Goal: Information Seeking & Learning: Check status

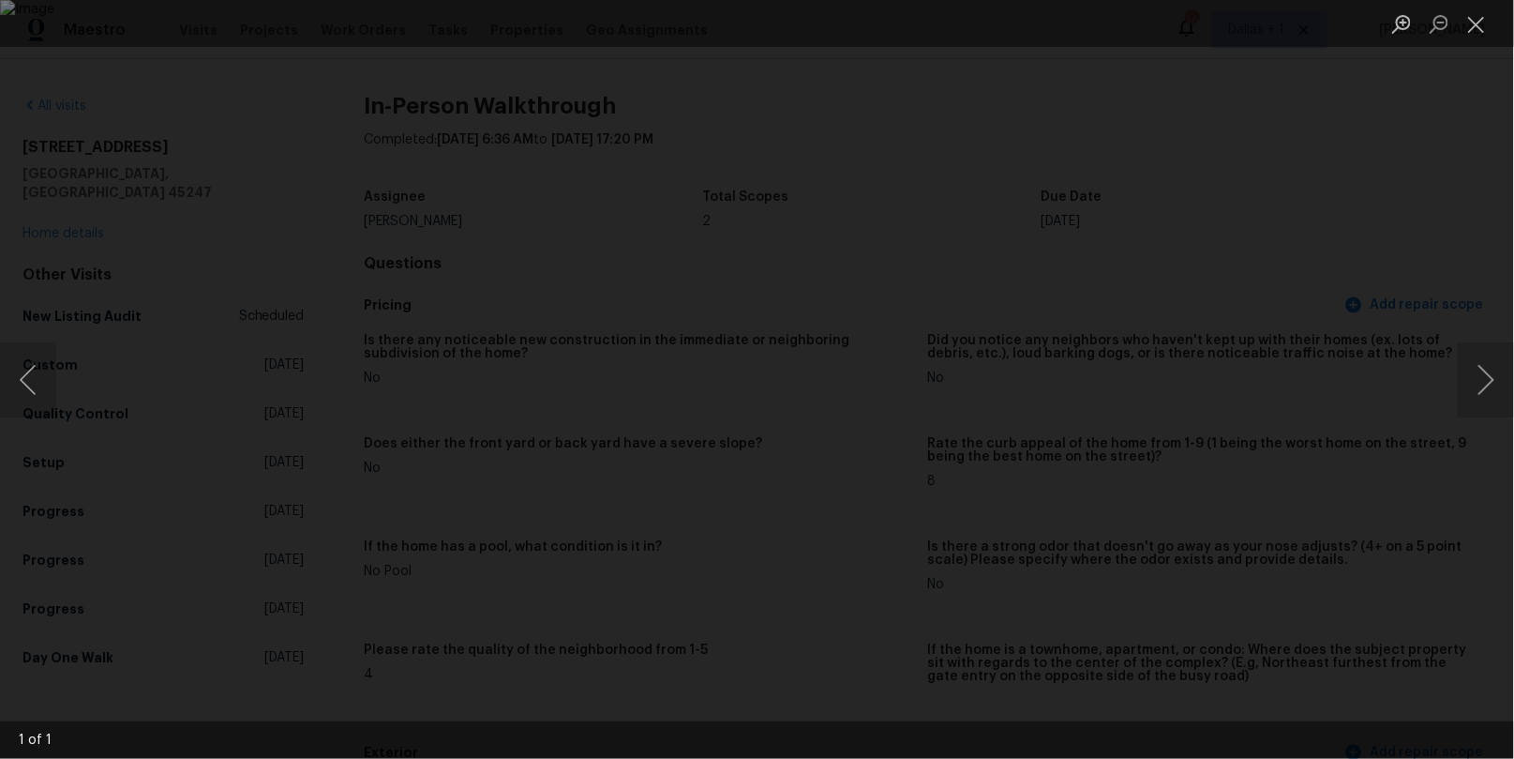
scroll to position [3675, 0]
click at [1477, 22] on button "Close lightbox" at bounding box center [1477, 24] width 38 height 33
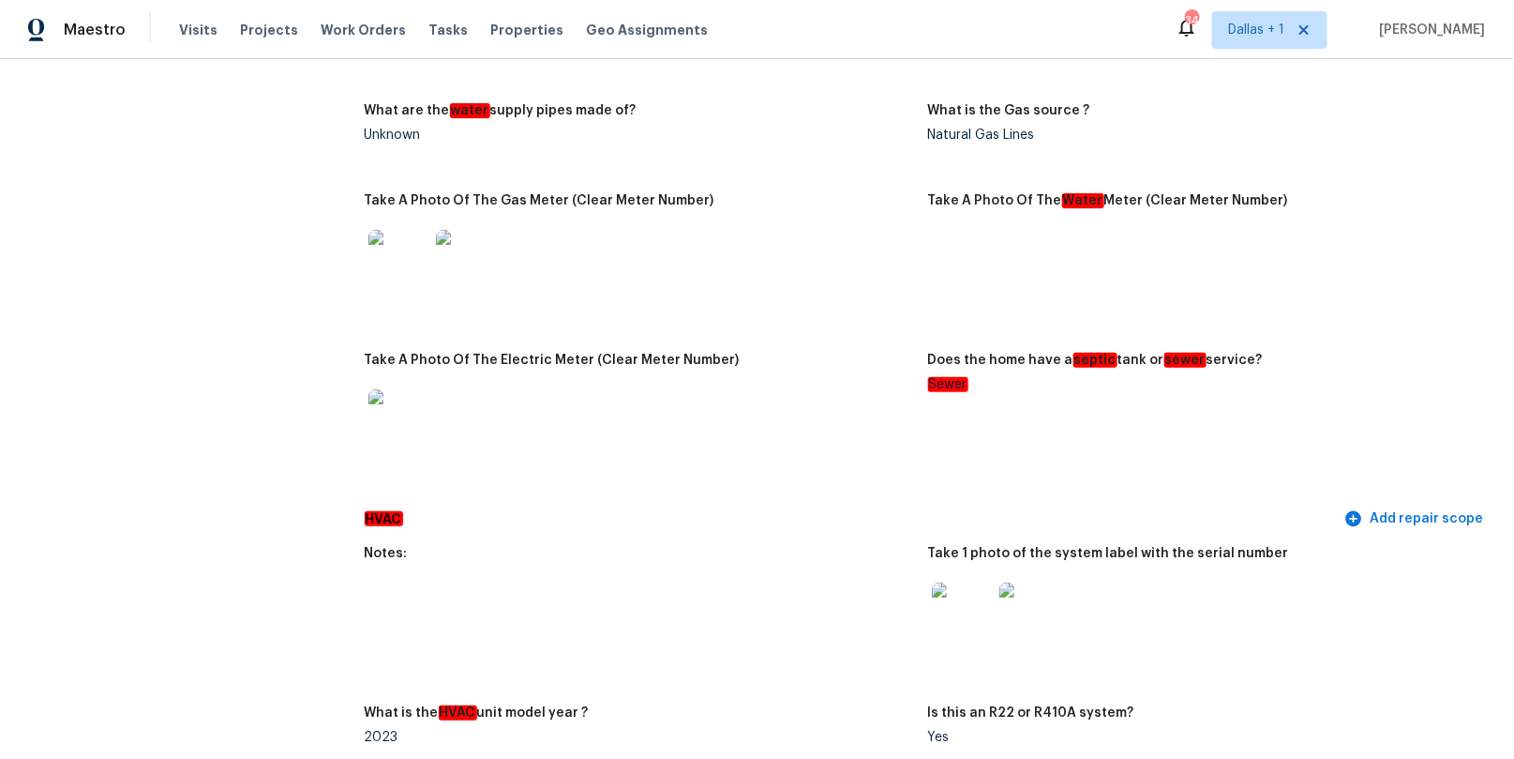
scroll to position [0, 0]
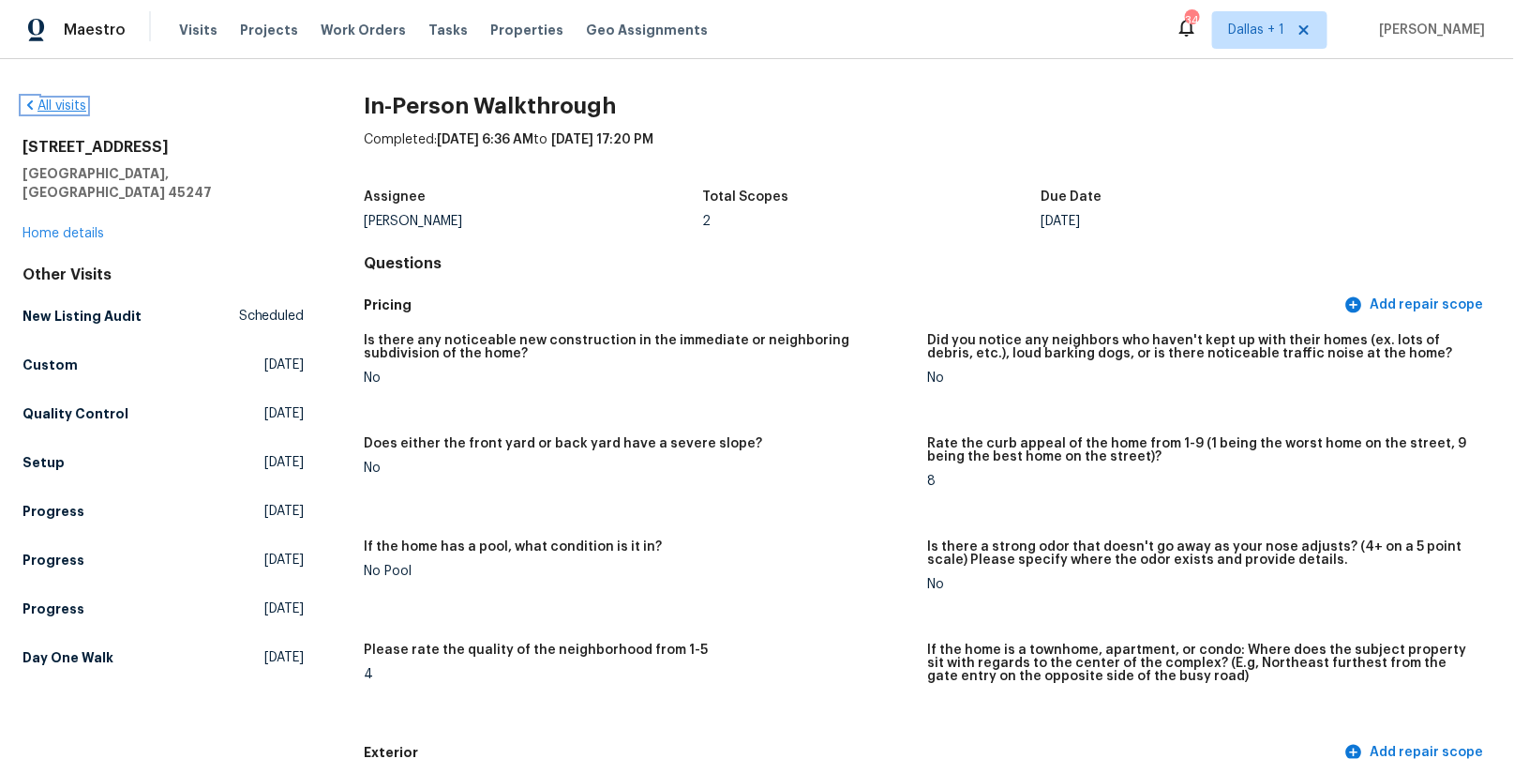
click at [39, 106] on link "All visits" at bounding box center [55, 105] width 64 height 13
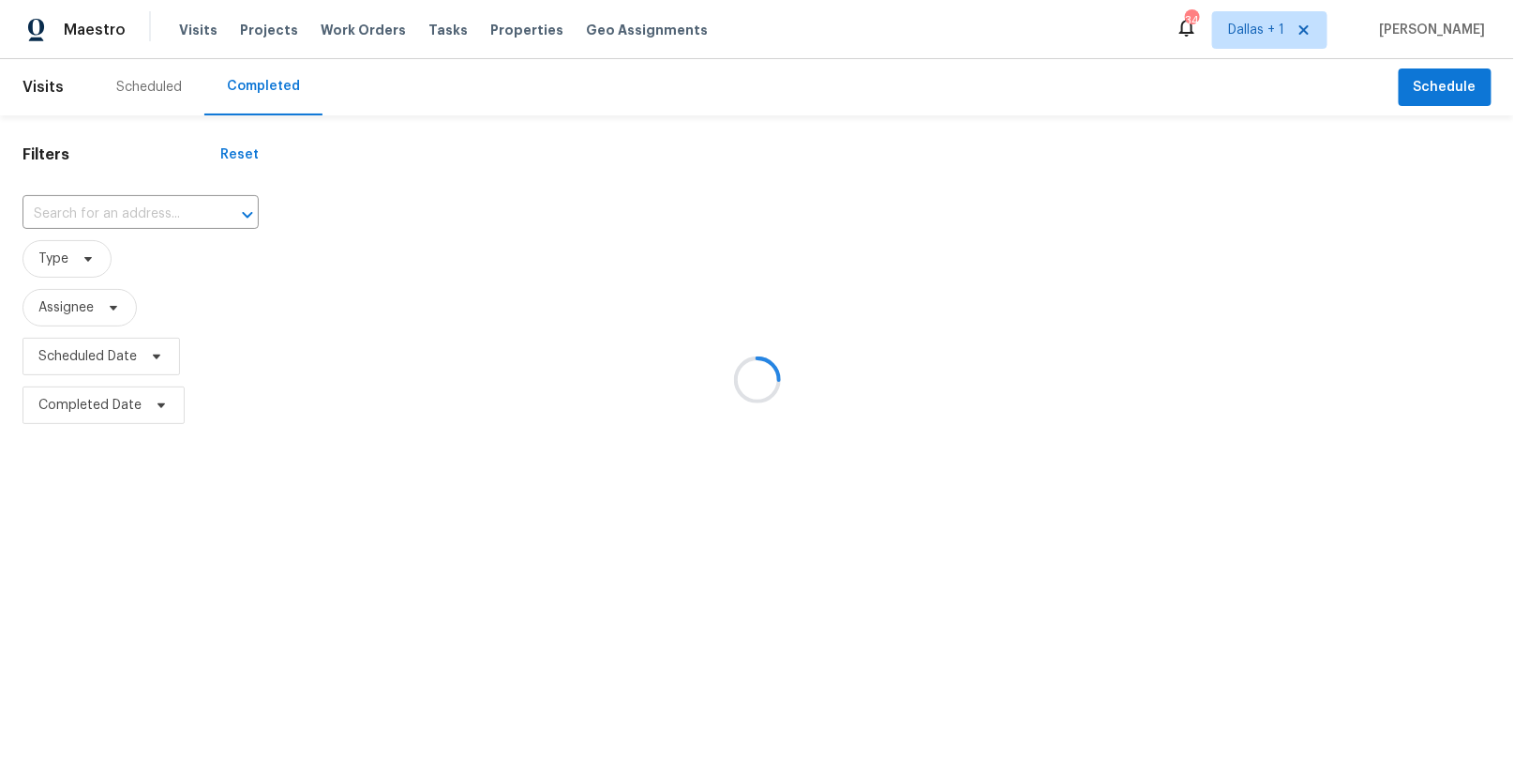
click at [117, 220] on div at bounding box center [757, 379] width 1514 height 759
click at [107, 218] on div at bounding box center [757, 379] width 1514 height 759
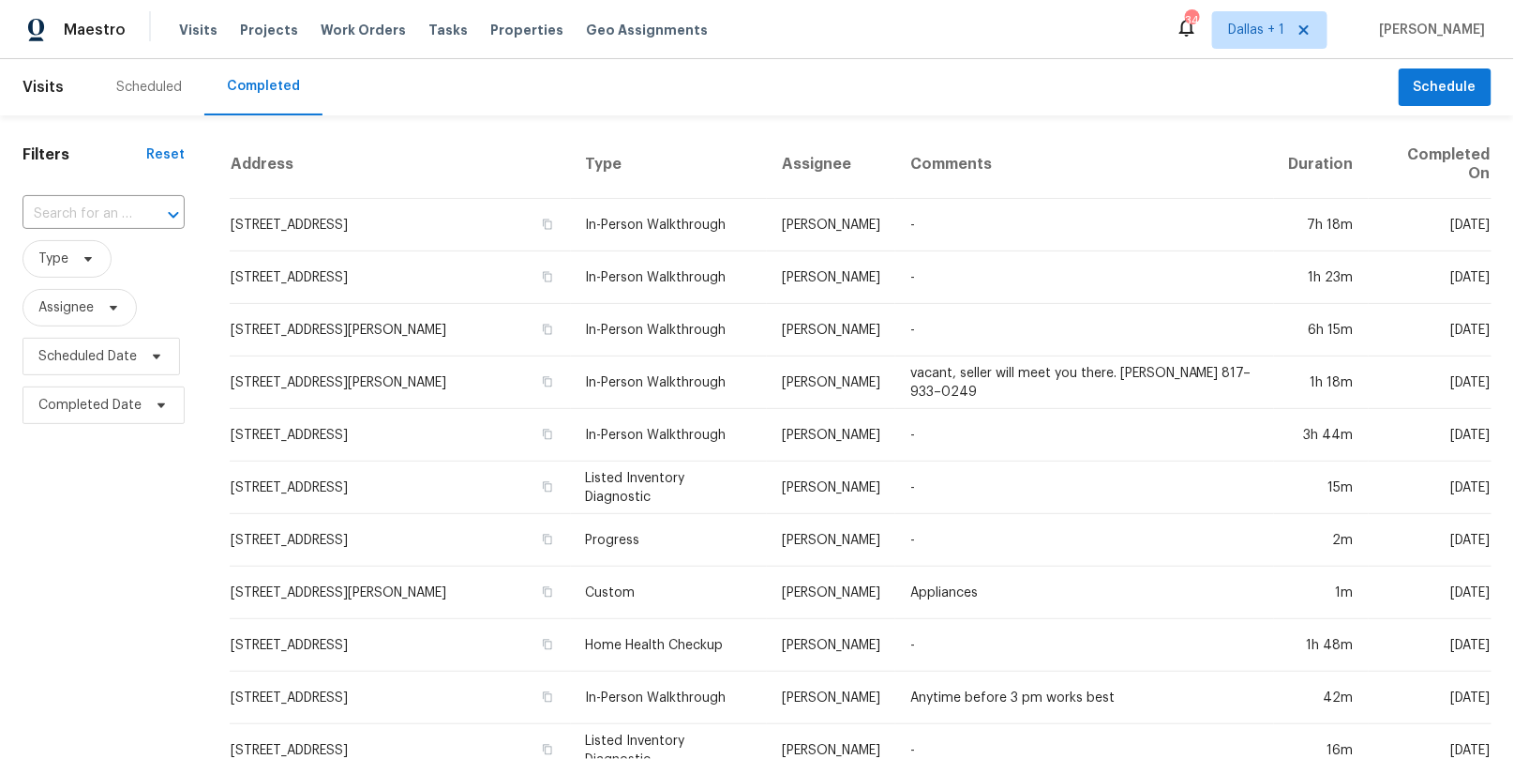
click at [97, 213] on input "text" at bounding box center [78, 214] width 110 height 29
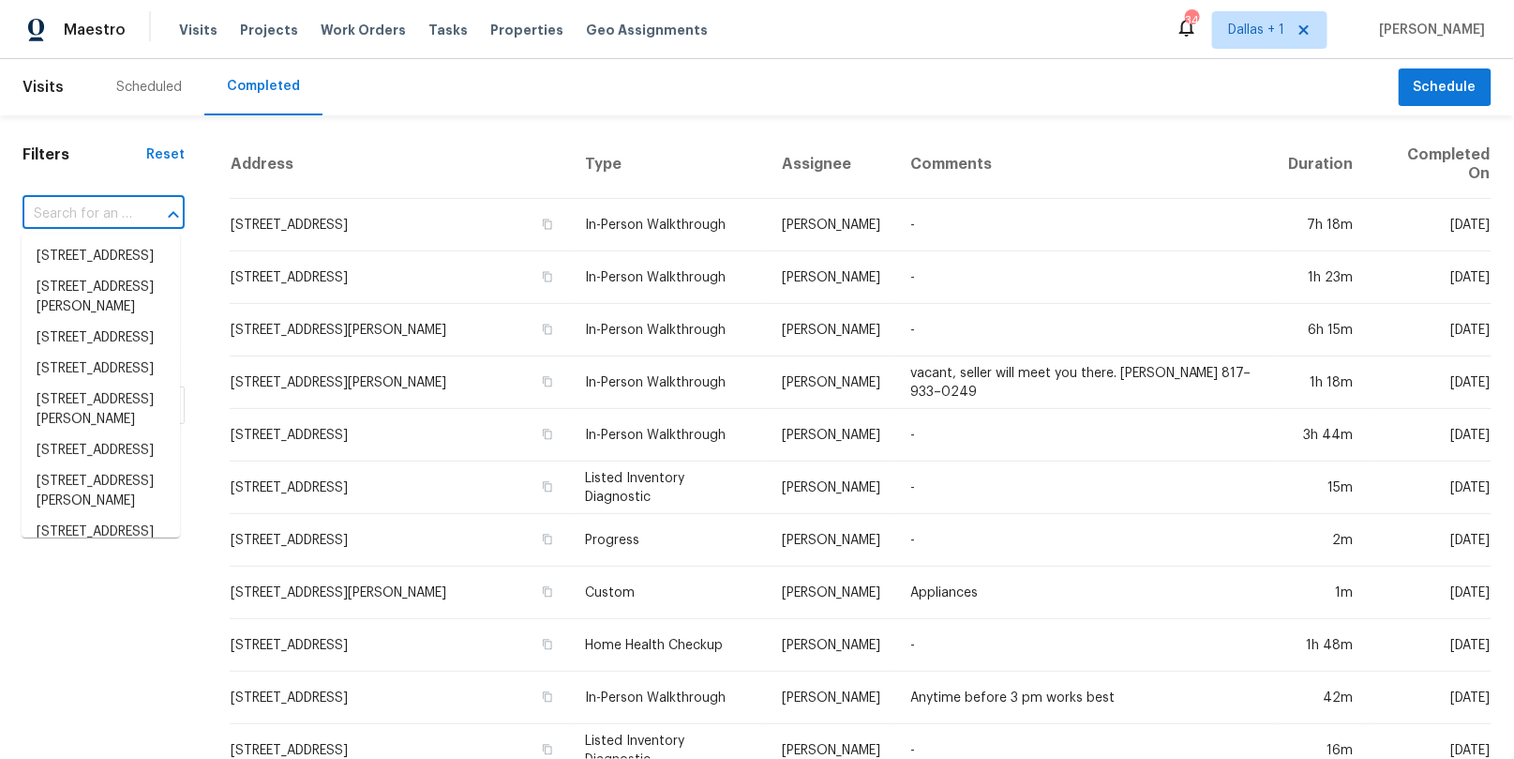
paste input "[STREET_ADDRESS]"
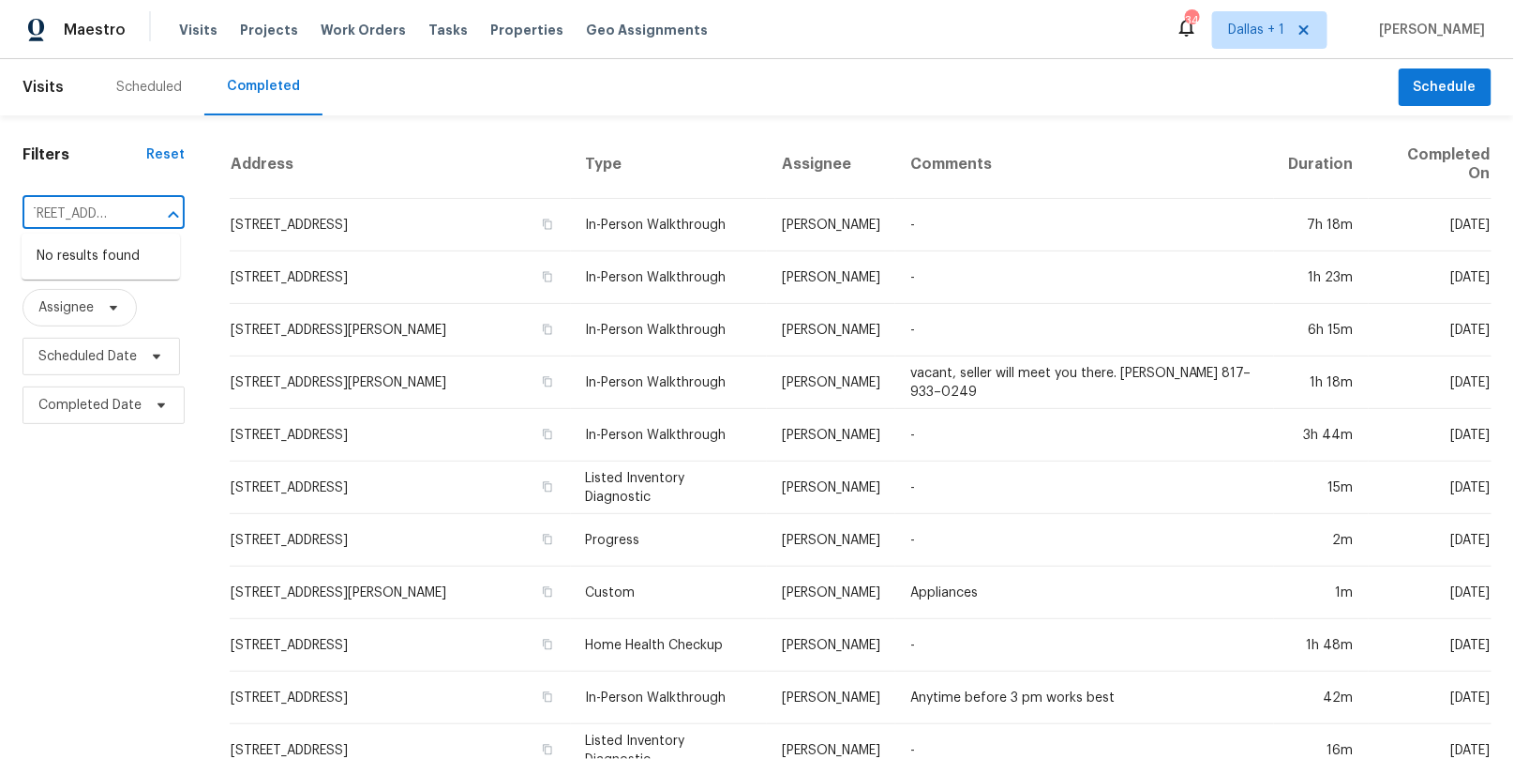
type input "[STREET_ADDRESS]"
click at [1279, 31] on span "Dallas + 1" at bounding box center [1256, 30] width 56 height 19
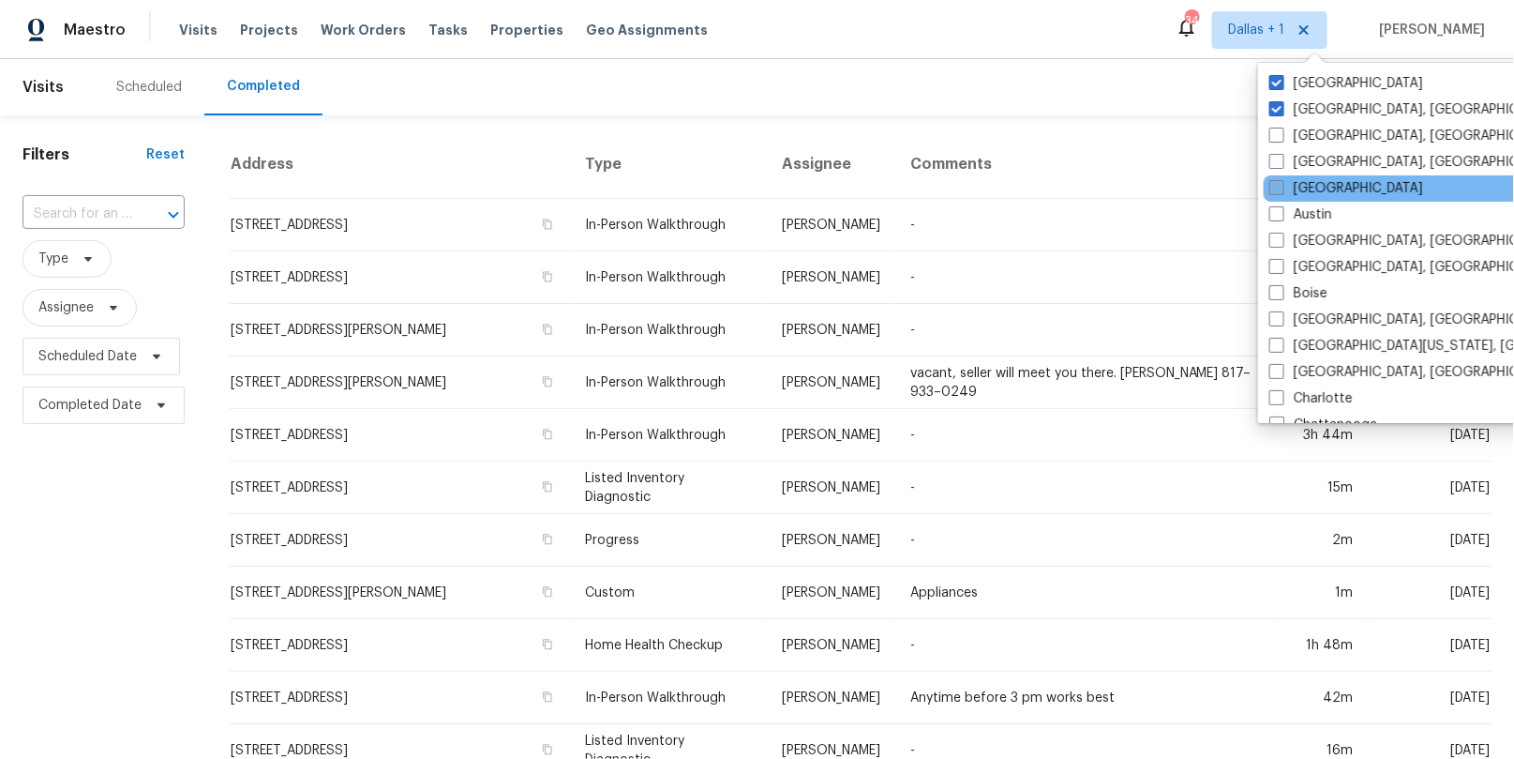
click at [1318, 183] on label "[GEOGRAPHIC_DATA]" at bounding box center [1347, 188] width 154 height 19
click at [1282, 183] on input "[GEOGRAPHIC_DATA]" at bounding box center [1276, 185] width 12 height 12
checkbox input "true"
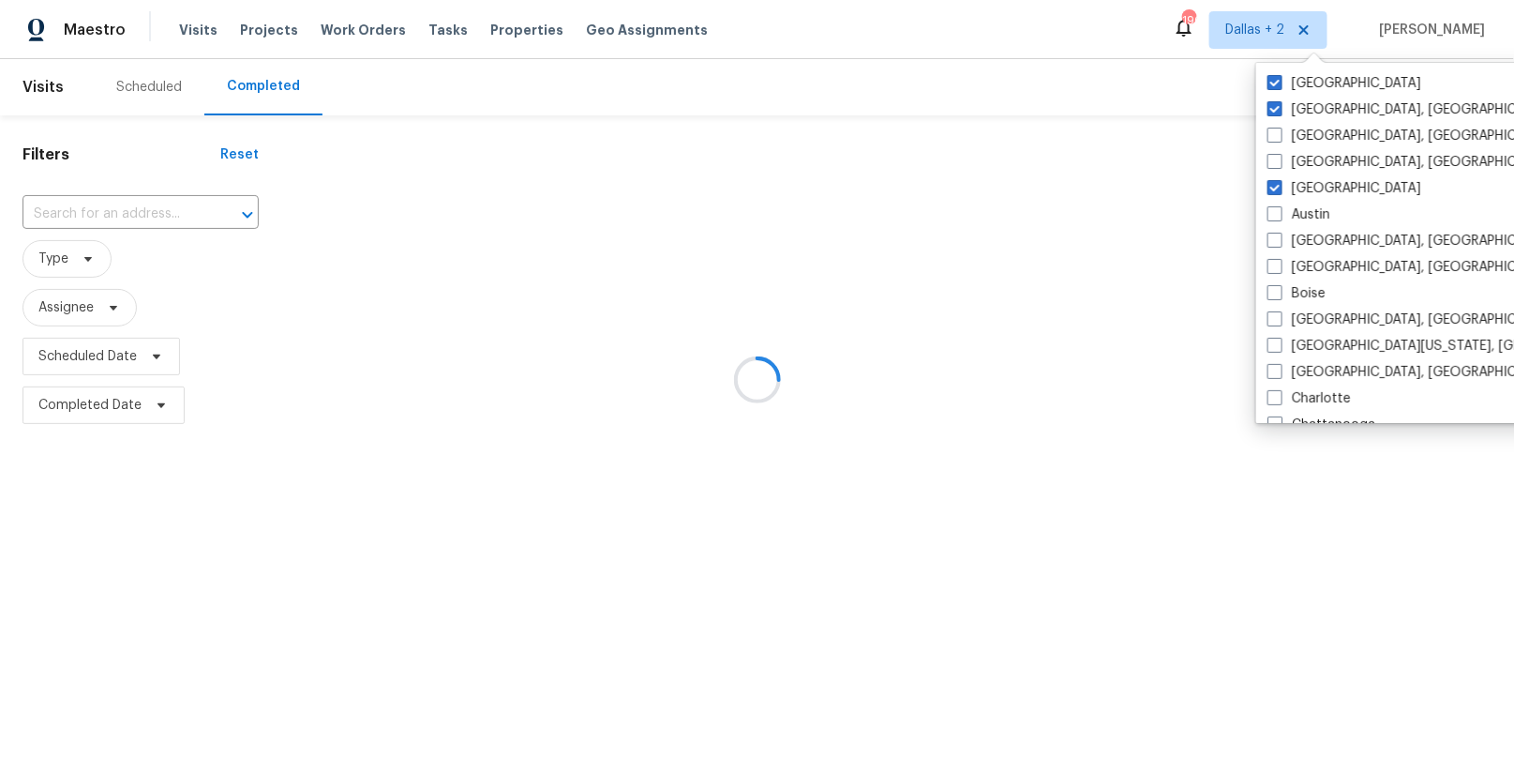
click at [153, 212] on div at bounding box center [757, 379] width 1514 height 759
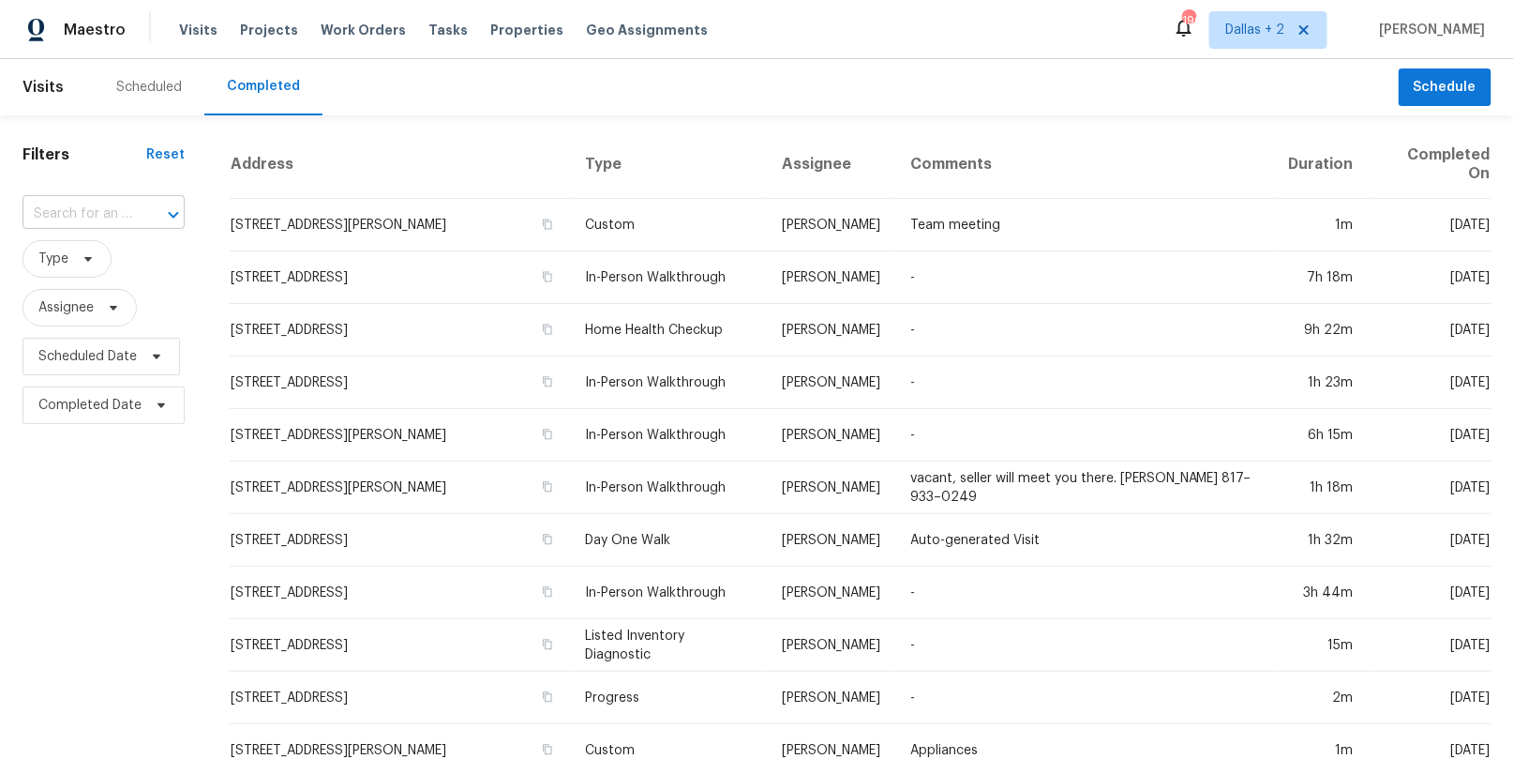
click at [130, 209] on div "​" at bounding box center [104, 214] width 162 height 29
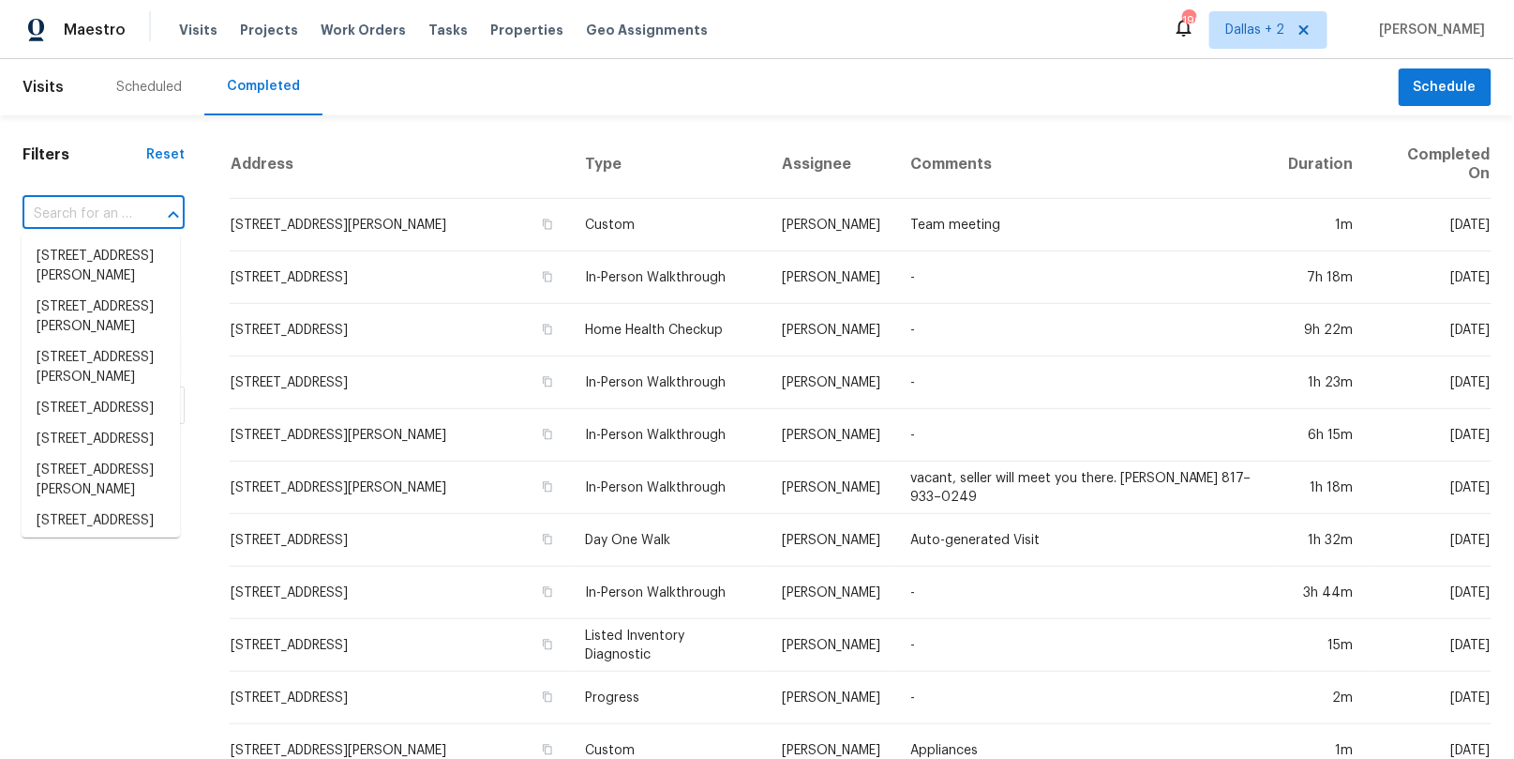
paste input "[STREET_ADDRESS]"
type input "[STREET_ADDRESS]"
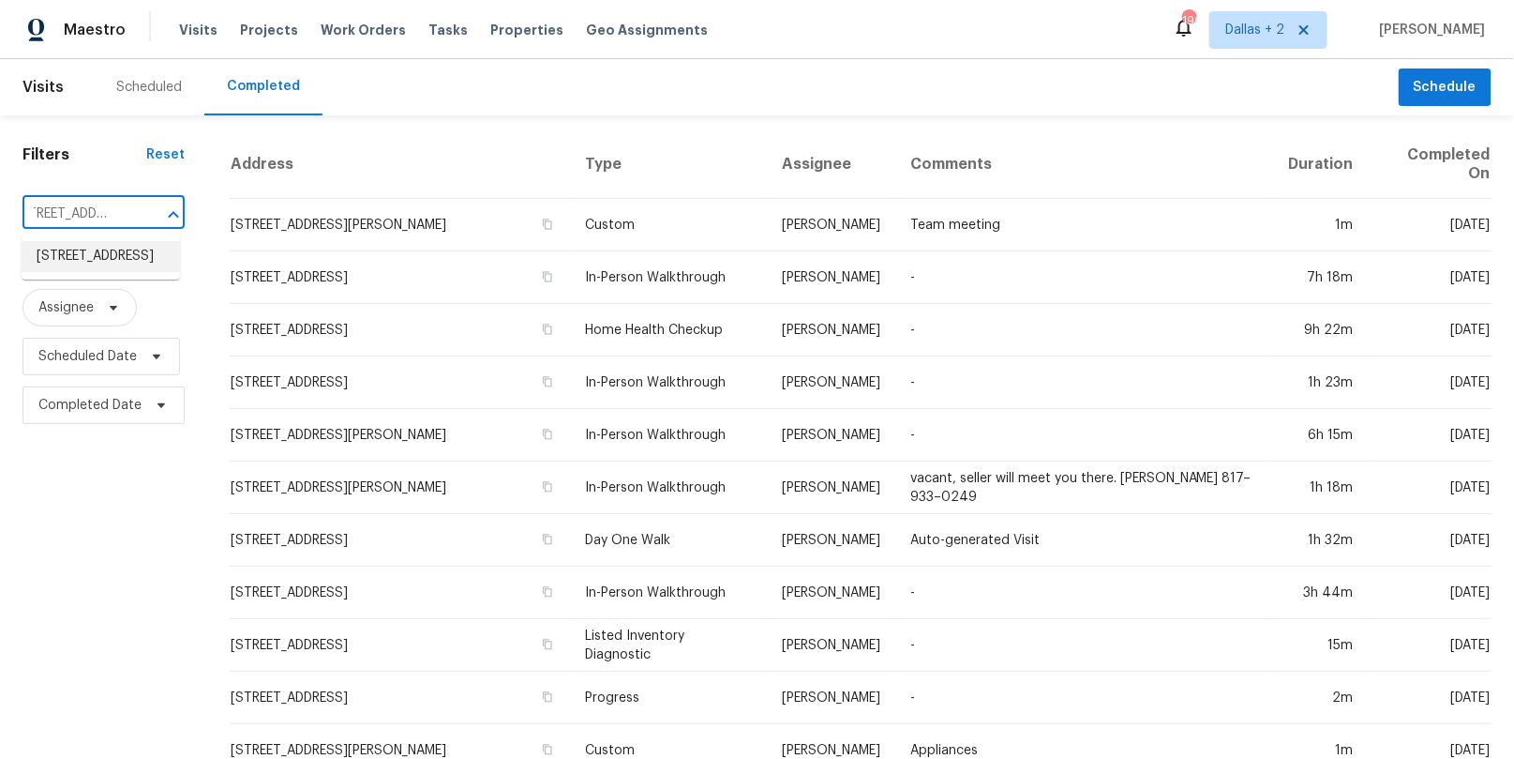
click at [98, 262] on li "[STREET_ADDRESS]" at bounding box center [101, 256] width 158 height 31
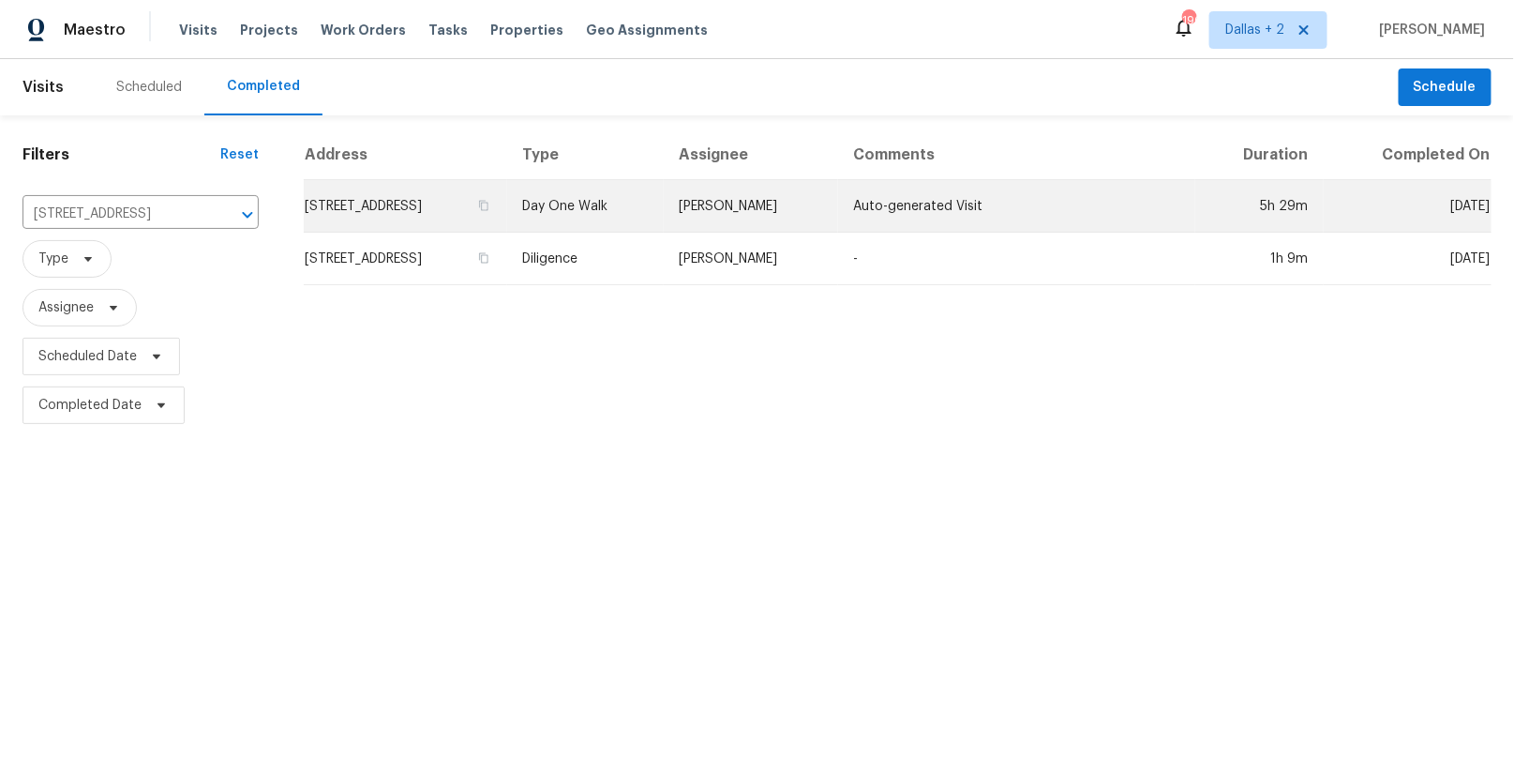
click at [630, 199] on td "Day One Walk" at bounding box center [585, 206] width 157 height 53
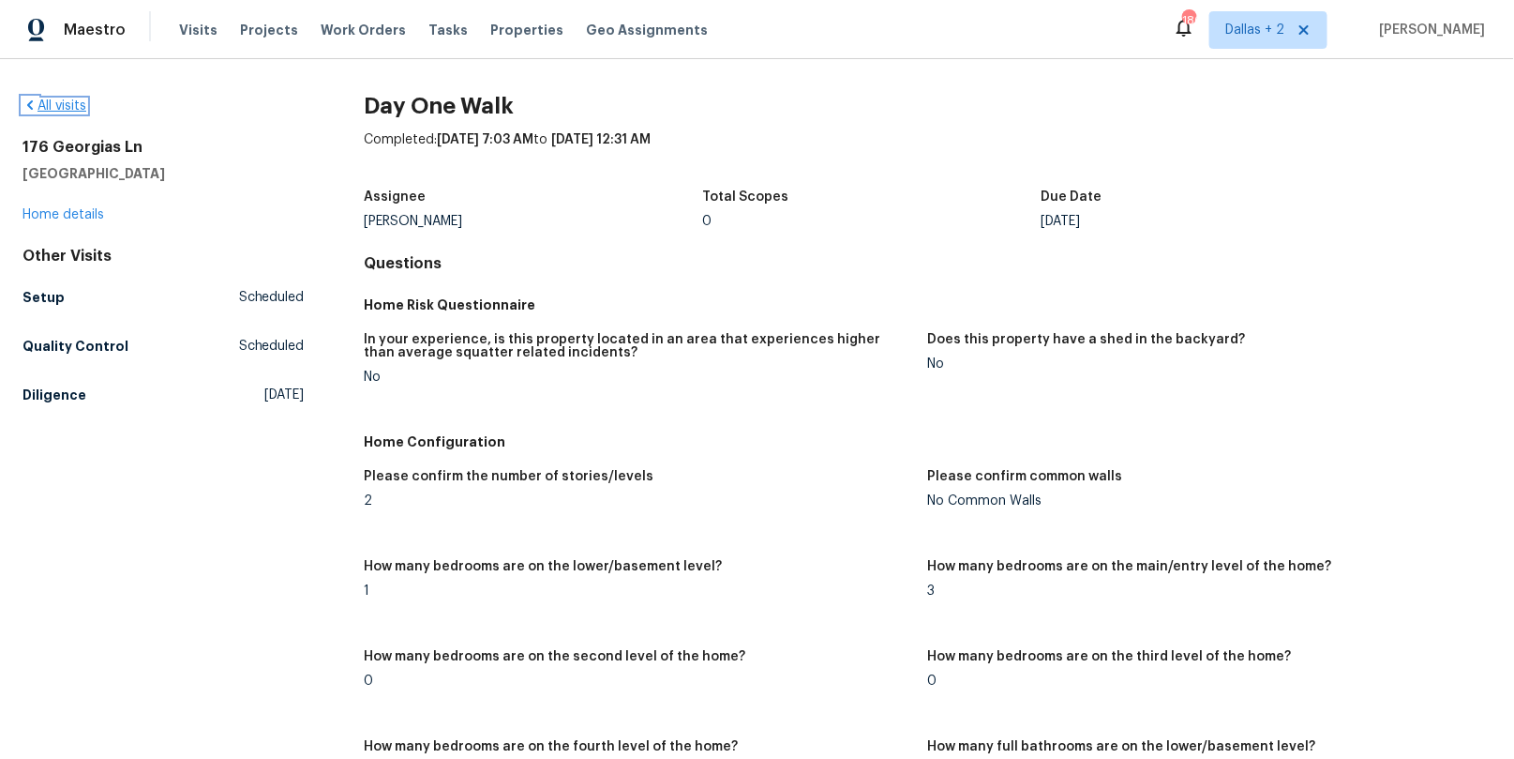
click at [29, 107] on icon at bounding box center [30, 104] width 6 height 9
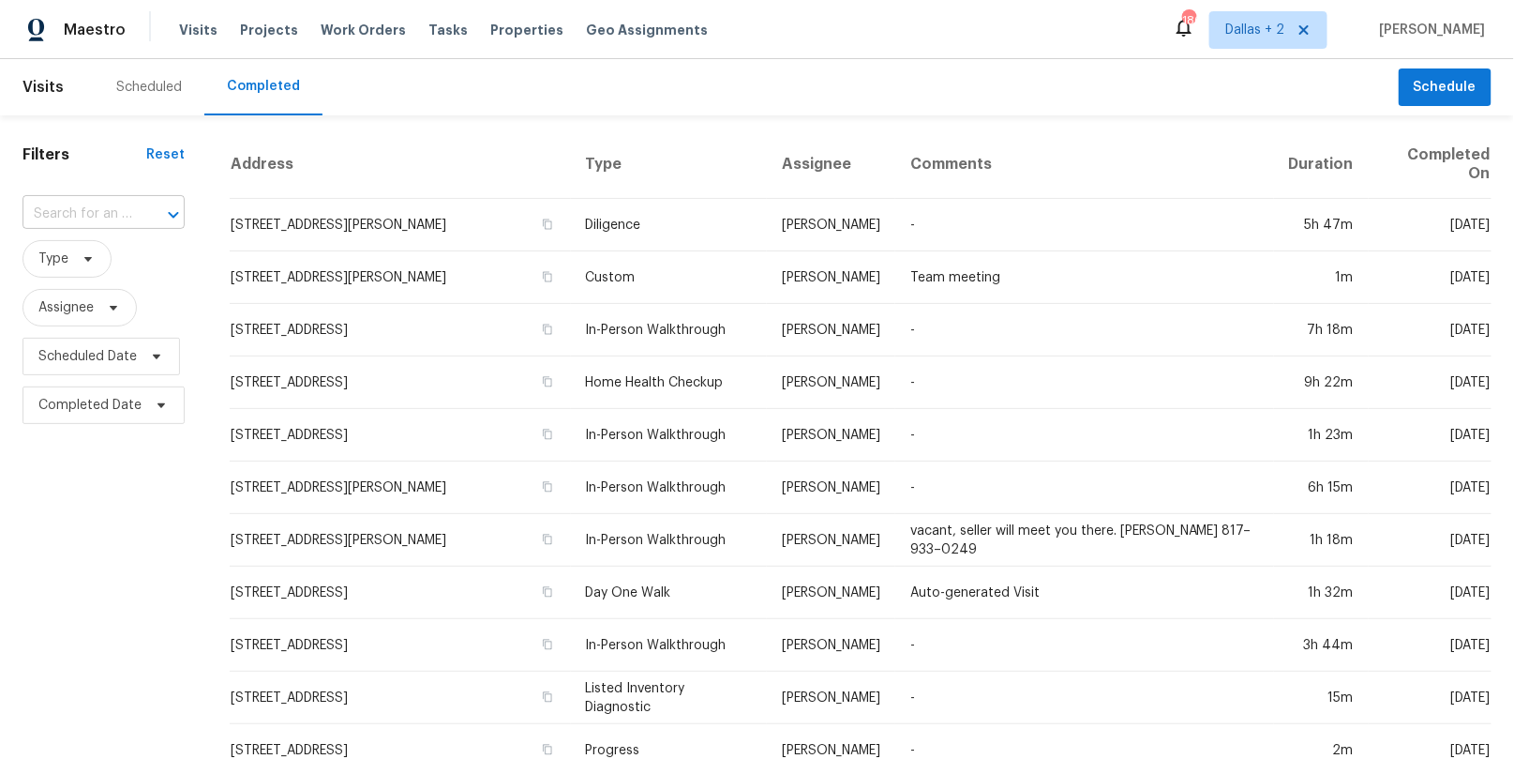
click at [170, 214] on icon "Open" at bounding box center [173, 214] width 23 height 23
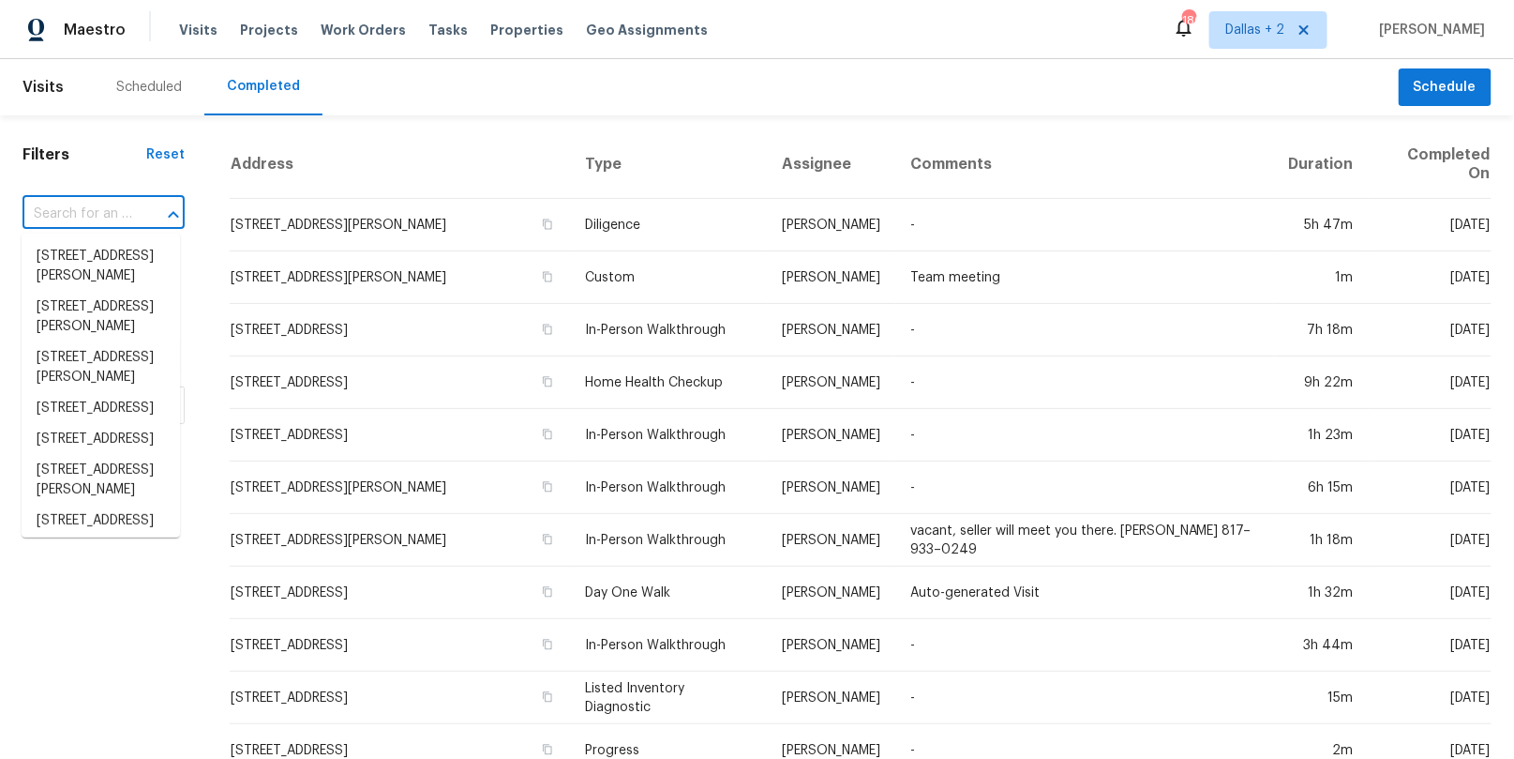
click at [107, 214] on input "text" at bounding box center [78, 214] width 110 height 29
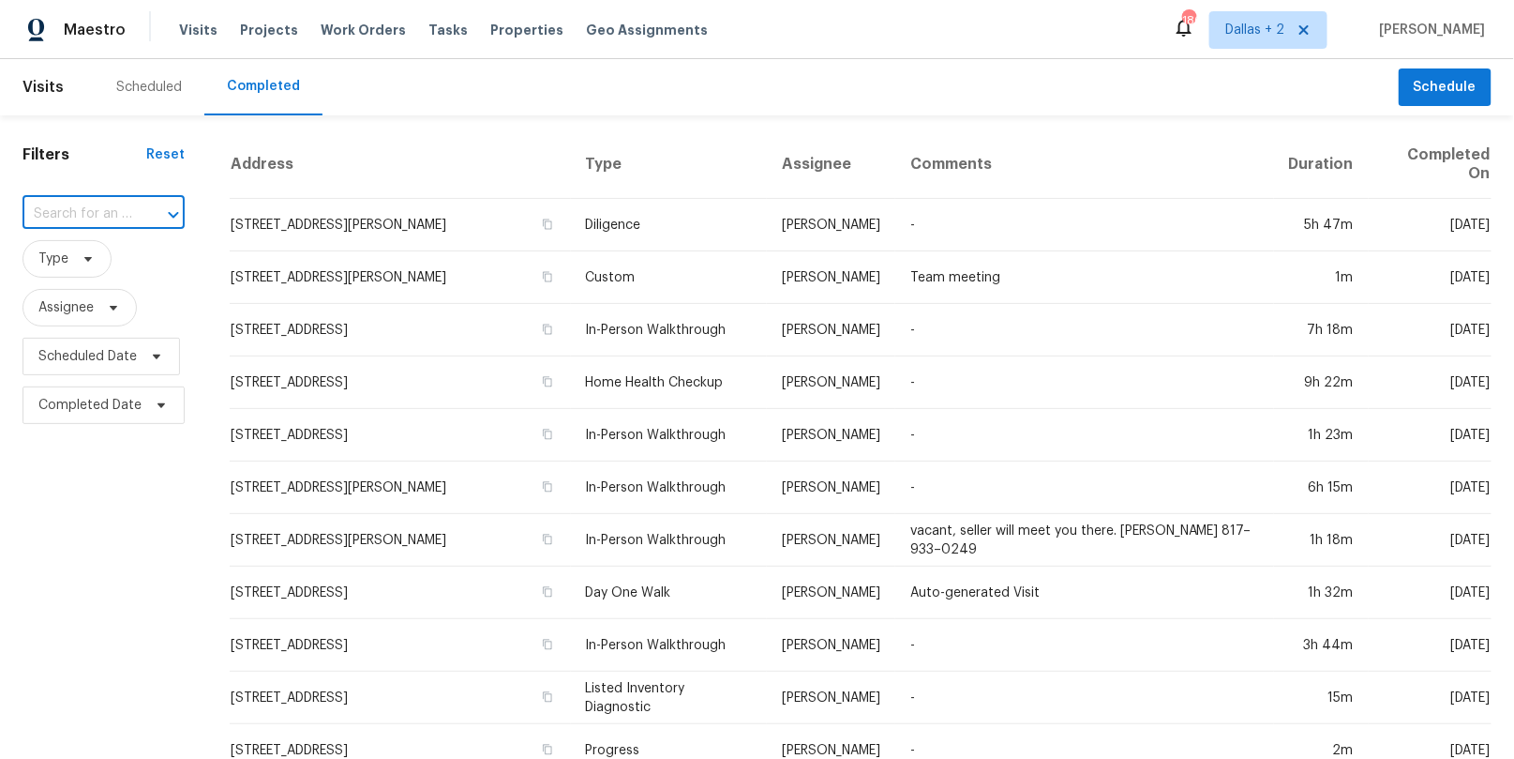
paste input "[STREET_ADDRESS]"
type input "[STREET_ADDRESS]"
click at [86, 263] on li "[STREET_ADDRESS]" at bounding box center [101, 256] width 158 height 31
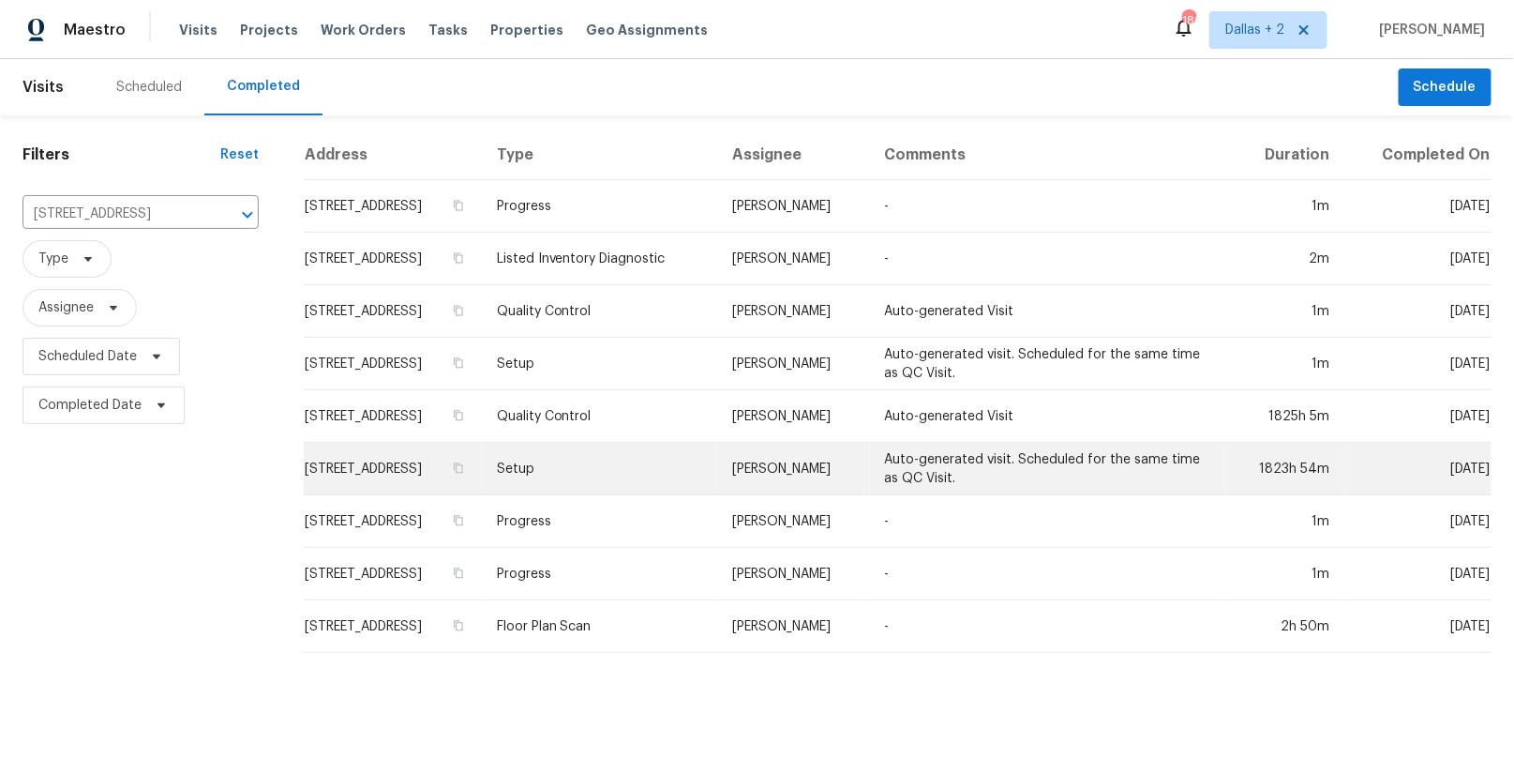
click at [573, 469] on td "Setup" at bounding box center [599, 469] width 235 height 53
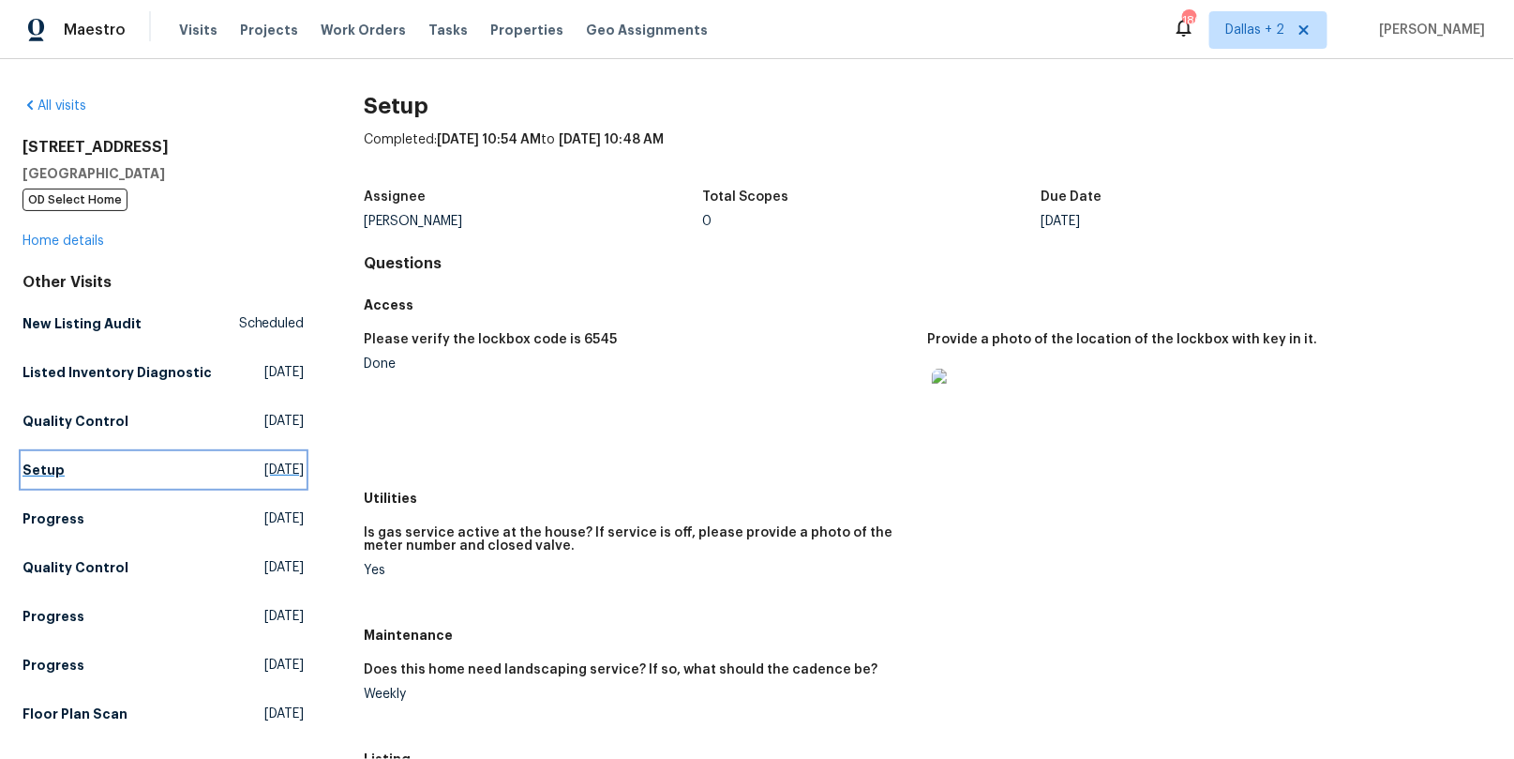
click at [173, 474] on link "Setup [DATE]" at bounding box center [164, 470] width 282 height 34
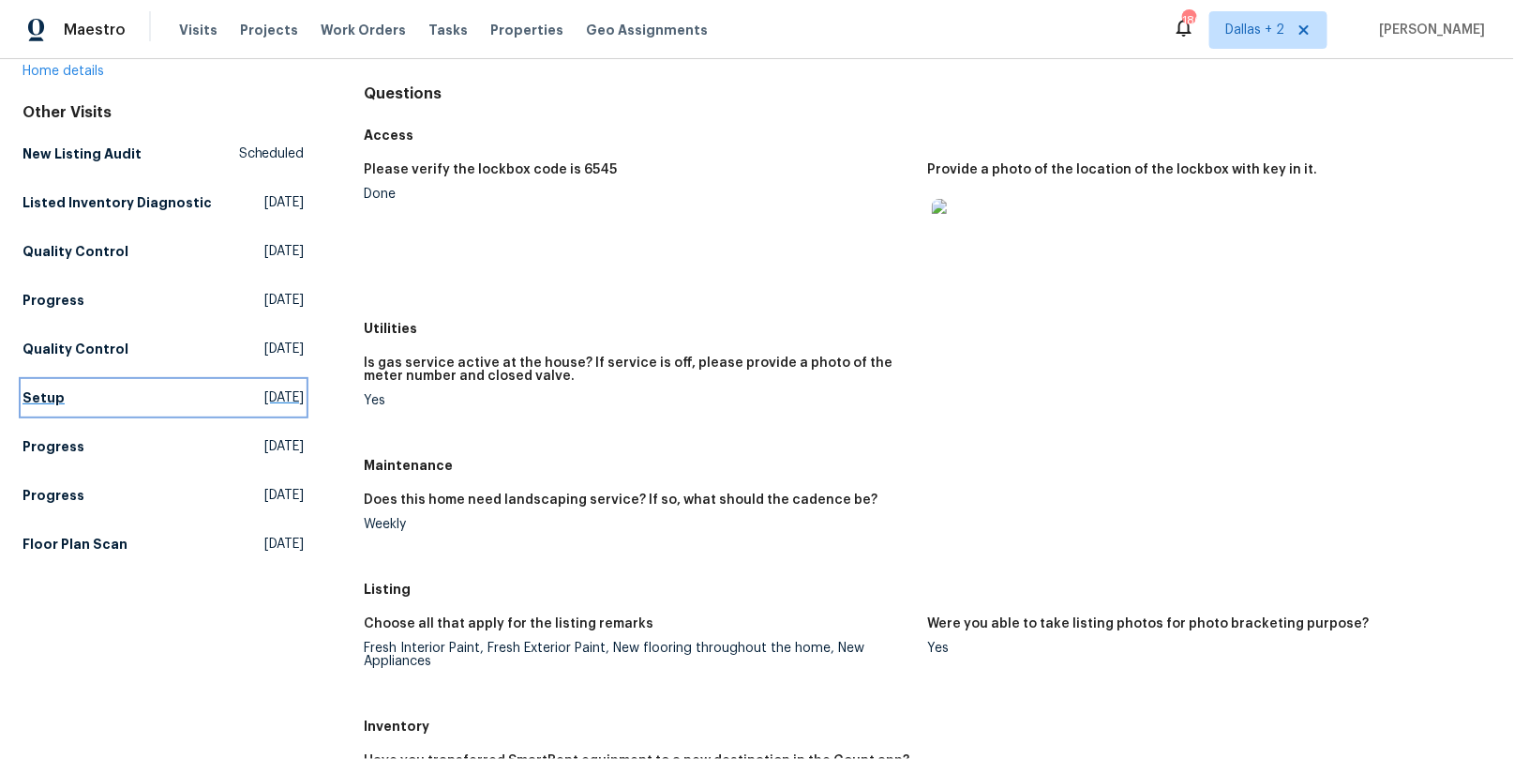
click at [127, 398] on link "Setup [DATE]" at bounding box center [164, 398] width 282 height 34
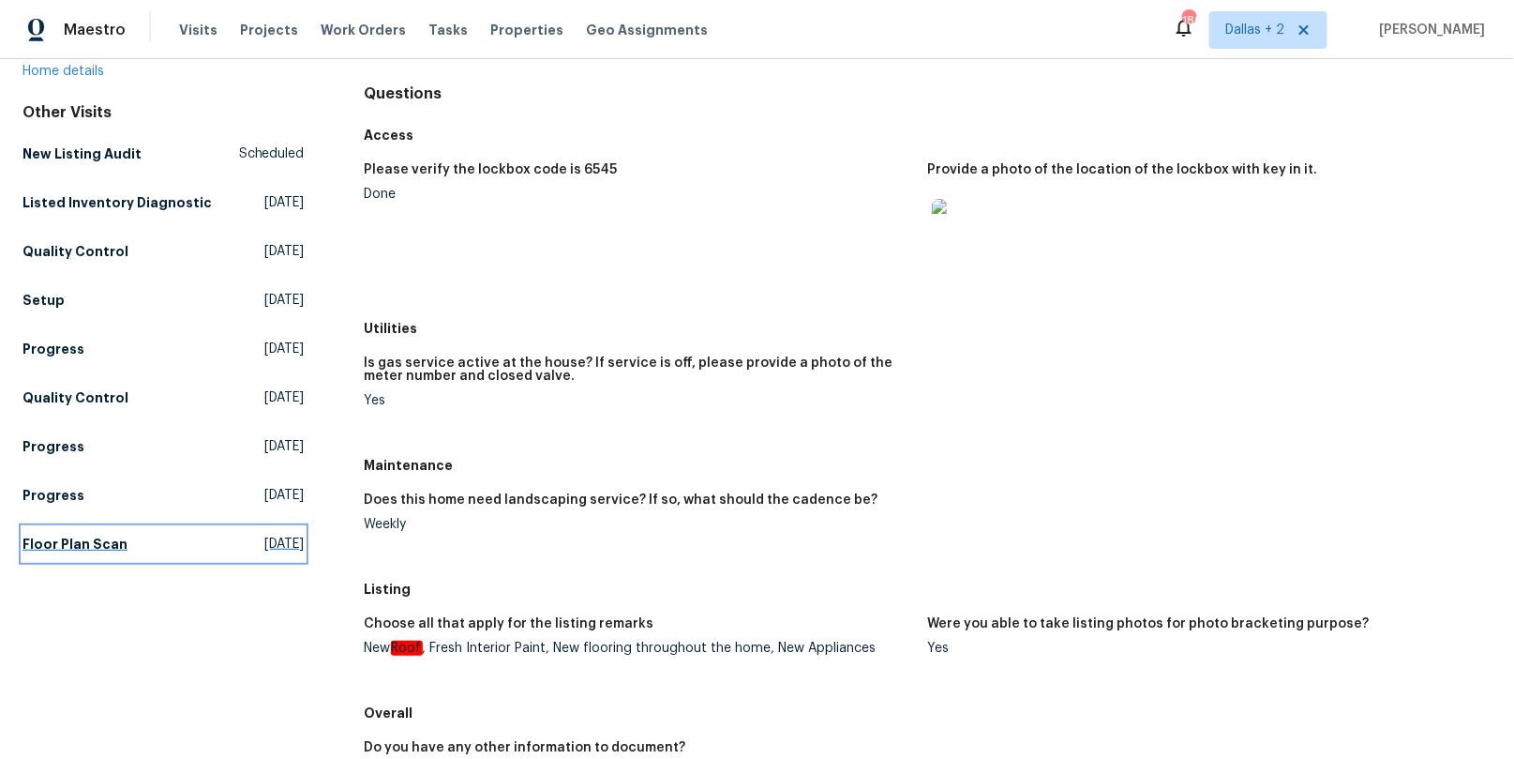
click at [104, 547] on h5 "Floor Plan Scan" at bounding box center [75, 543] width 105 height 19
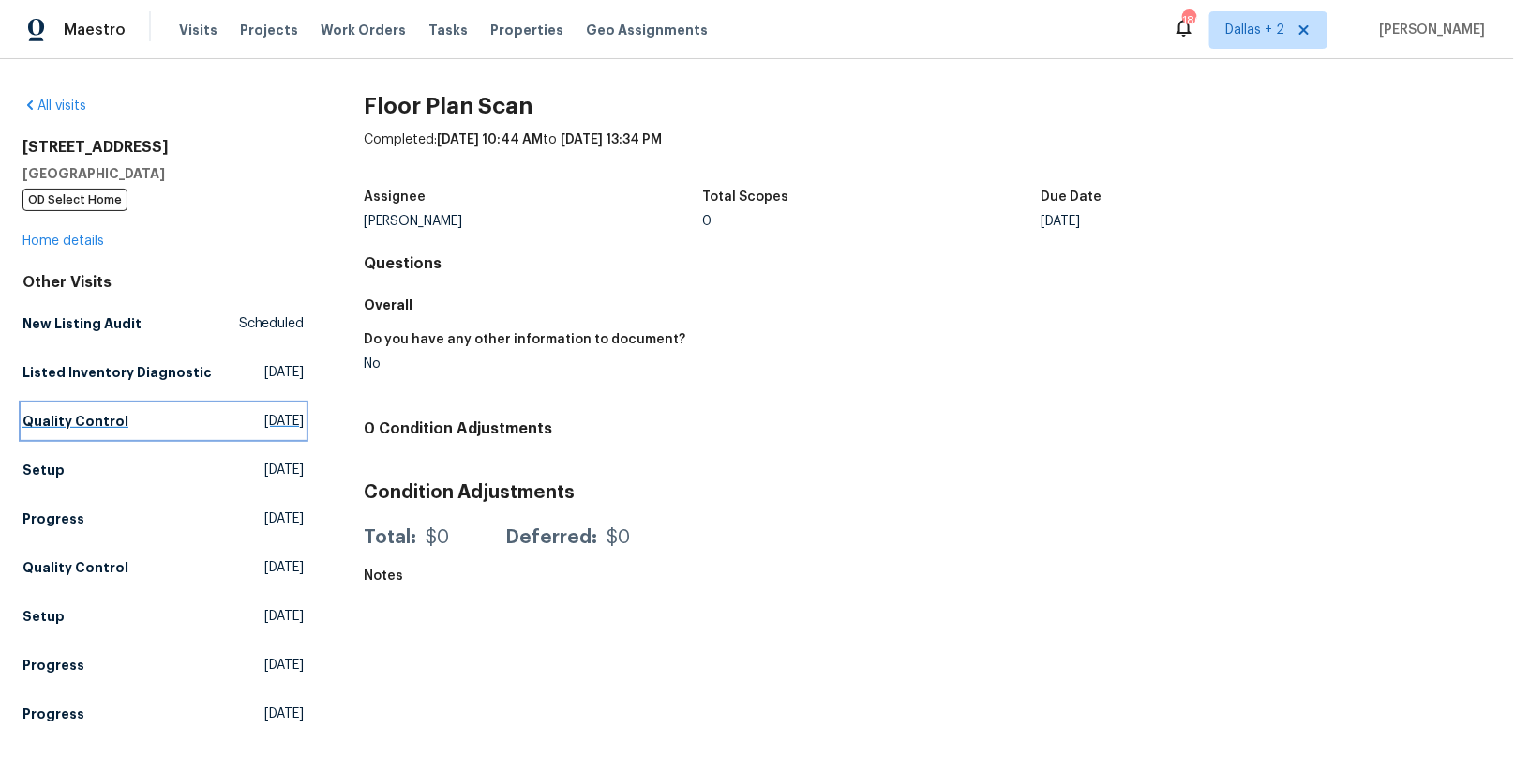
click at [122, 414] on link "Quality Control [DATE]" at bounding box center [164, 421] width 282 height 34
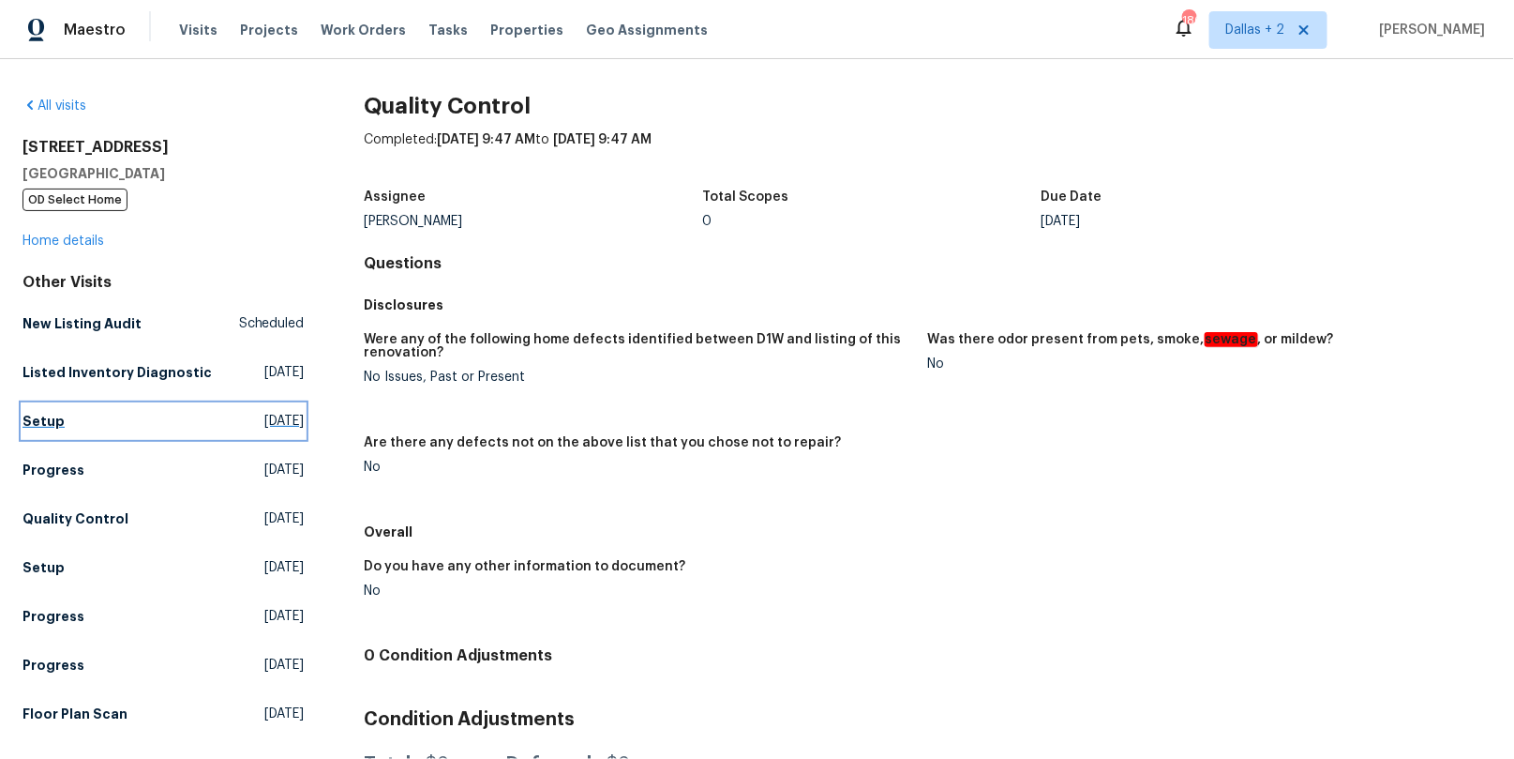
click at [95, 422] on link "Setup [DATE]" at bounding box center [164, 421] width 282 height 34
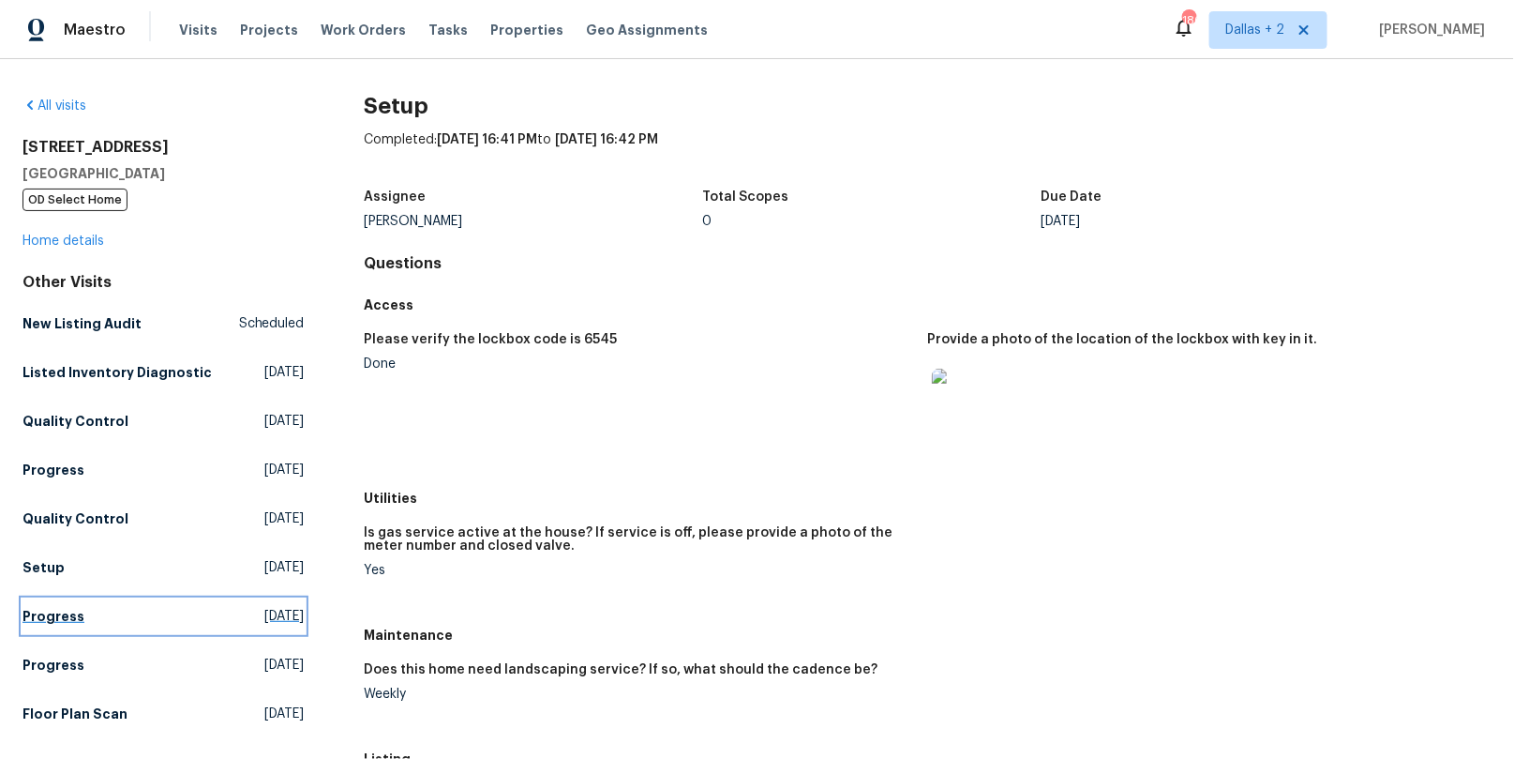
click at [66, 607] on h5 "Progress" at bounding box center [54, 616] width 62 height 19
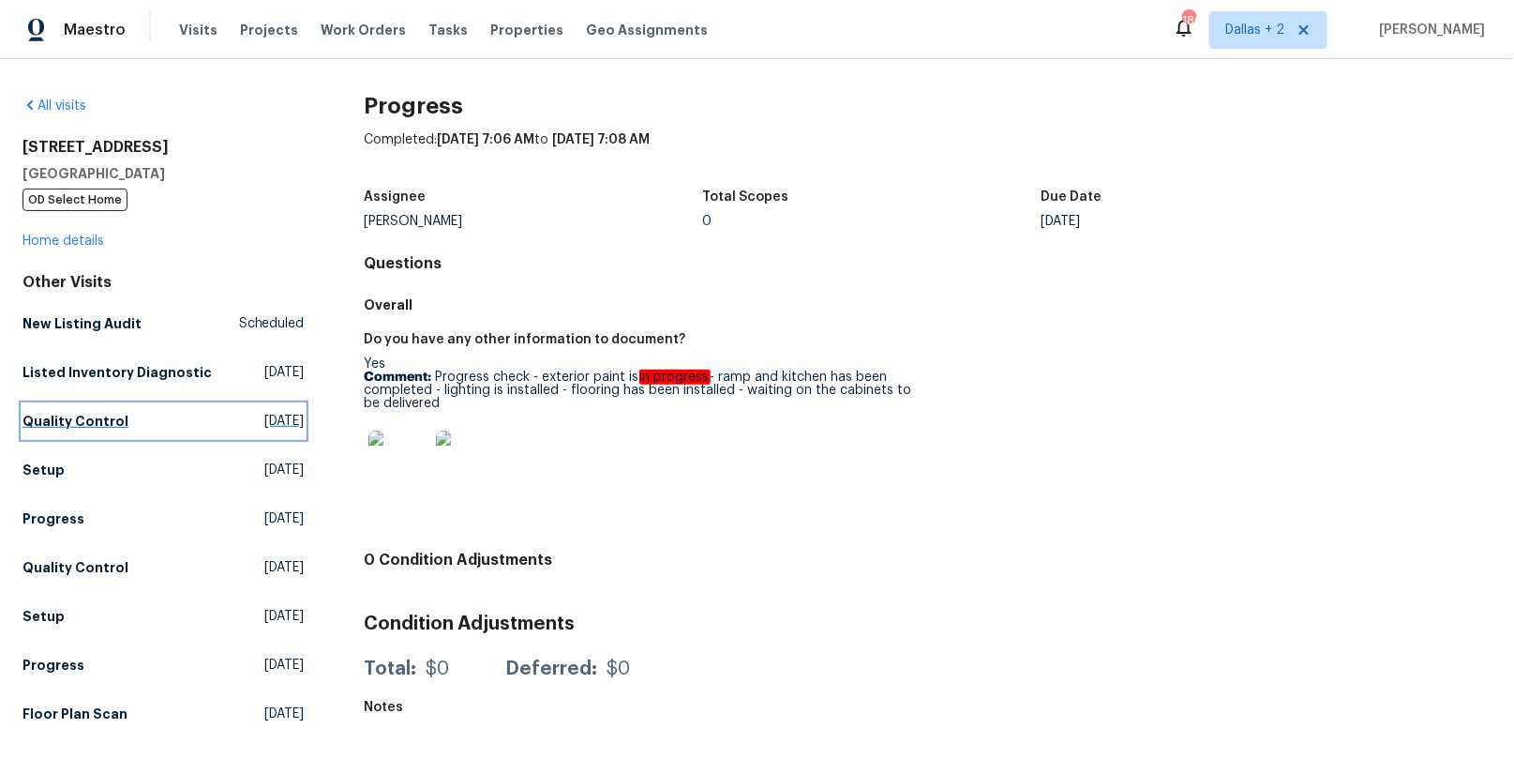
click at [83, 410] on link "Quality Control [DATE]" at bounding box center [164, 421] width 282 height 34
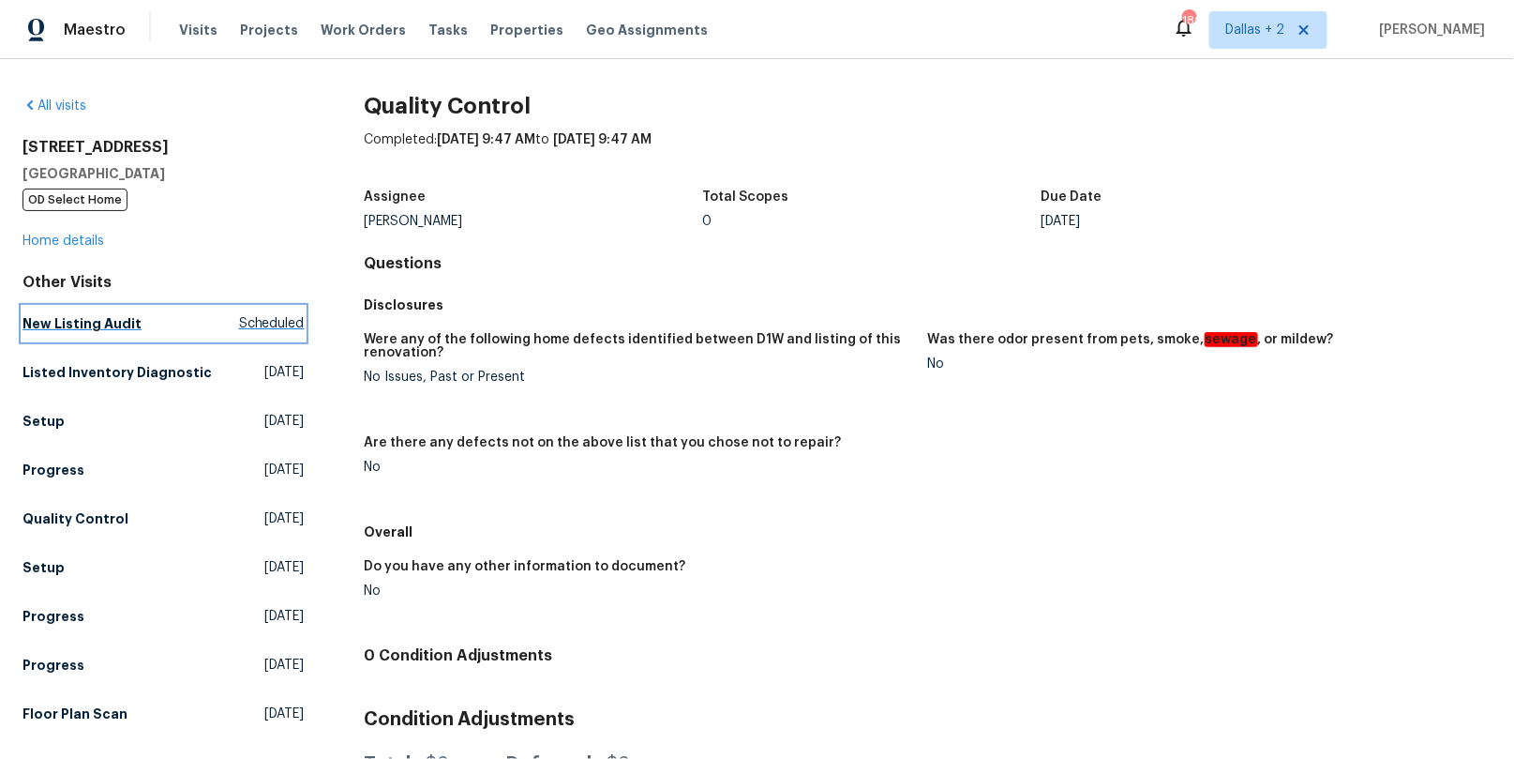
click at [114, 323] on h5 "New Listing Audit" at bounding box center [82, 323] width 119 height 19
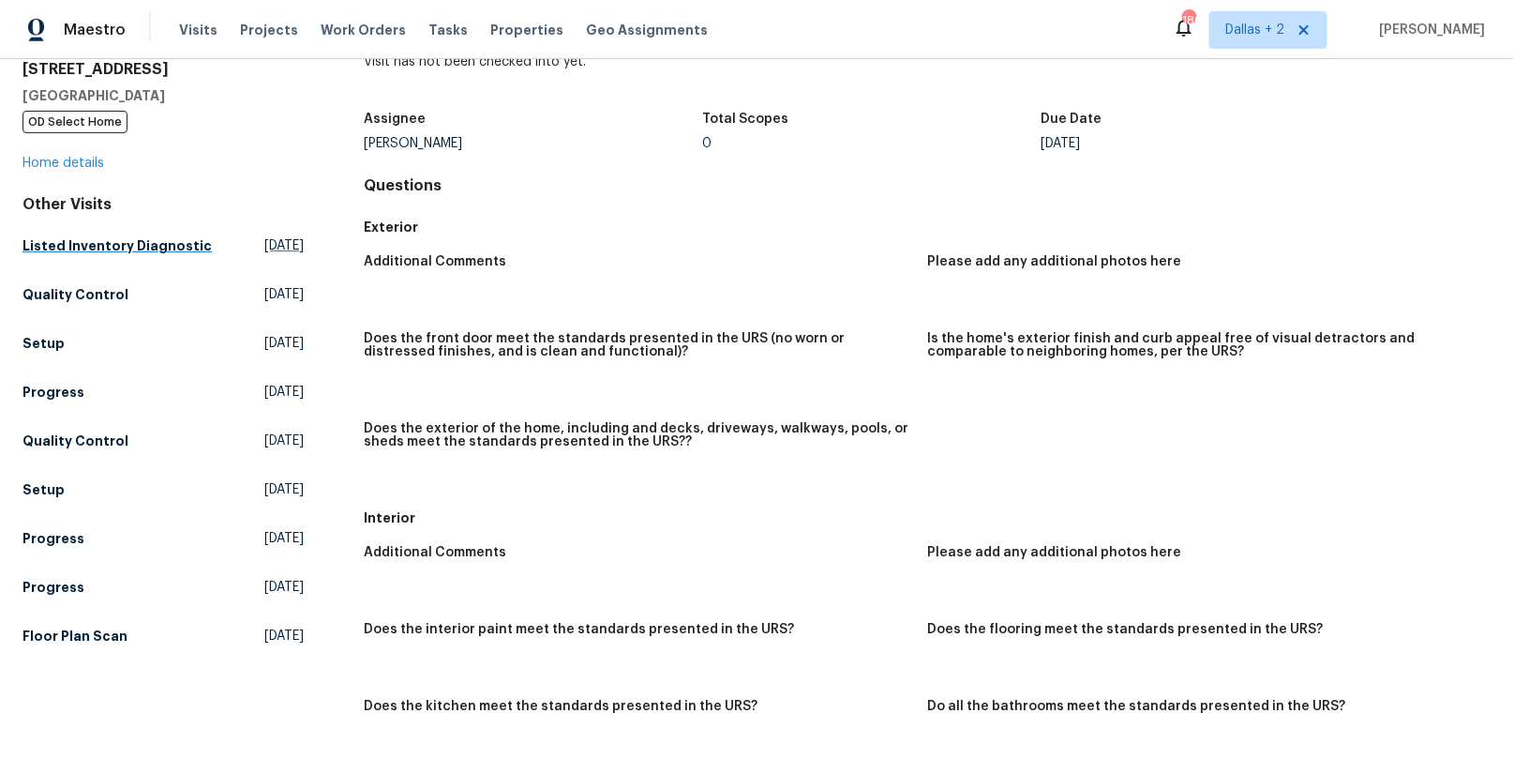
scroll to position [203, 0]
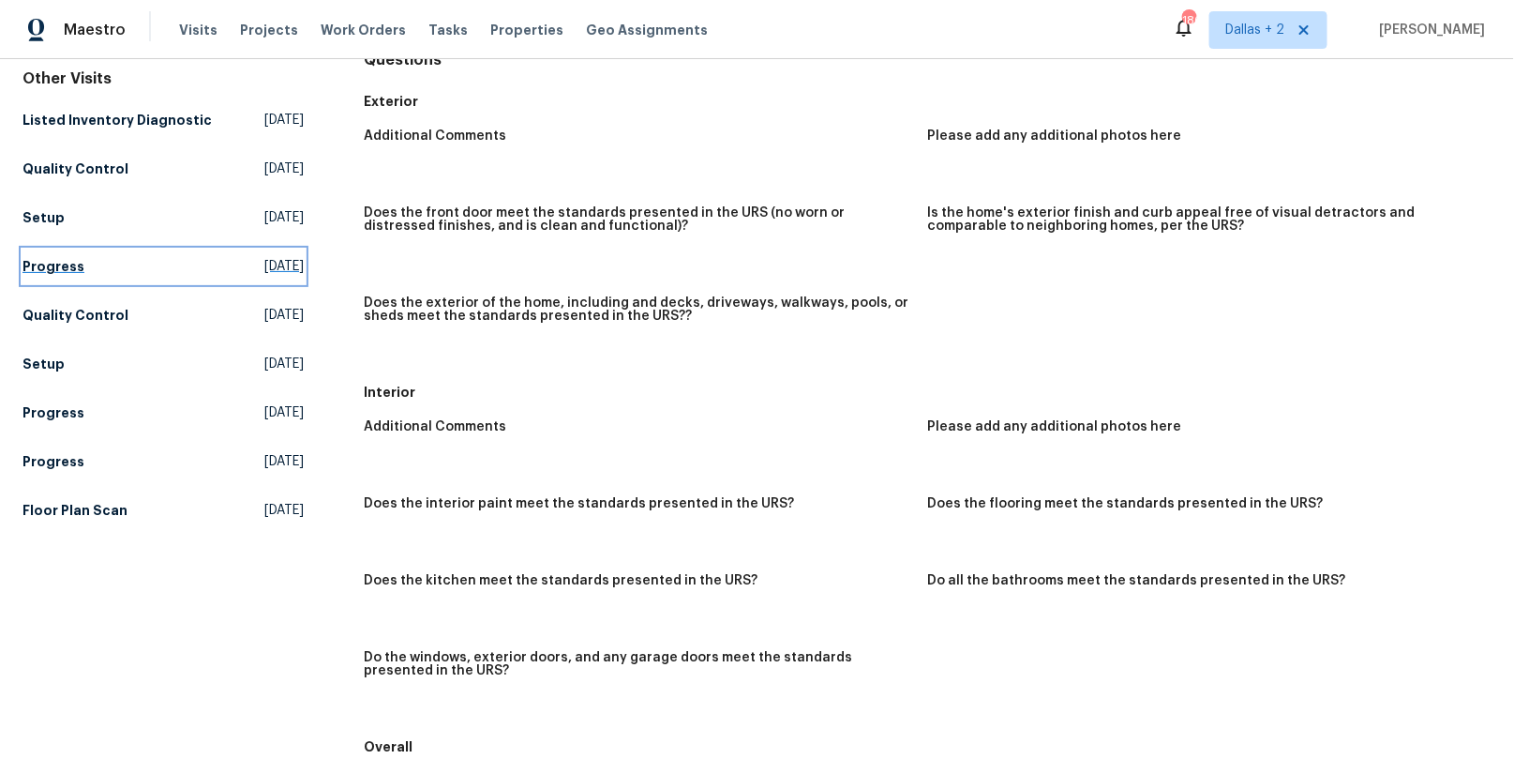
click at [106, 266] on link "Progress [DATE]" at bounding box center [164, 266] width 282 height 34
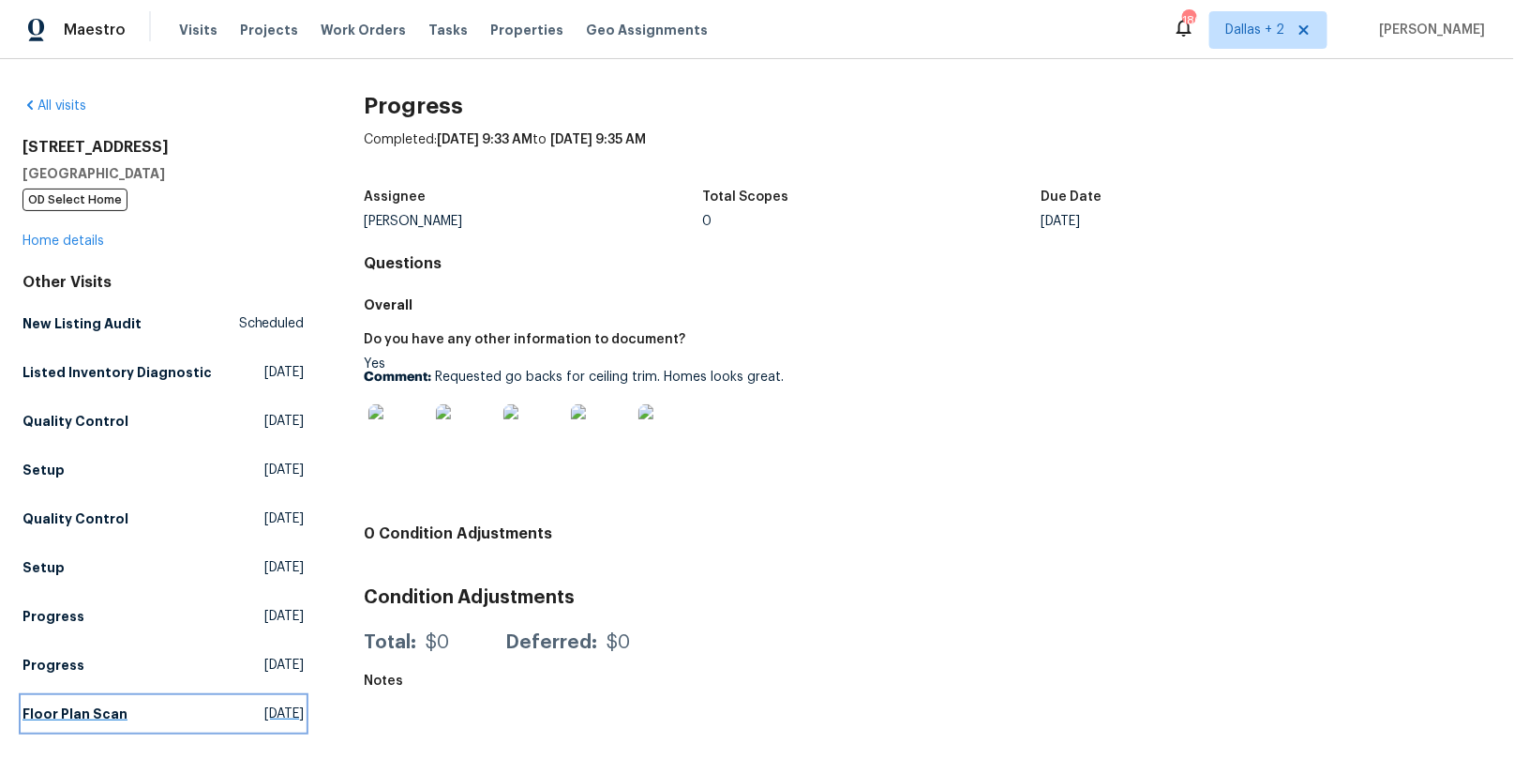
click at [78, 716] on h5 "Floor Plan Scan" at bounding box center [75, 713] width 105 height 19
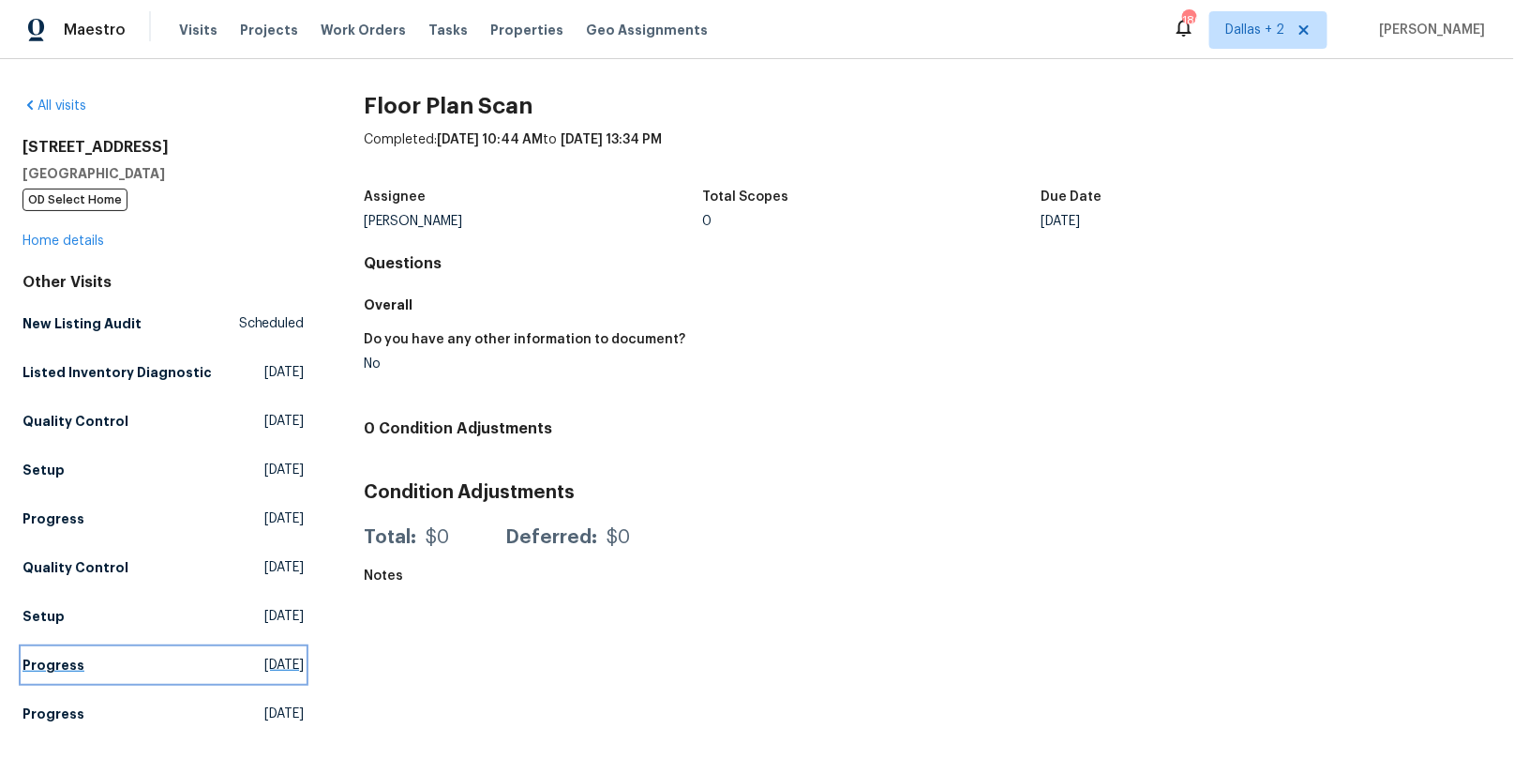
click at [77, 664] on h5 "Progress" at bounding box center [54, 664] width 62 height 19
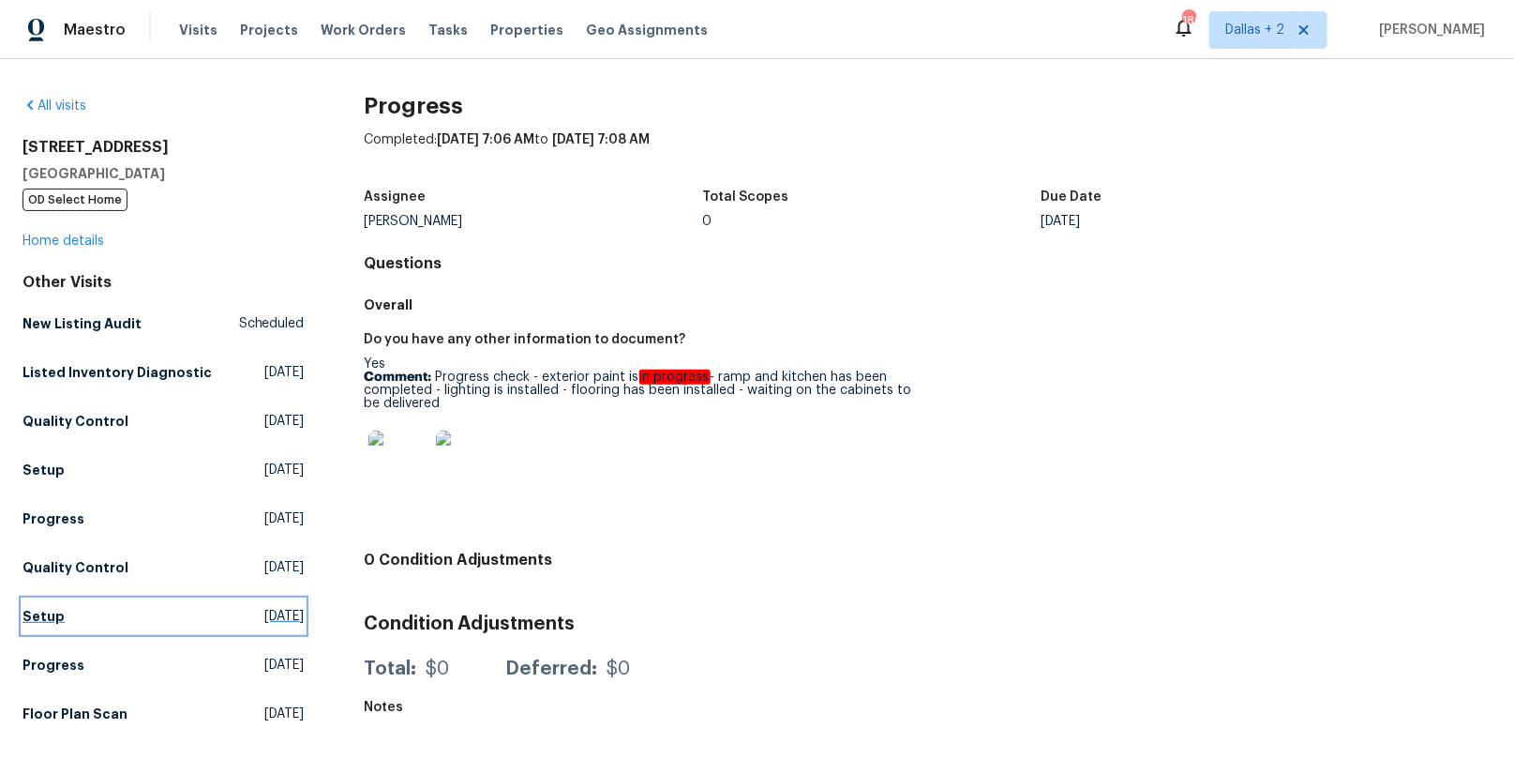
click at [70, 627] on link "Setup [DATE]" at bounding box center [164, 616] width 282 height 34
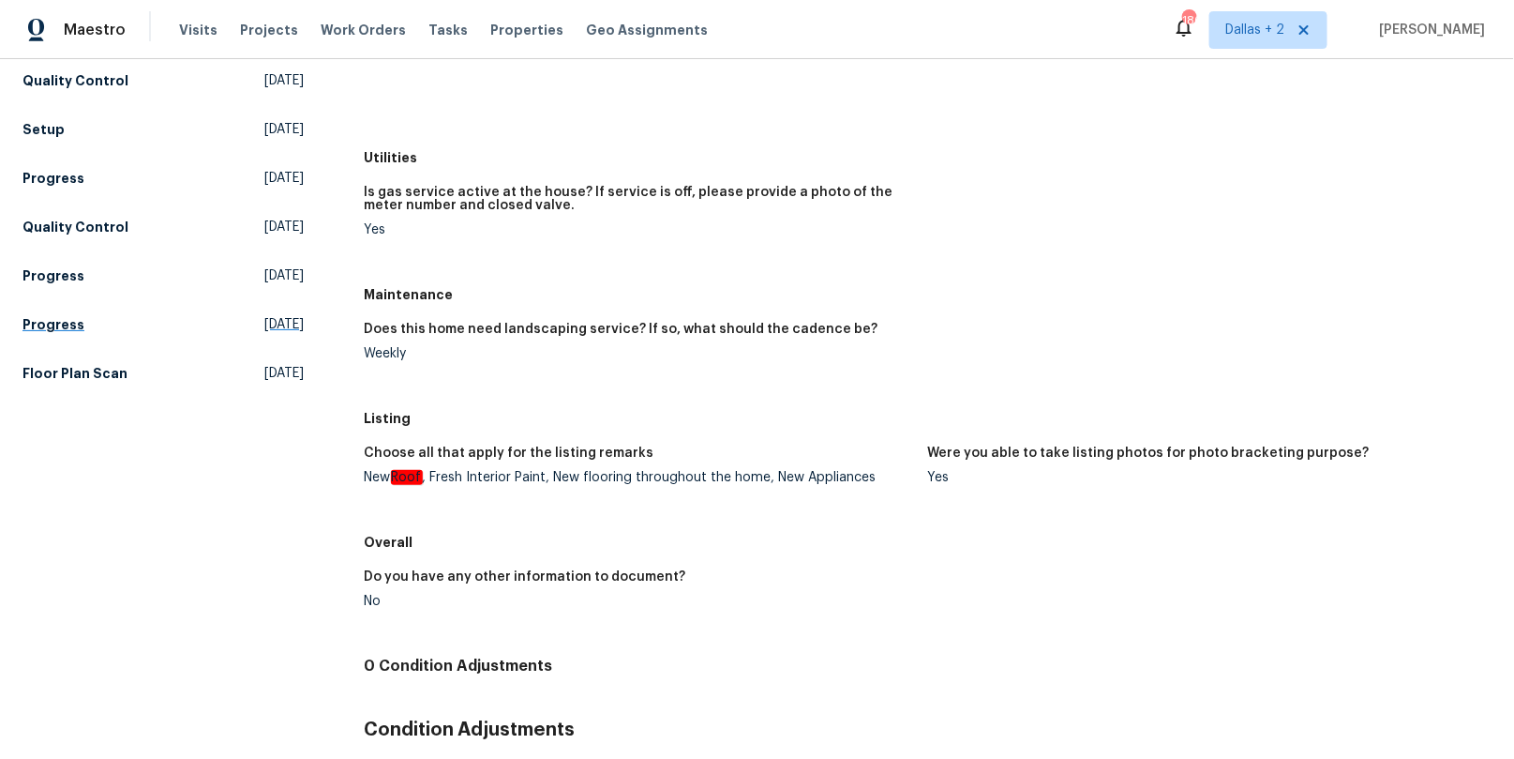
scroll to position [325, 0]
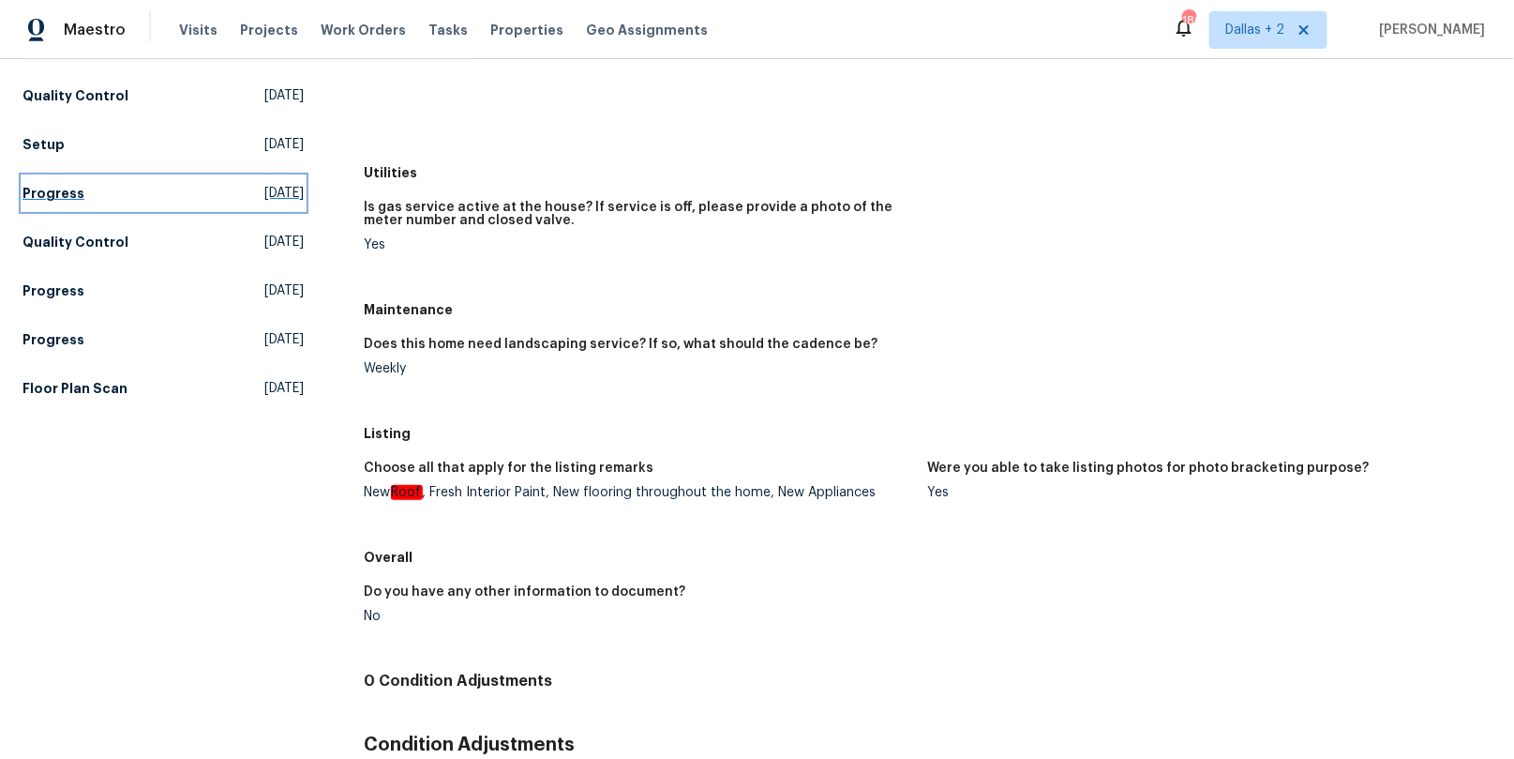
click at [97, 188] on link "Progress [DATE]" at bounding box center [164, 193] width 282 height 34
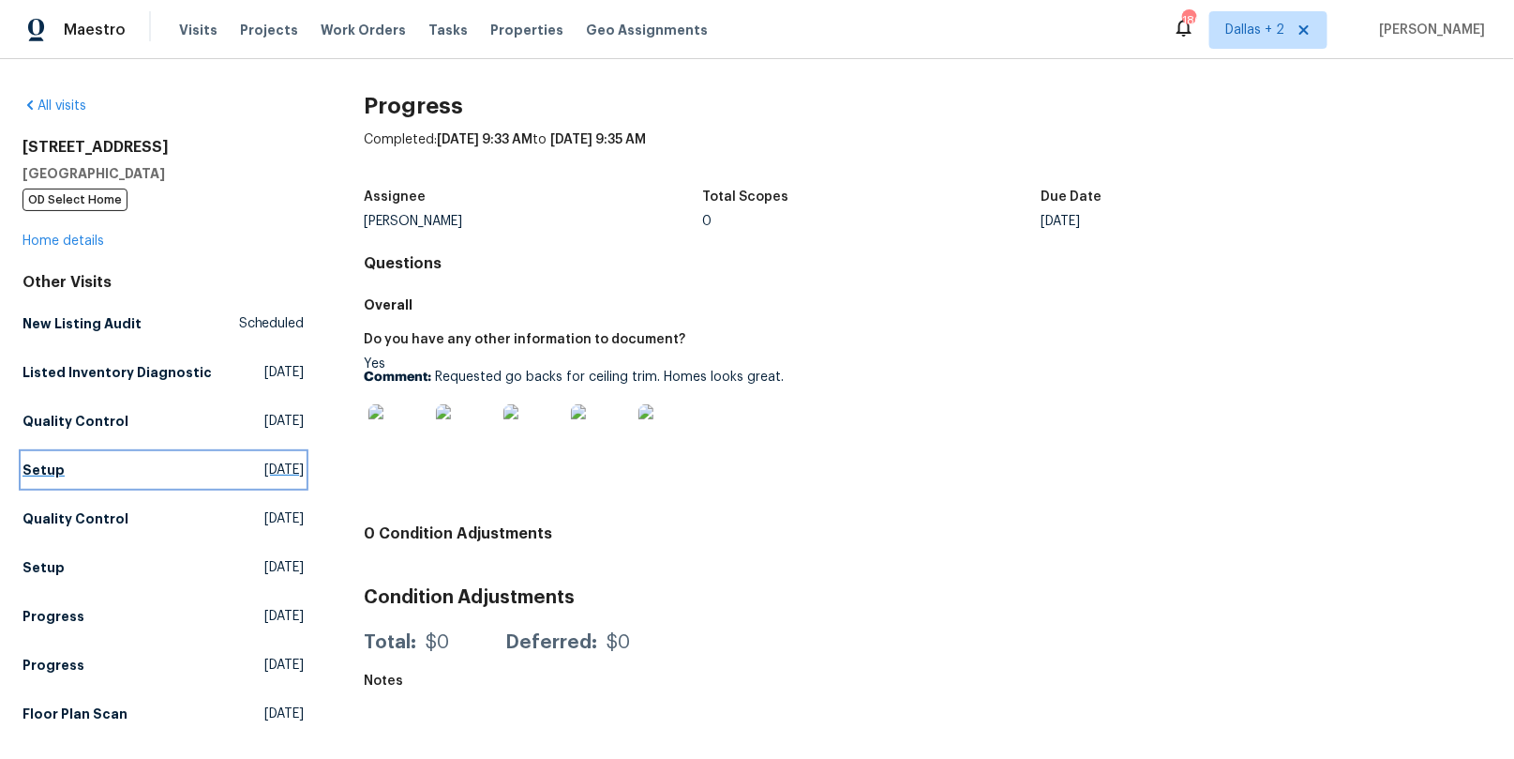
click at [46, 476] on h5 "Setup" at bounding box center [44, 469] width 42 height 19
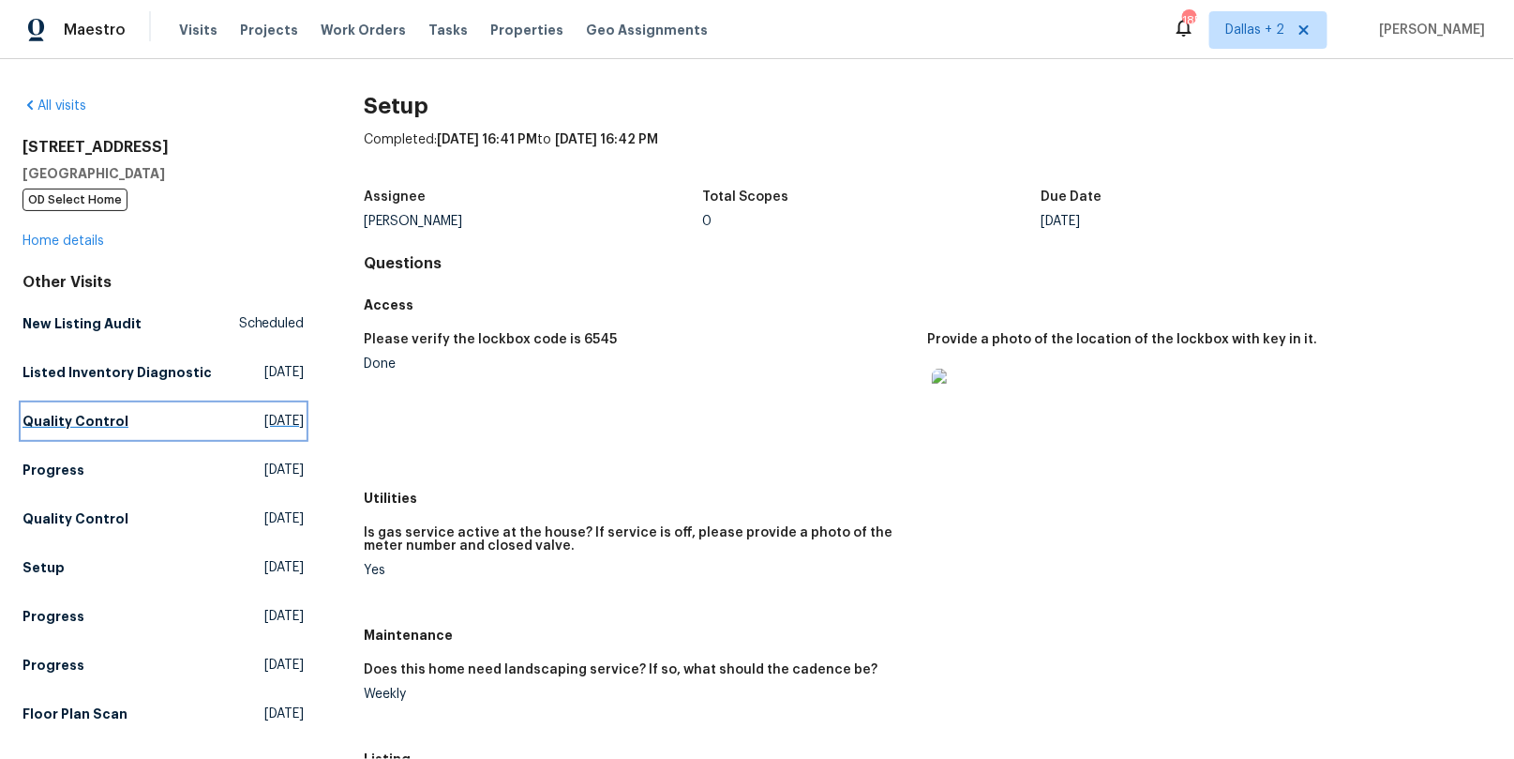
click at [107, 425] on h5 "Quality Control" at bounding box center [76, 421] width 106 height 19
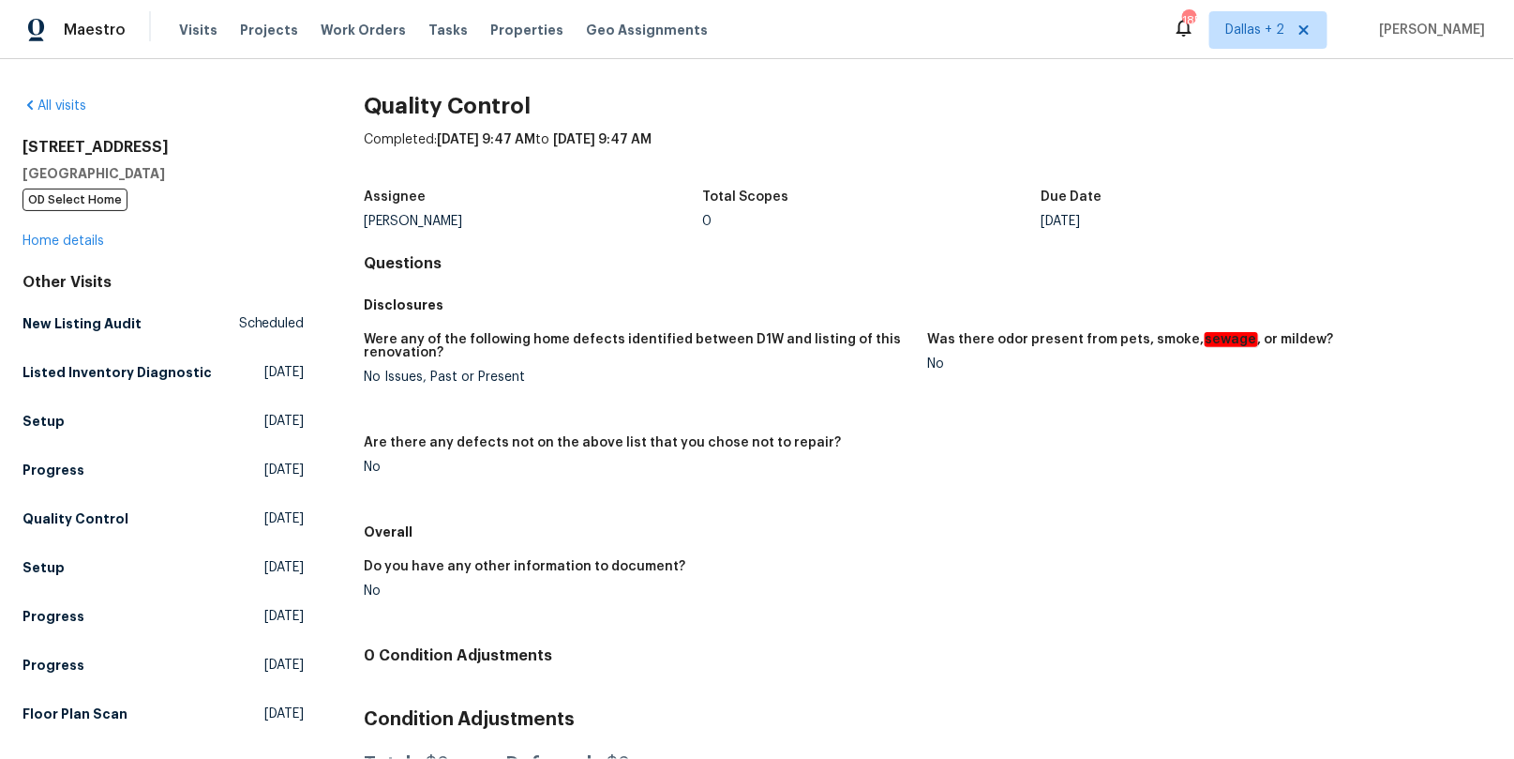
scroll to position [85, 0]
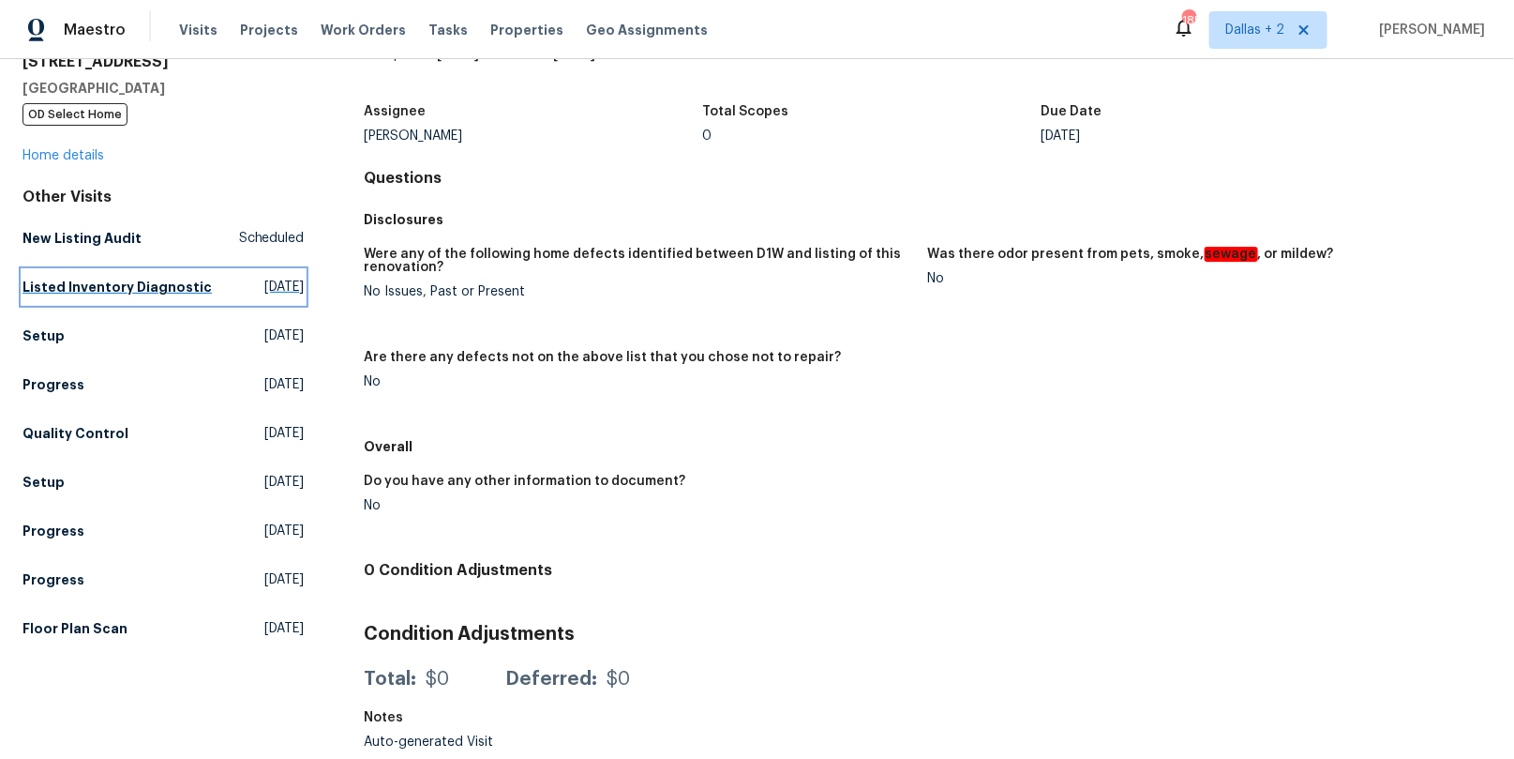
click at [110, 289] on h5 "Listed Inventory Diagnostic" at bounding box center [117, 287] width 189 height 19
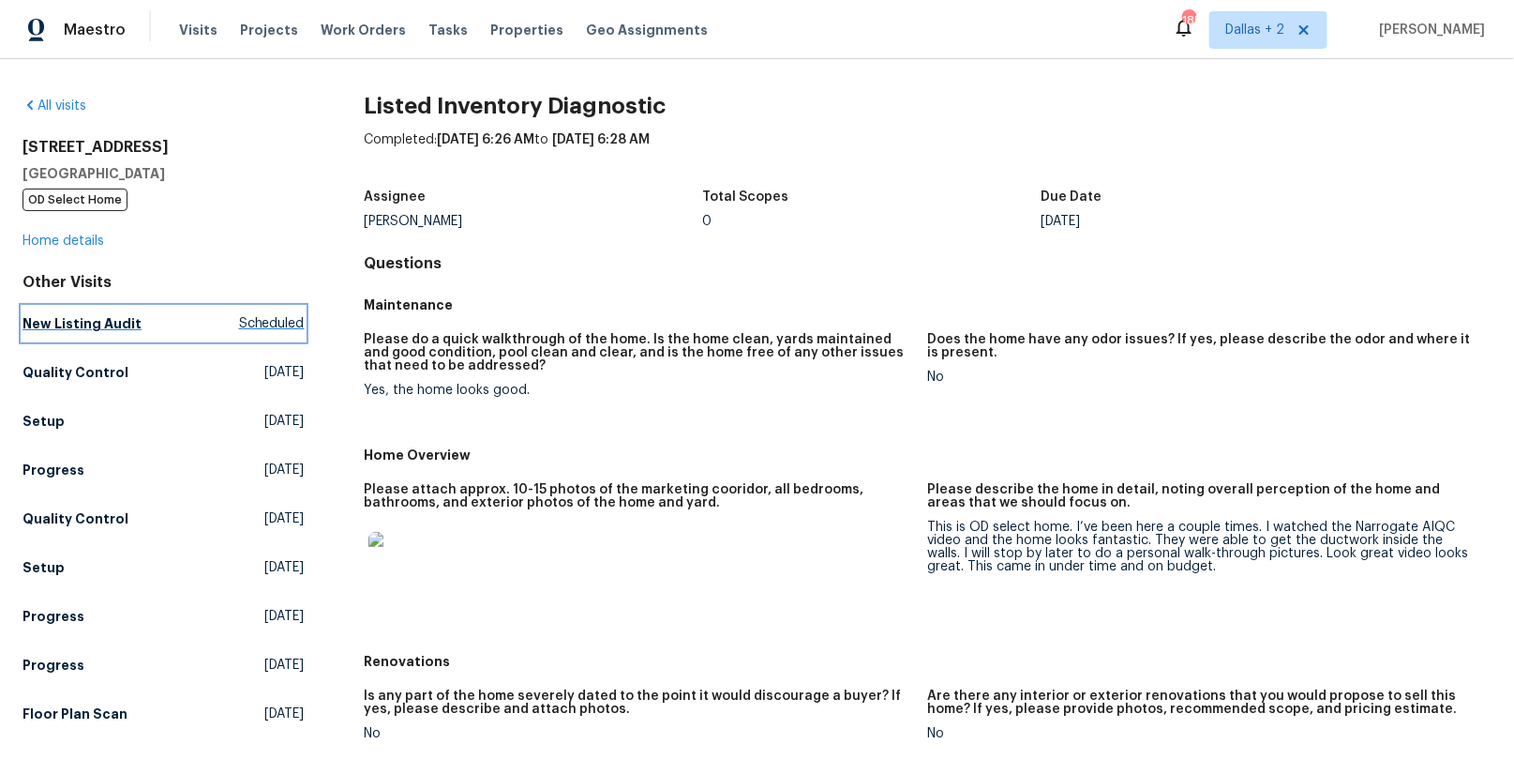
click at [93, 322] on h5 "New Listing Audit" at bounding box center [82, 323] width 119 height 19
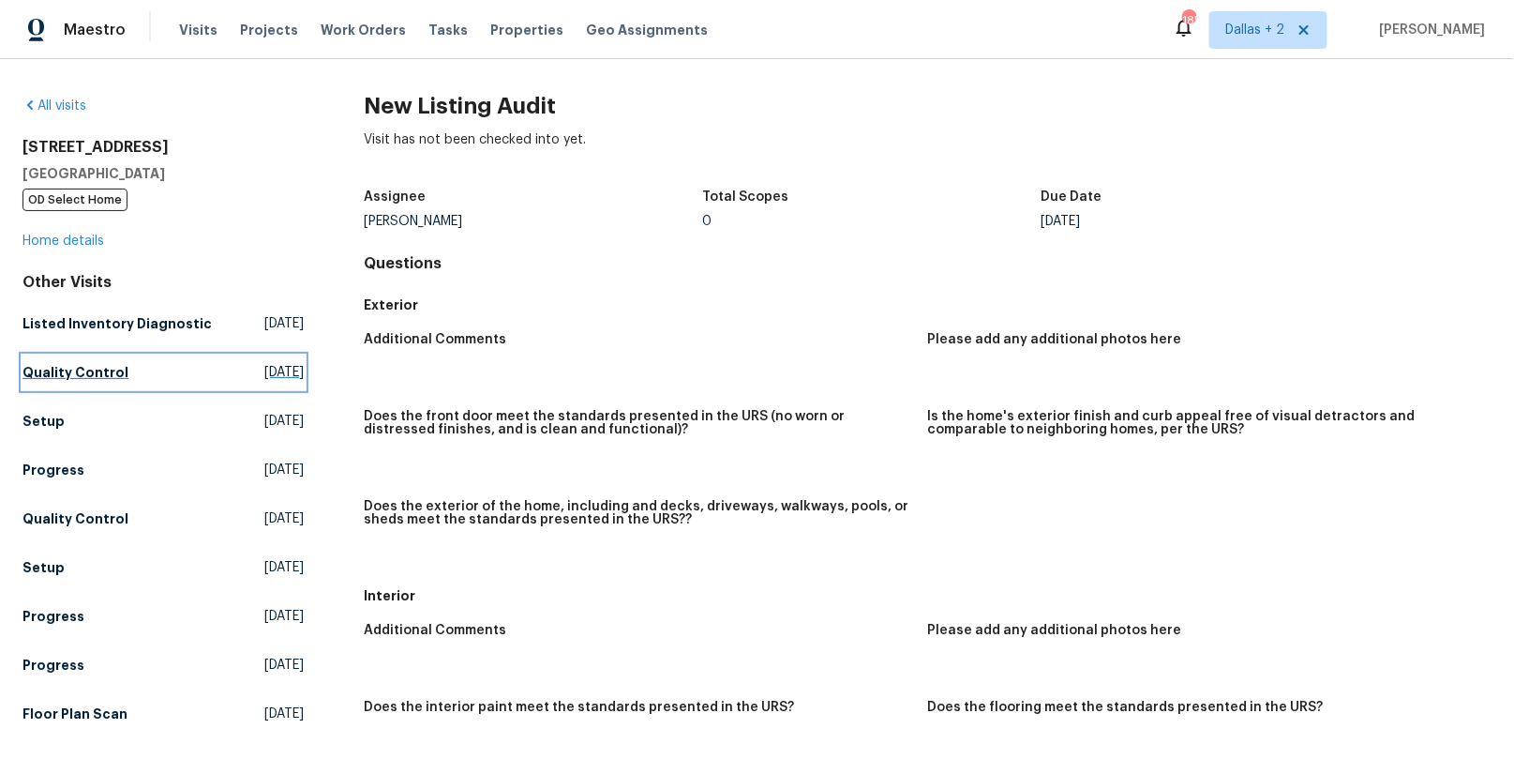
click at [93, 366] on h5 "Quality Control" at bounding box center [76, 372] width 106 height 19
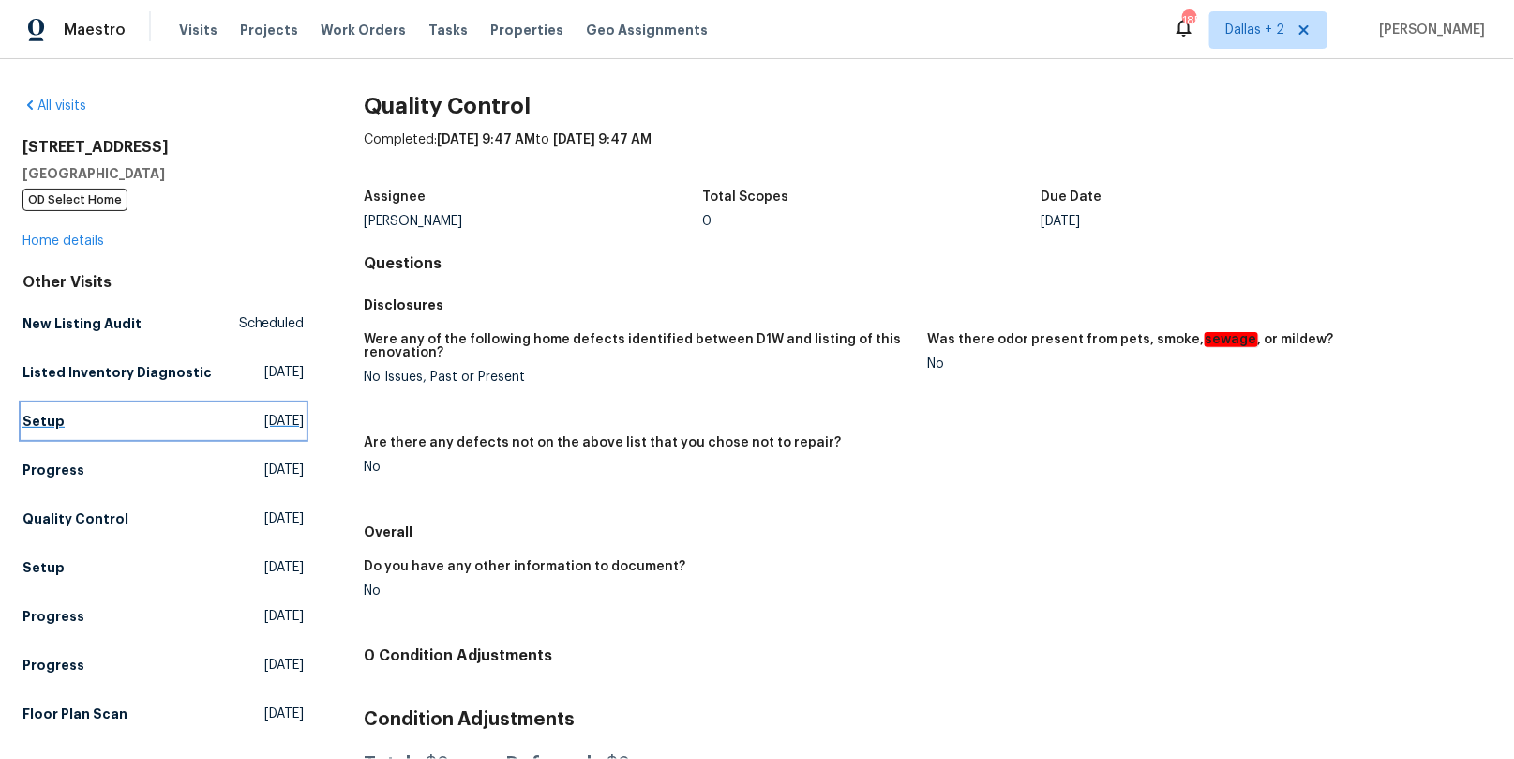
click at [124, 417] on link "Setup [DATE]" at bounding box center [164, 421] width 282 height 34
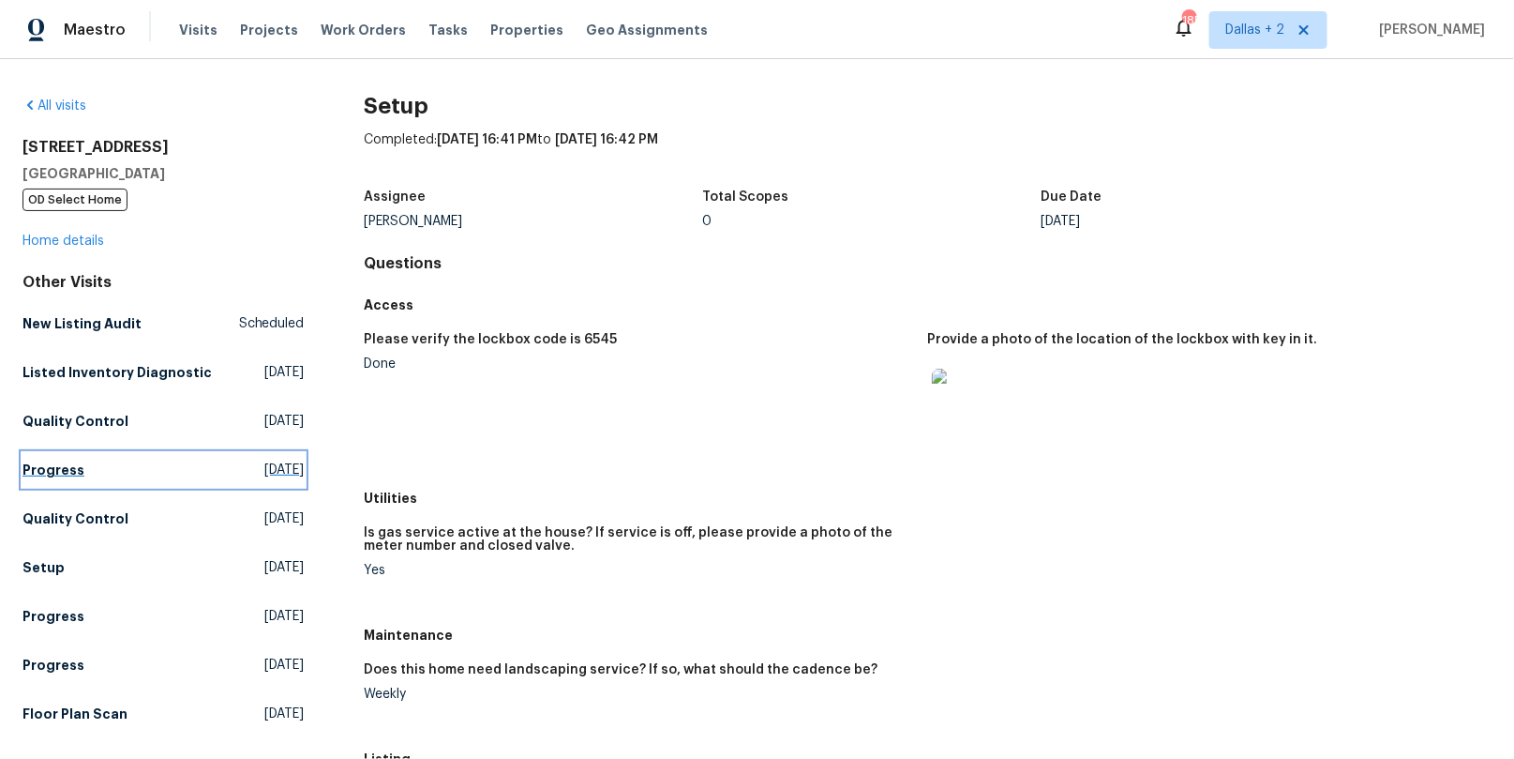
click at [44, 468] on h5 "Progress" at bounding box center [54, 469] width 62 height 19
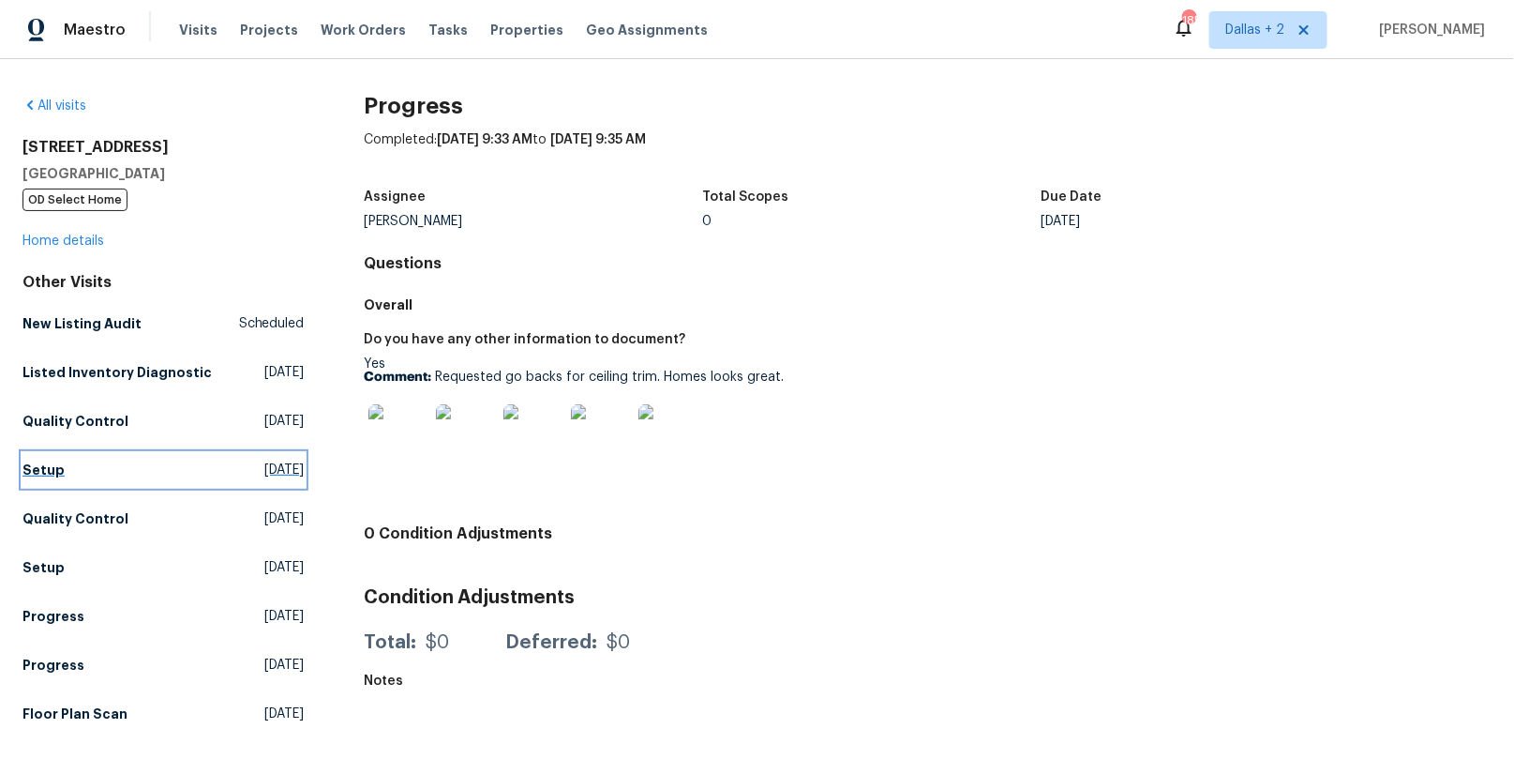
click at [143, 467] on link "Setup [DATE]" at bounding box center [164, 470] width 282 height 34
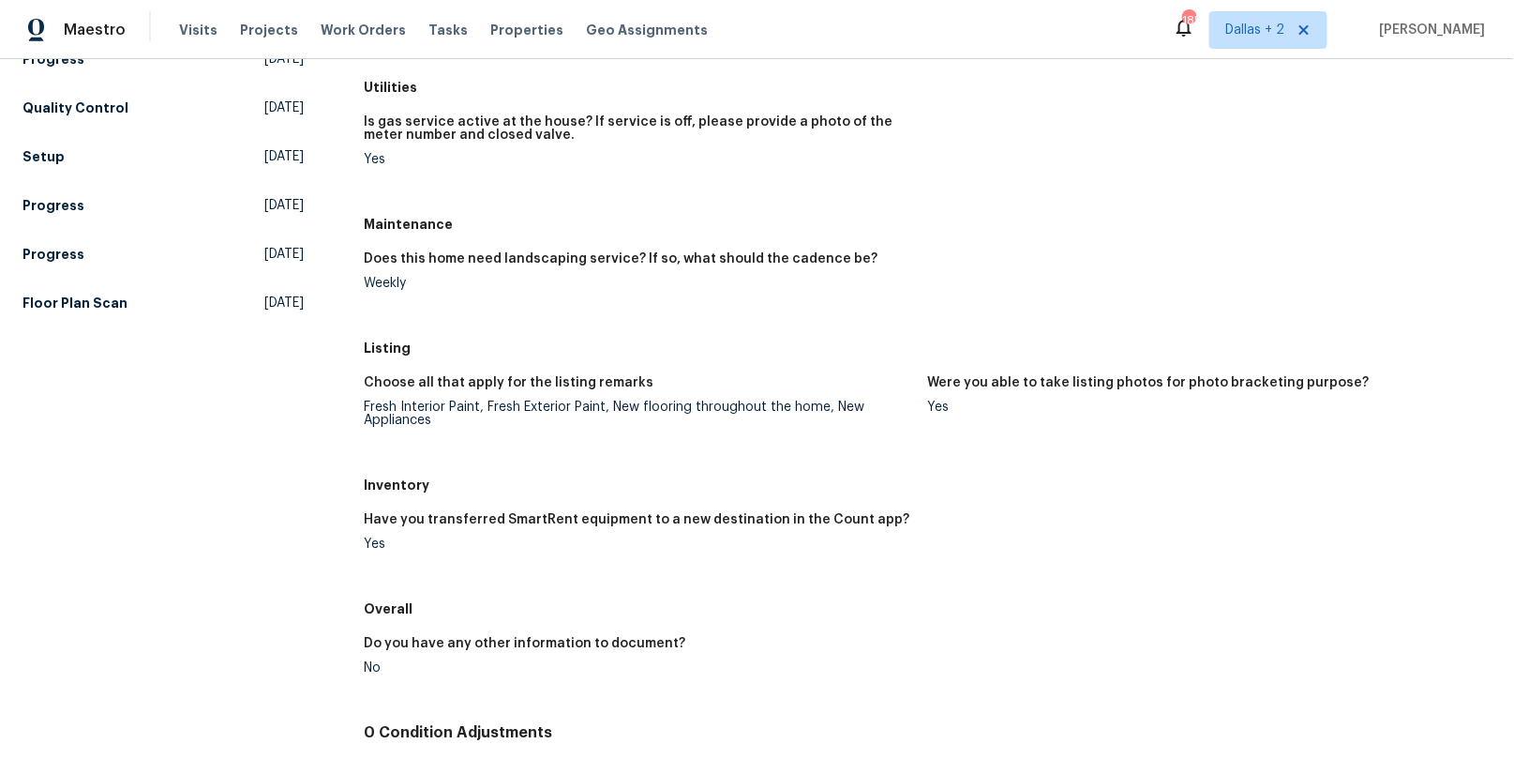
scroll to position [41, 0]
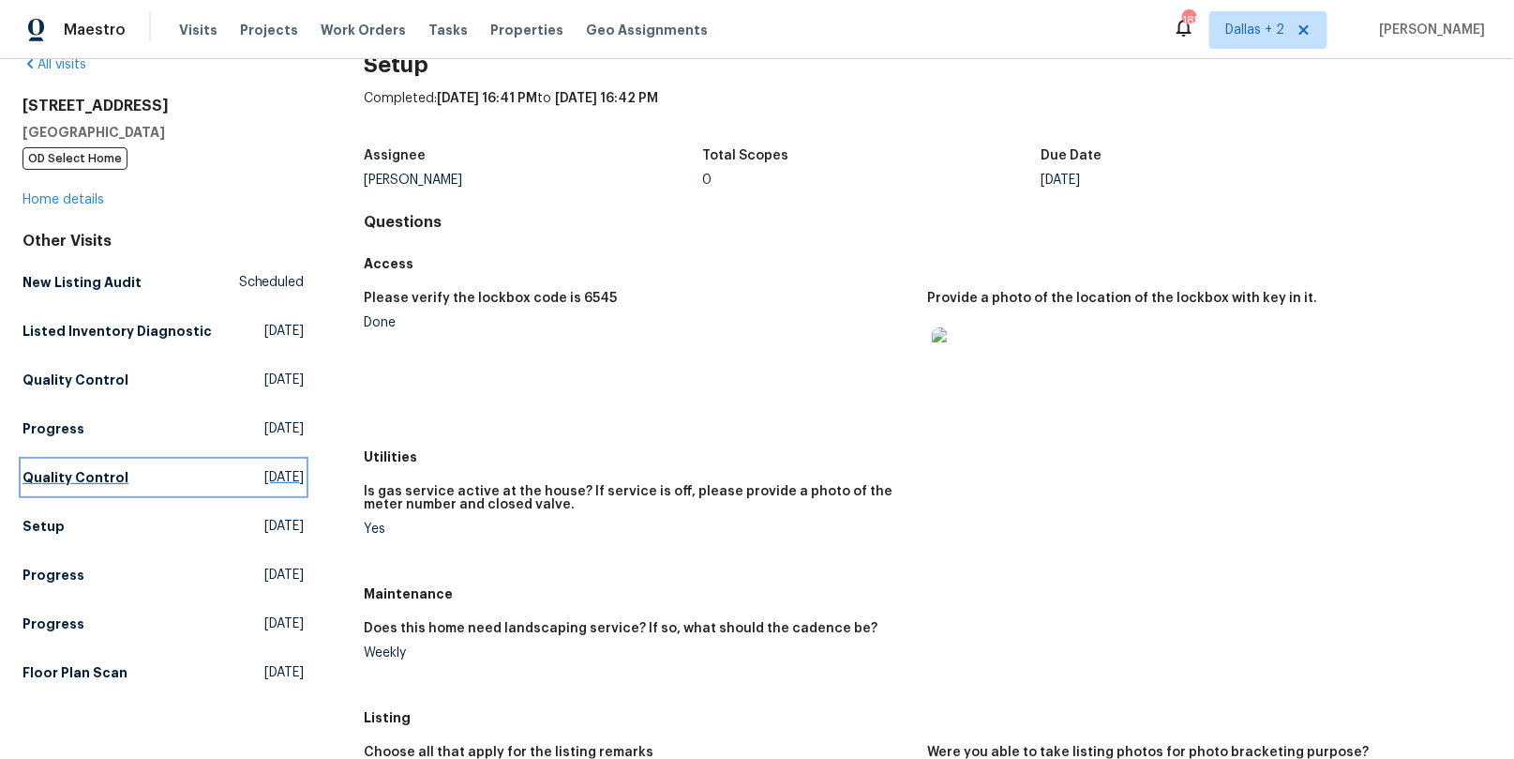
click at [58, 472] on h5 "Quality Control" at bounding box center [76, 477] width 106 height 19
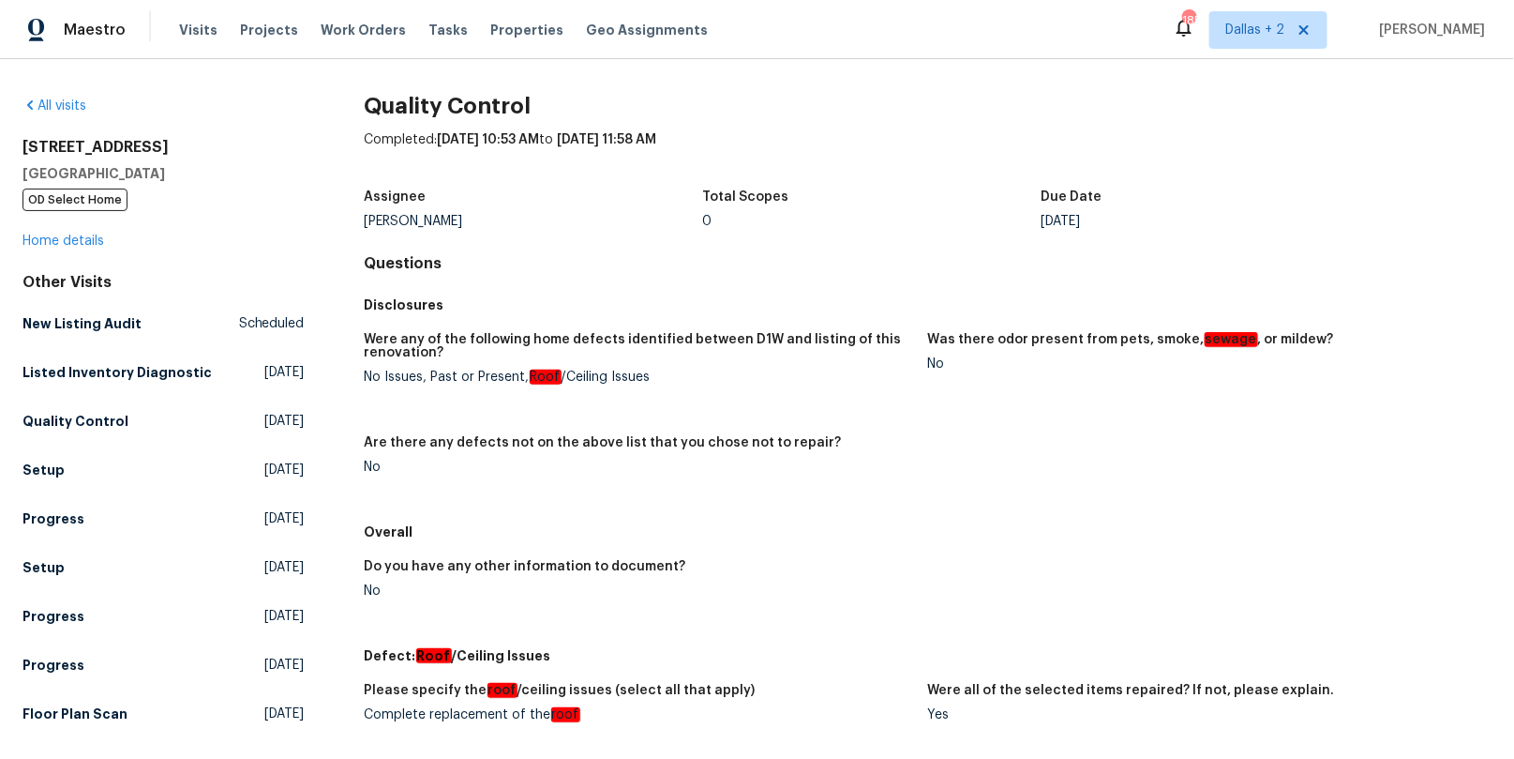
scroll to position [286, 0]
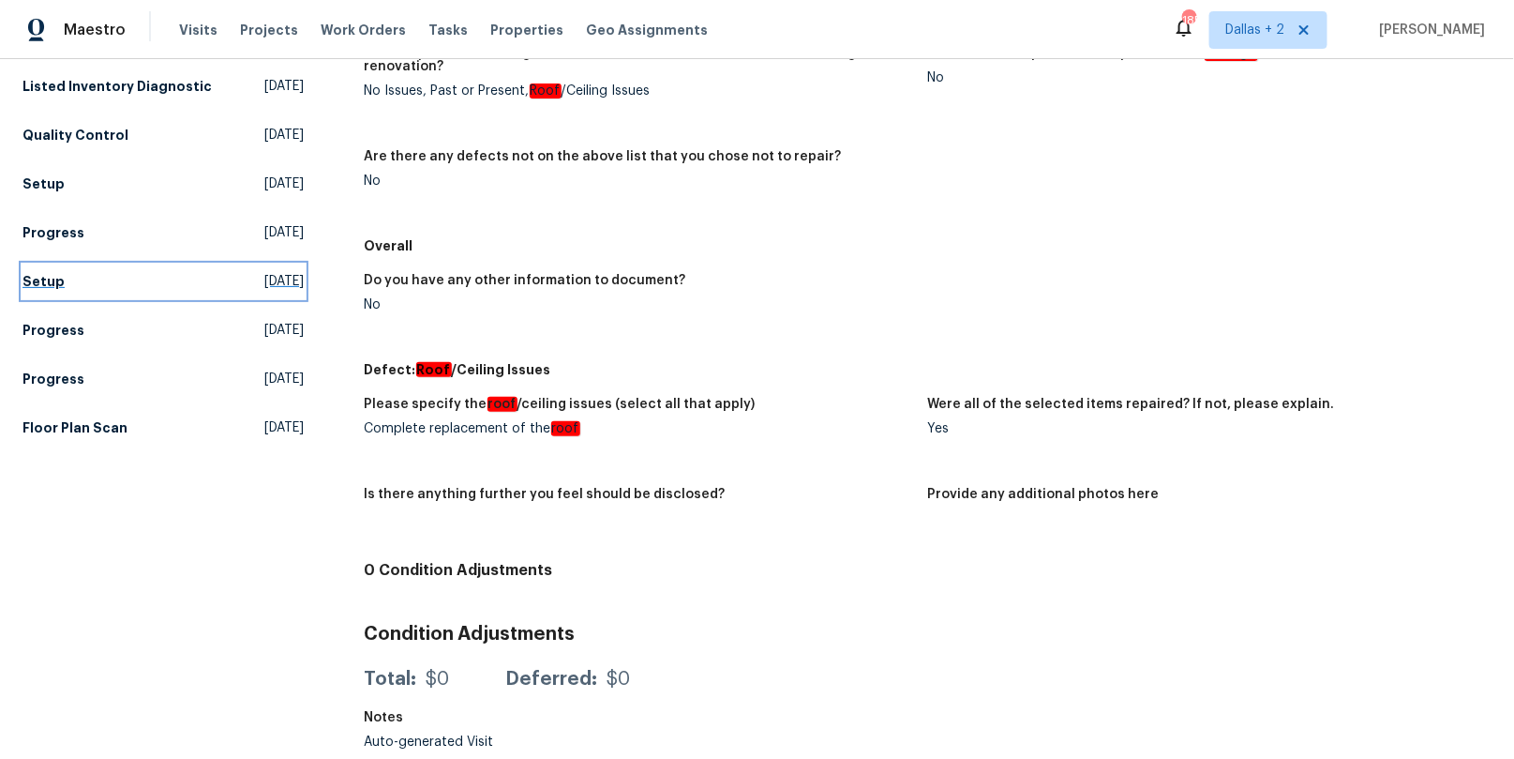
click at [77, 276] on link "Setup [DATE]" at bounding box center [164, 281] width 282 height 34
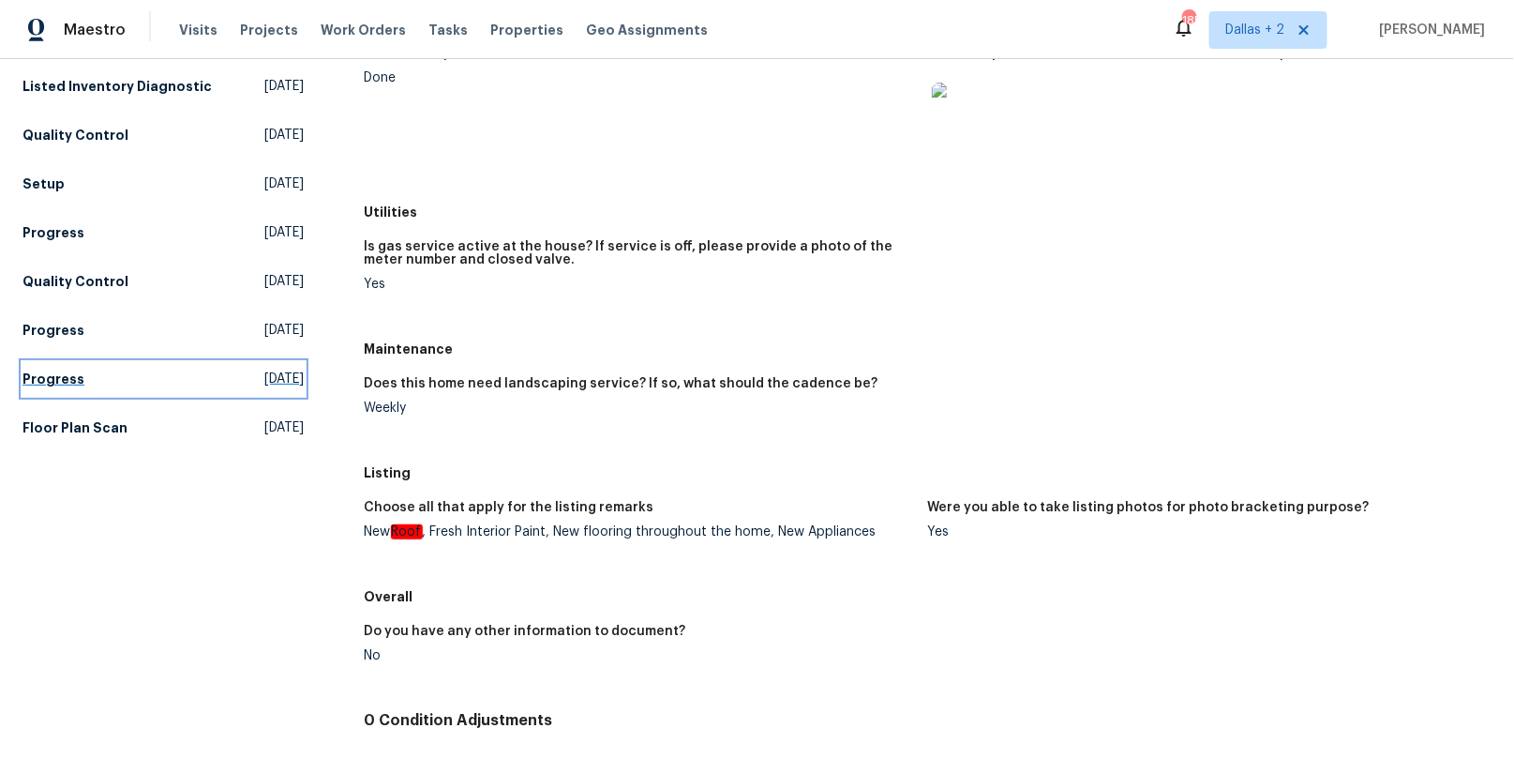
click at [113, 367] on link "Progress [DATE]" at bounding box center [164, 379] width 282 height 34
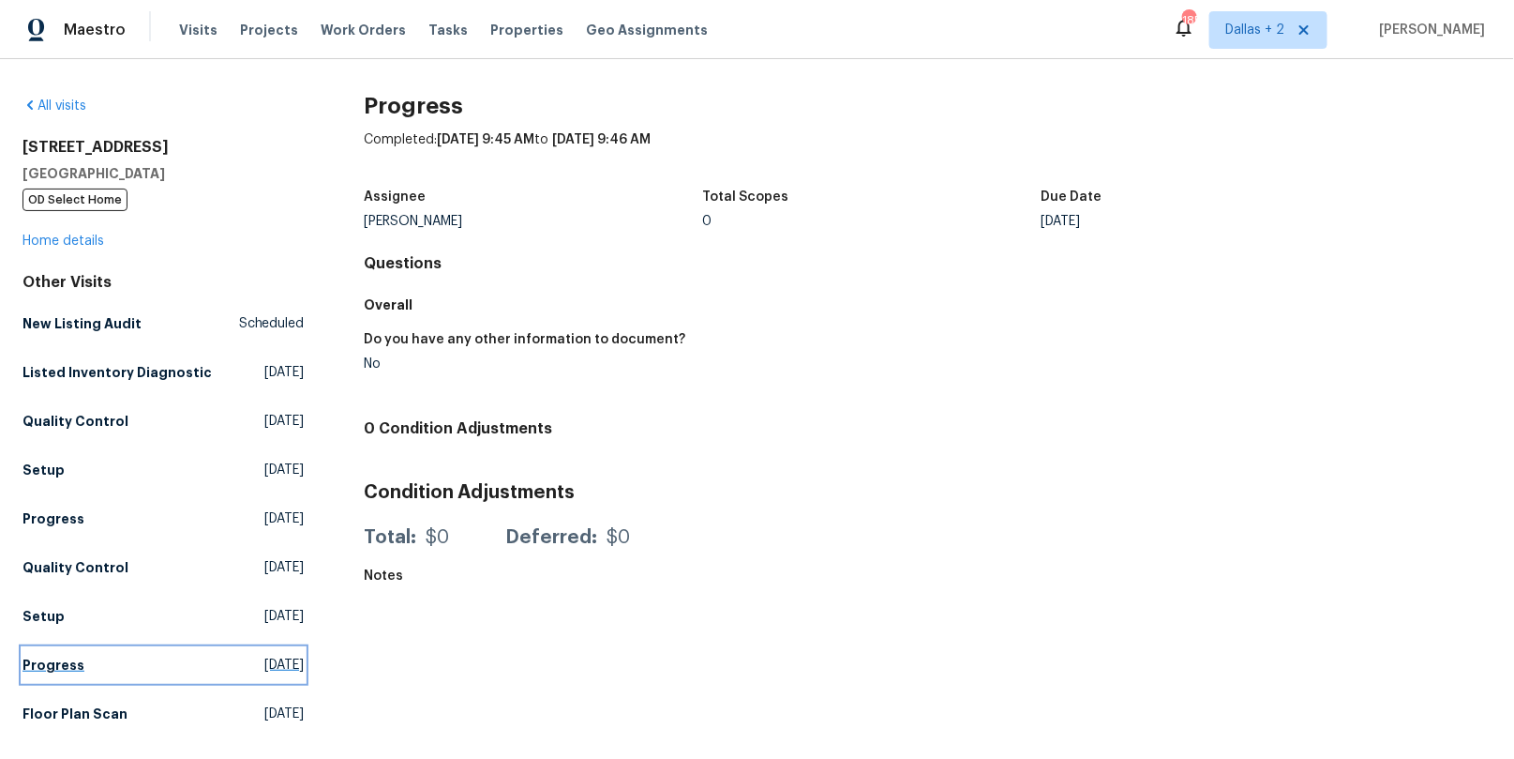
click at [61, 667] on h5 "Progress" at bounding box center [54, 664] width 62 height 19
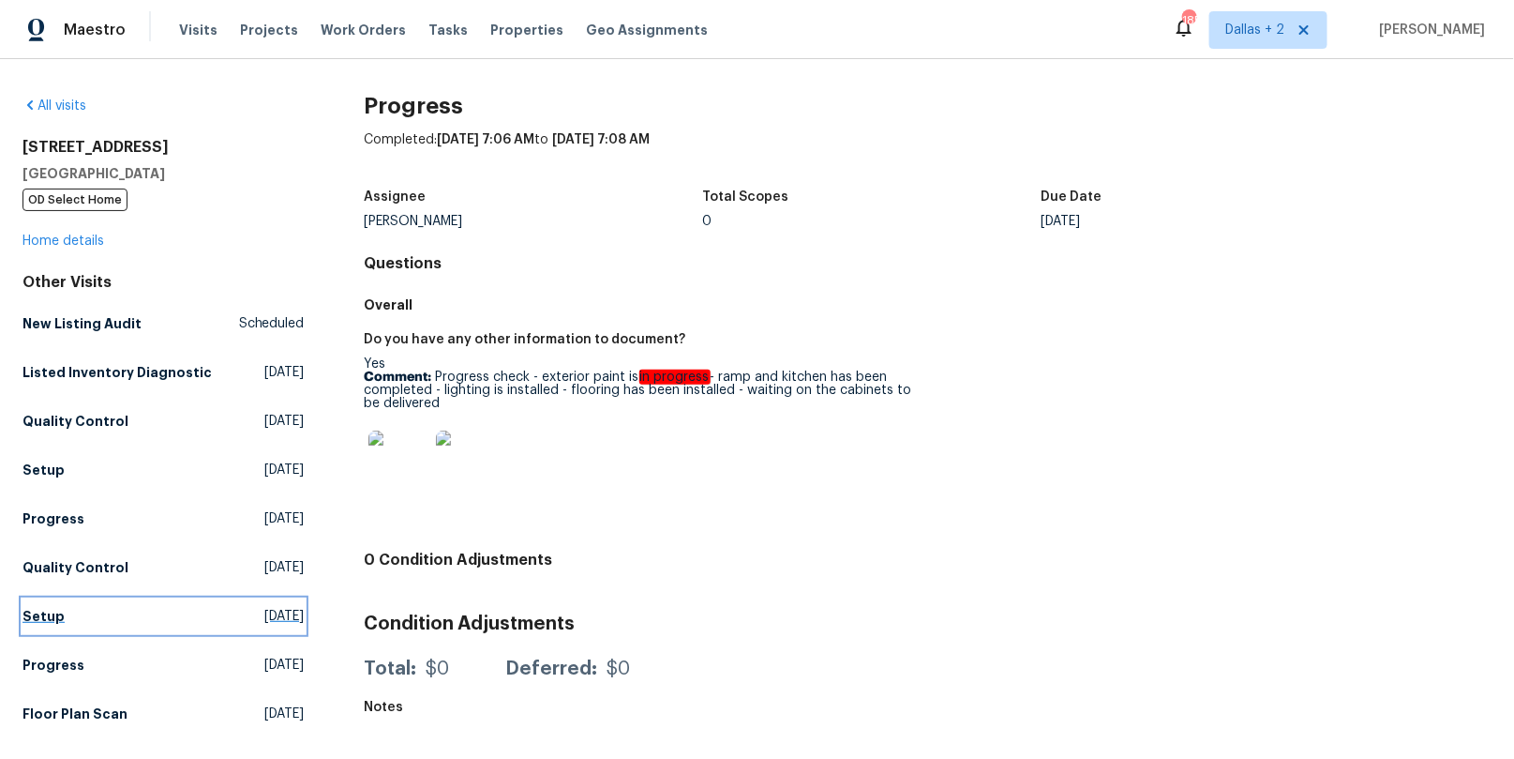
click at [38, 607] on h5 "Setup" at bounding box center [44, 616] width 42 height 19
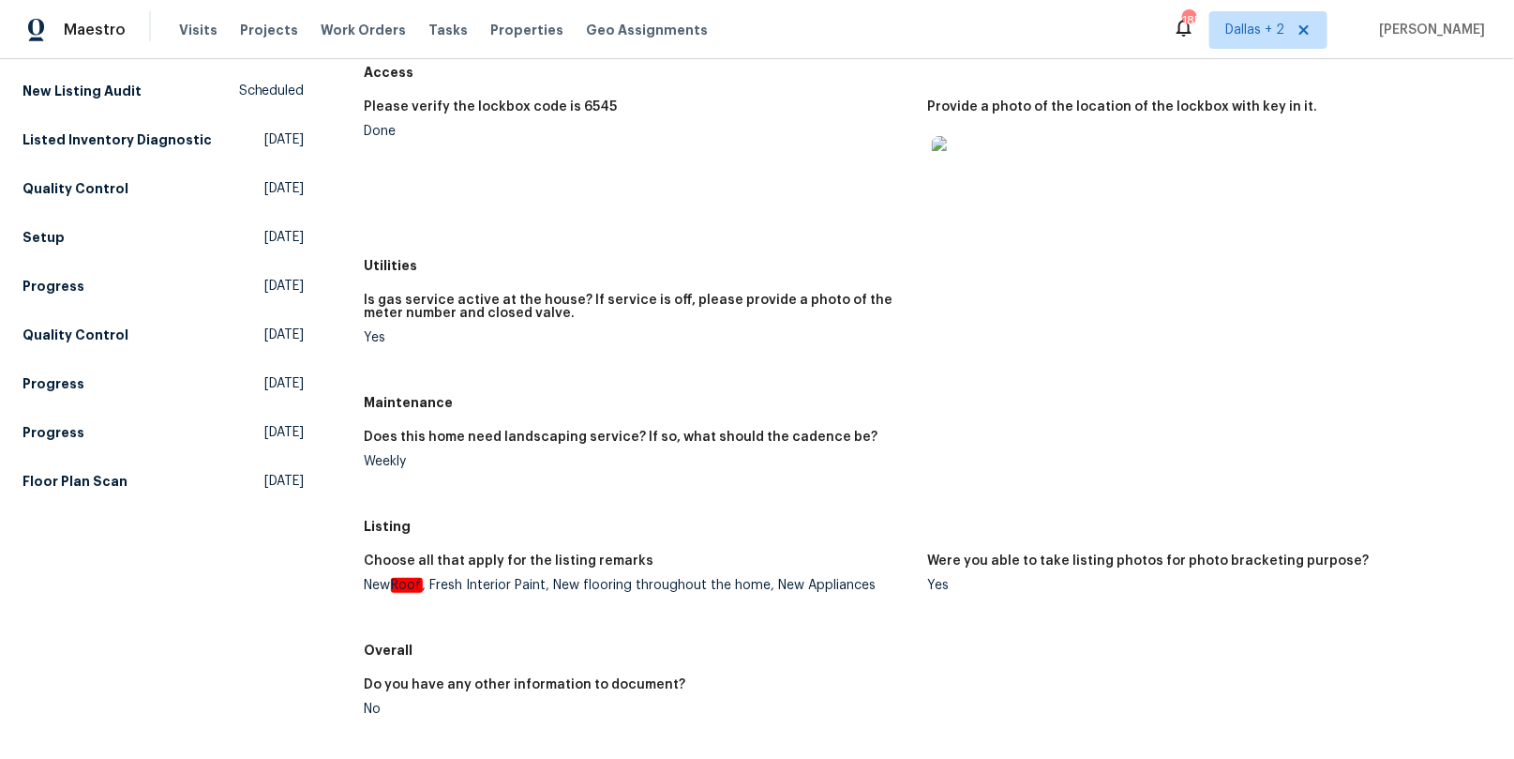
scroll to position [267, 0]
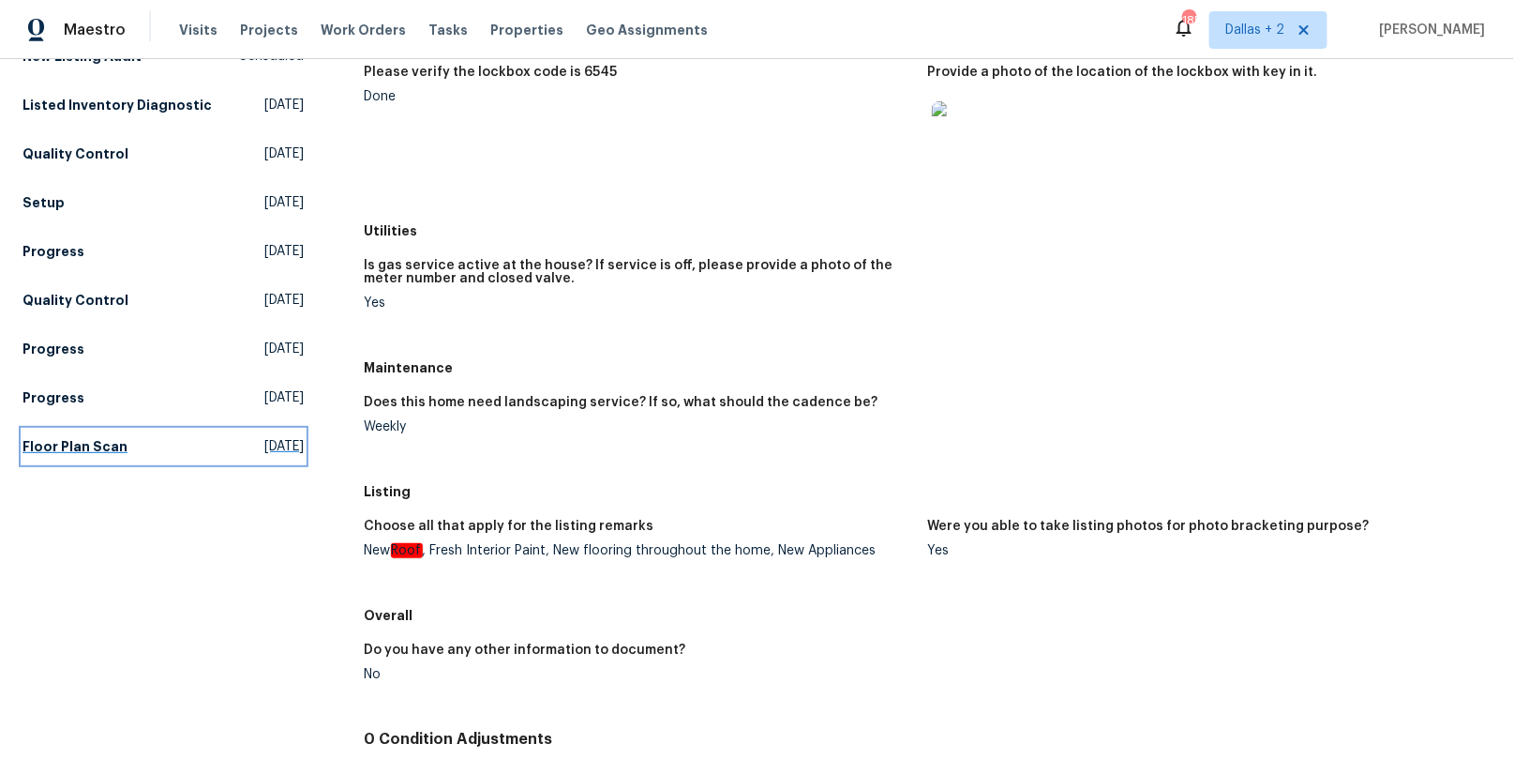
click at [99, 448] on h5 "Floor Plan Scan" at bounding box center [75, 446] width 105 height 19
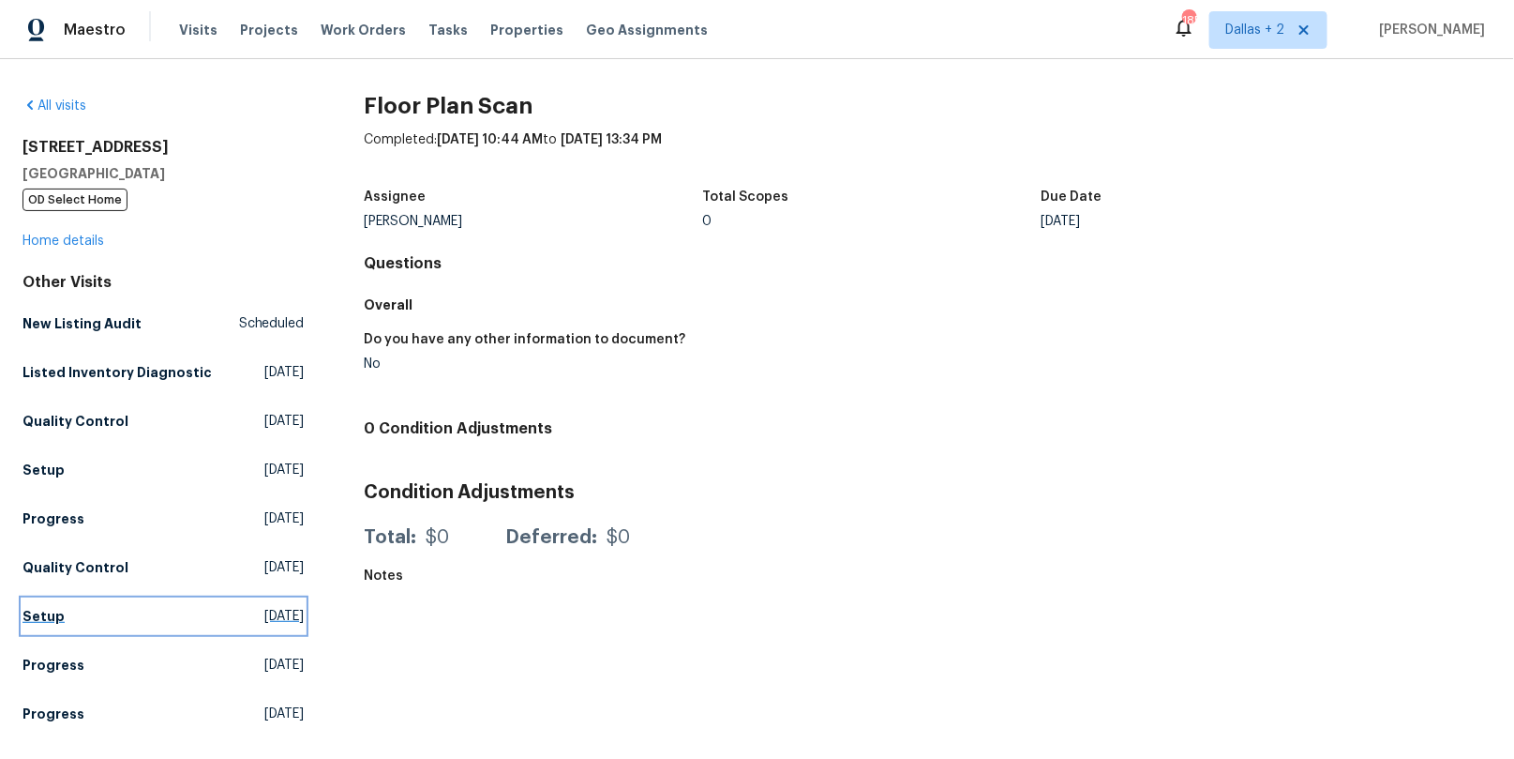
click at [47, 607] on h5 "Setup" at bounding box center [44, 616] width 42 height 19
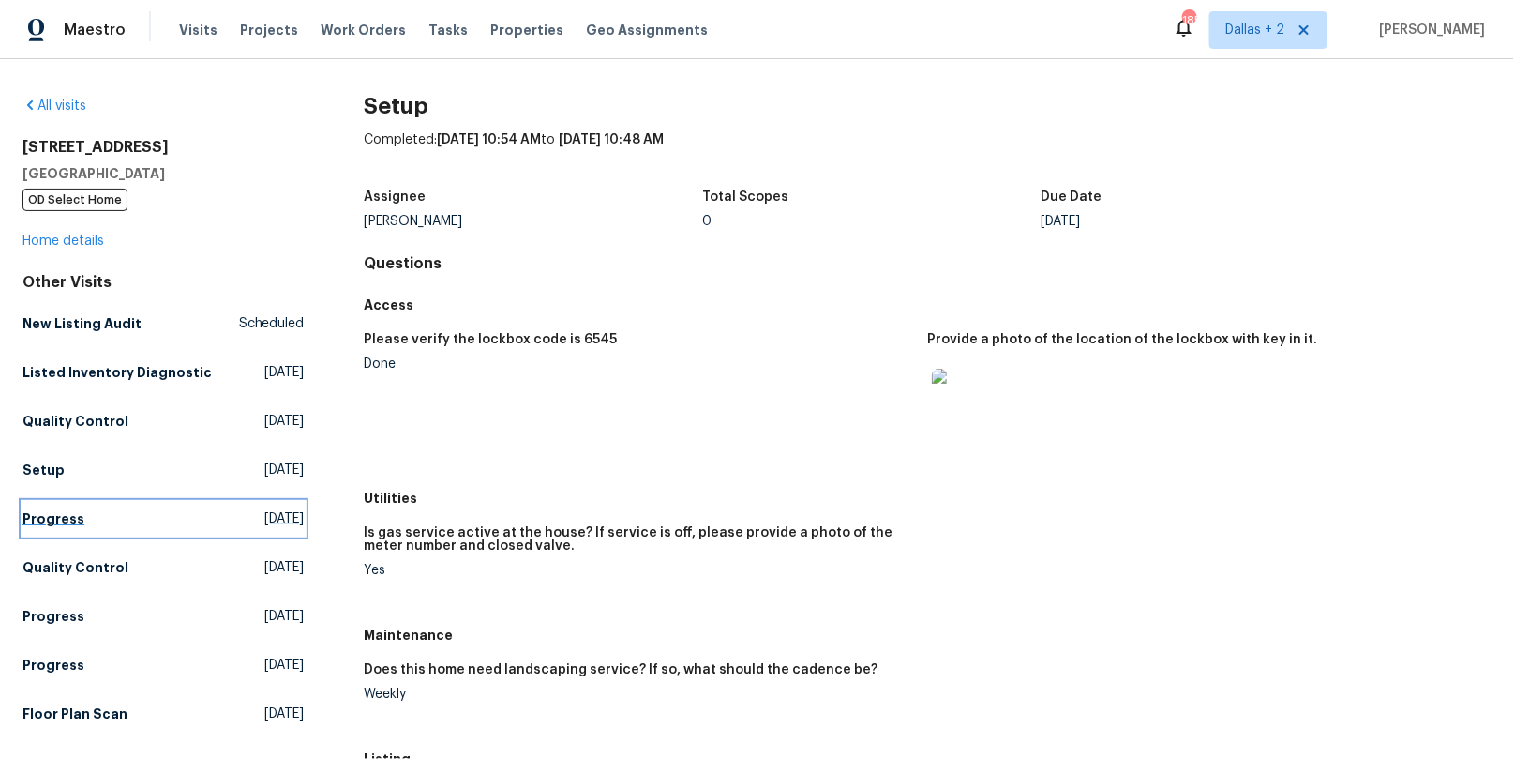
click at [79, 522] on link "Progress [DATE]" at bounding box center [164, 519] width 282 height 34
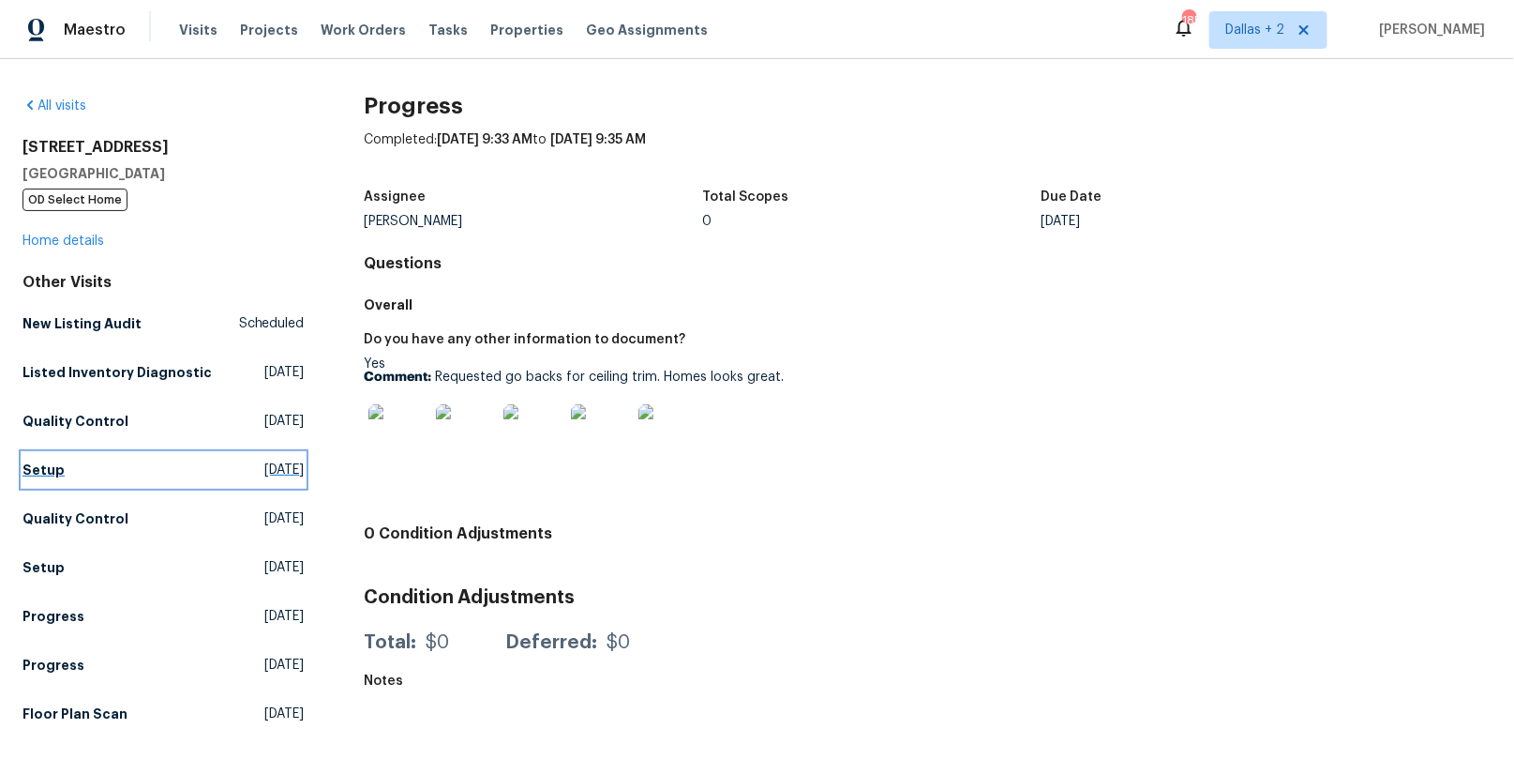
click at [117, 484] on link "Setup [DATE]" at bounding box center [164, 470] width 282 height 34
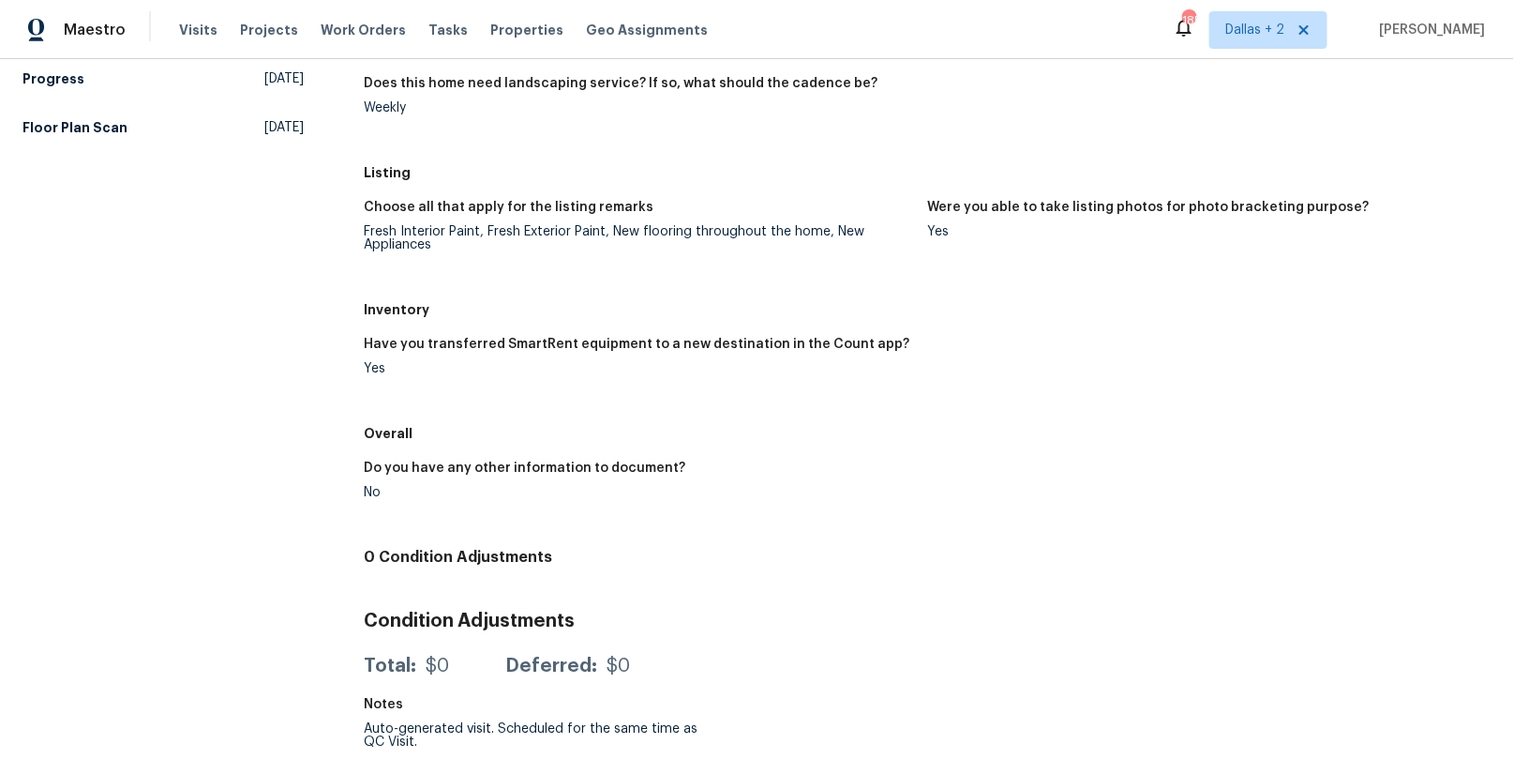
scroll to position [351, 0]
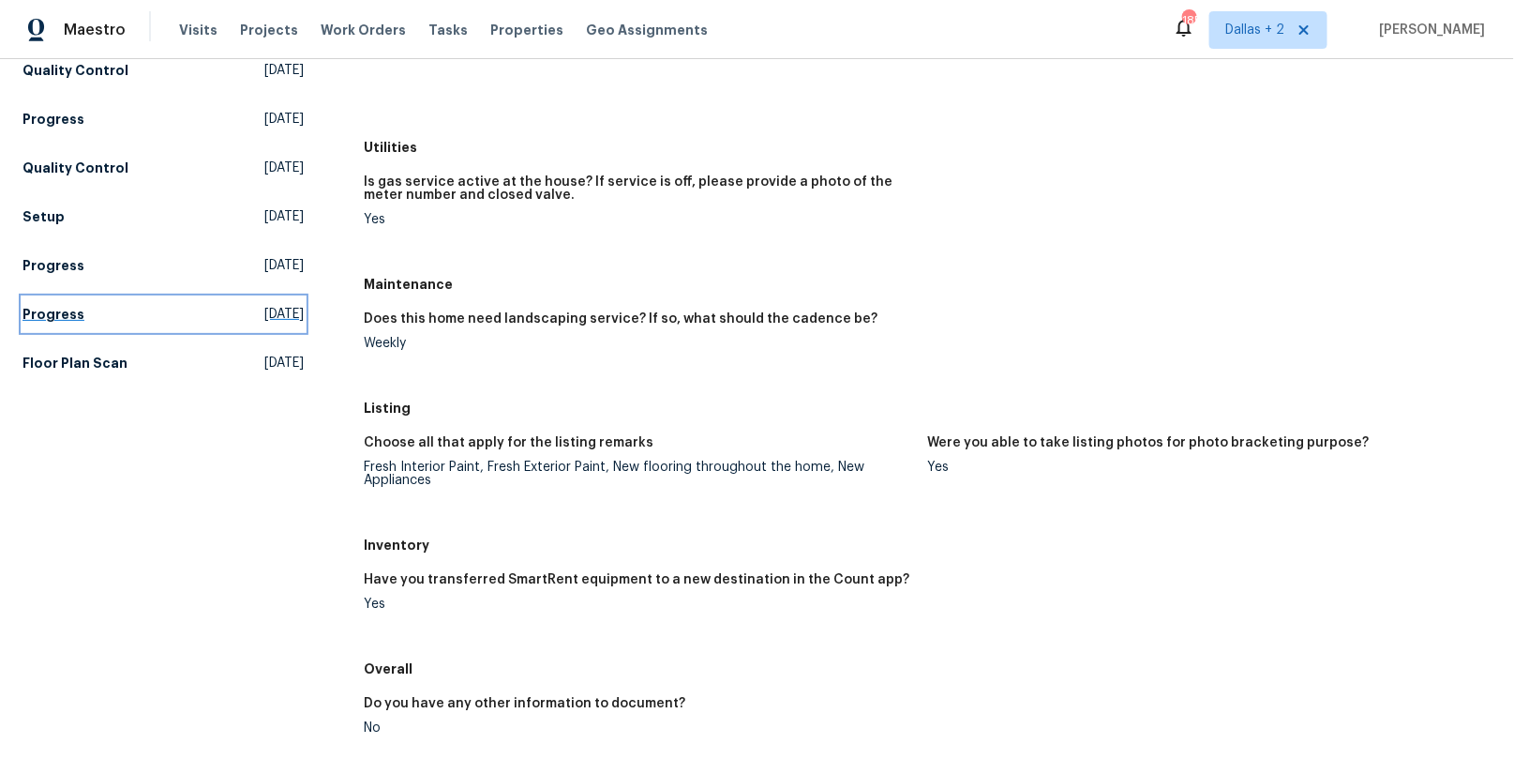
click at [70, 311] on h5 "Progress" at bounding box center [54, 314] width 62 height 19
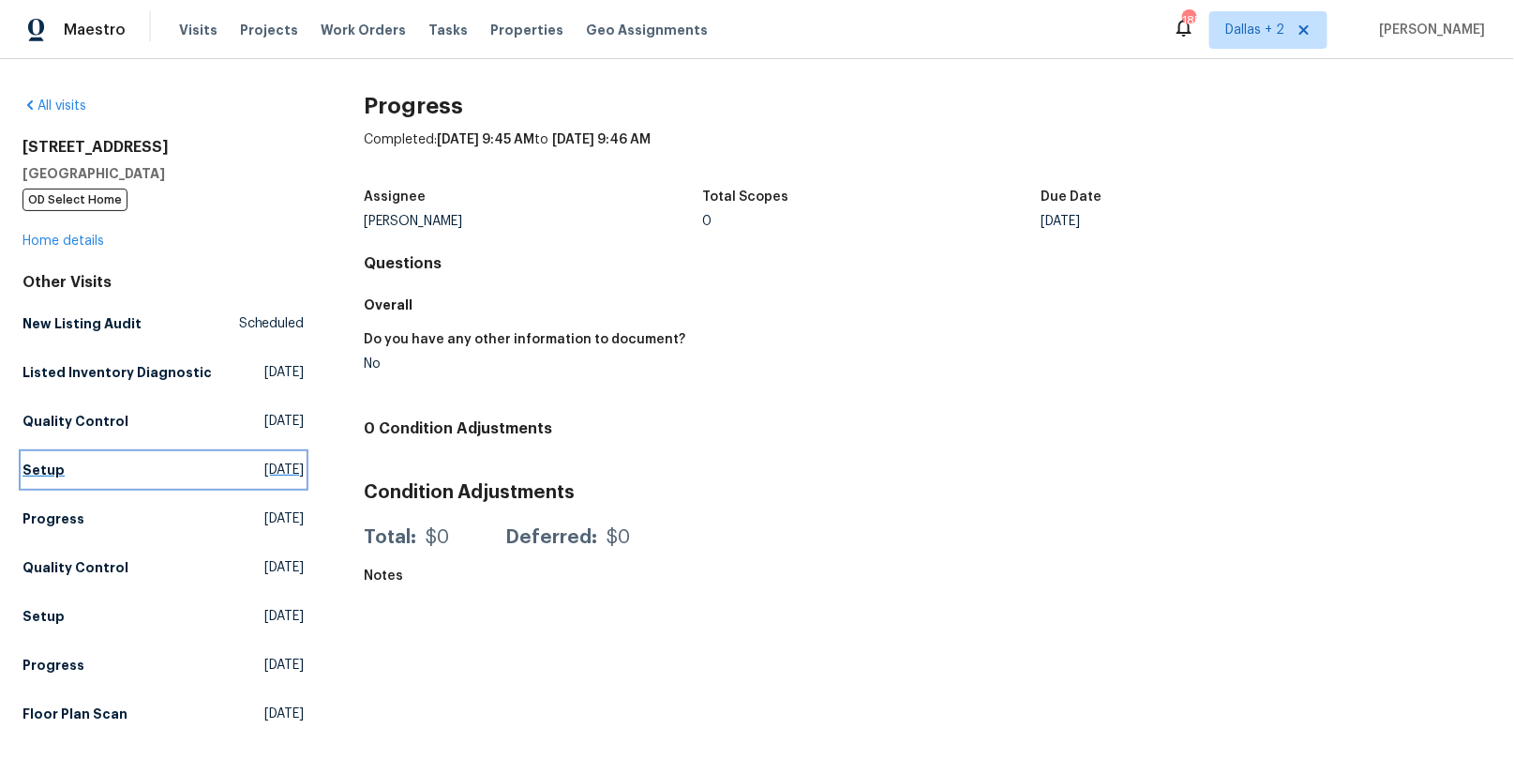
click at [265, 473] on span "[DATE]" at bounding box center [284, 469] width 39 height 19
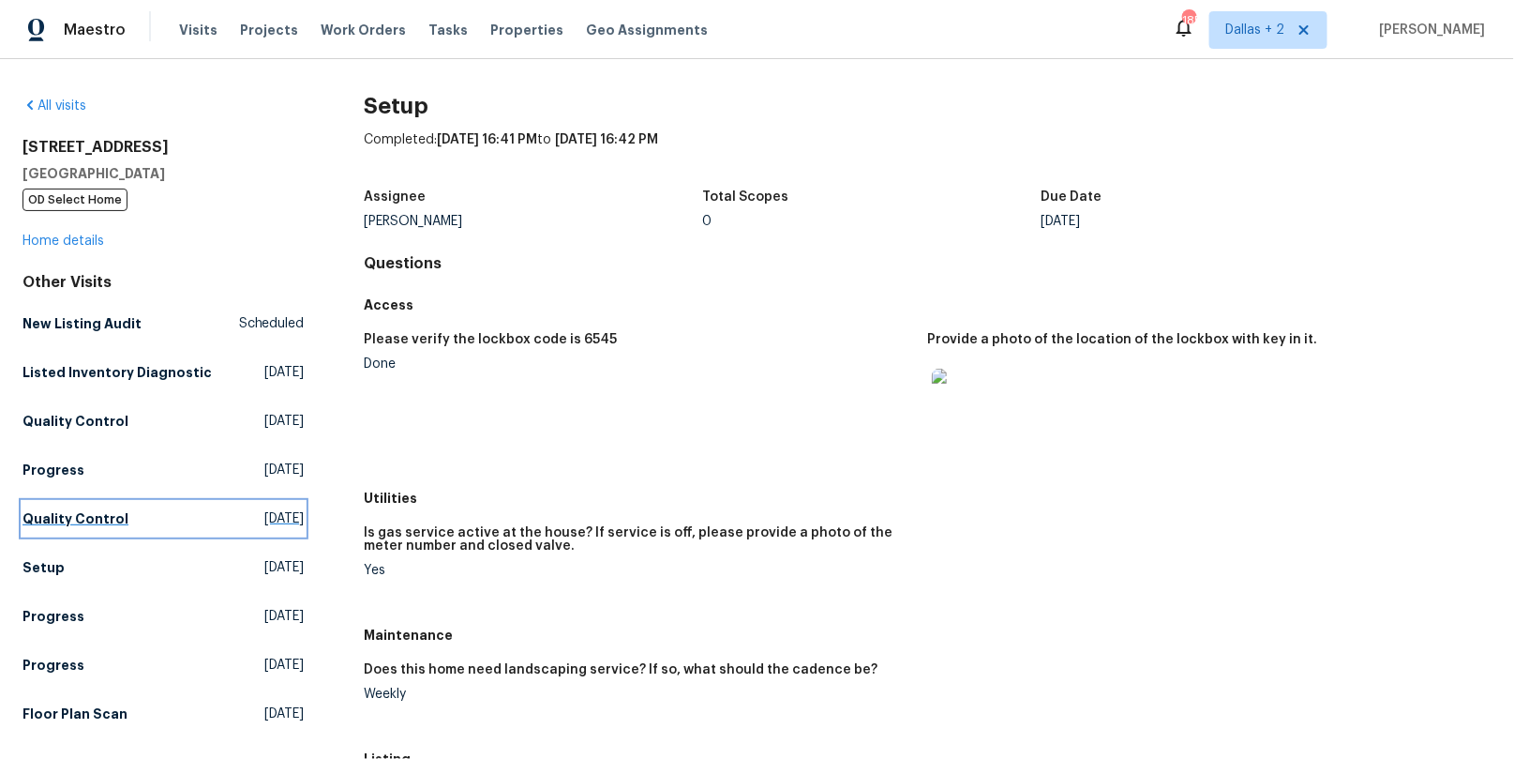
click at [265, 518] on span "[DATE]" at bounding box center [284, 518] width 39 height 19
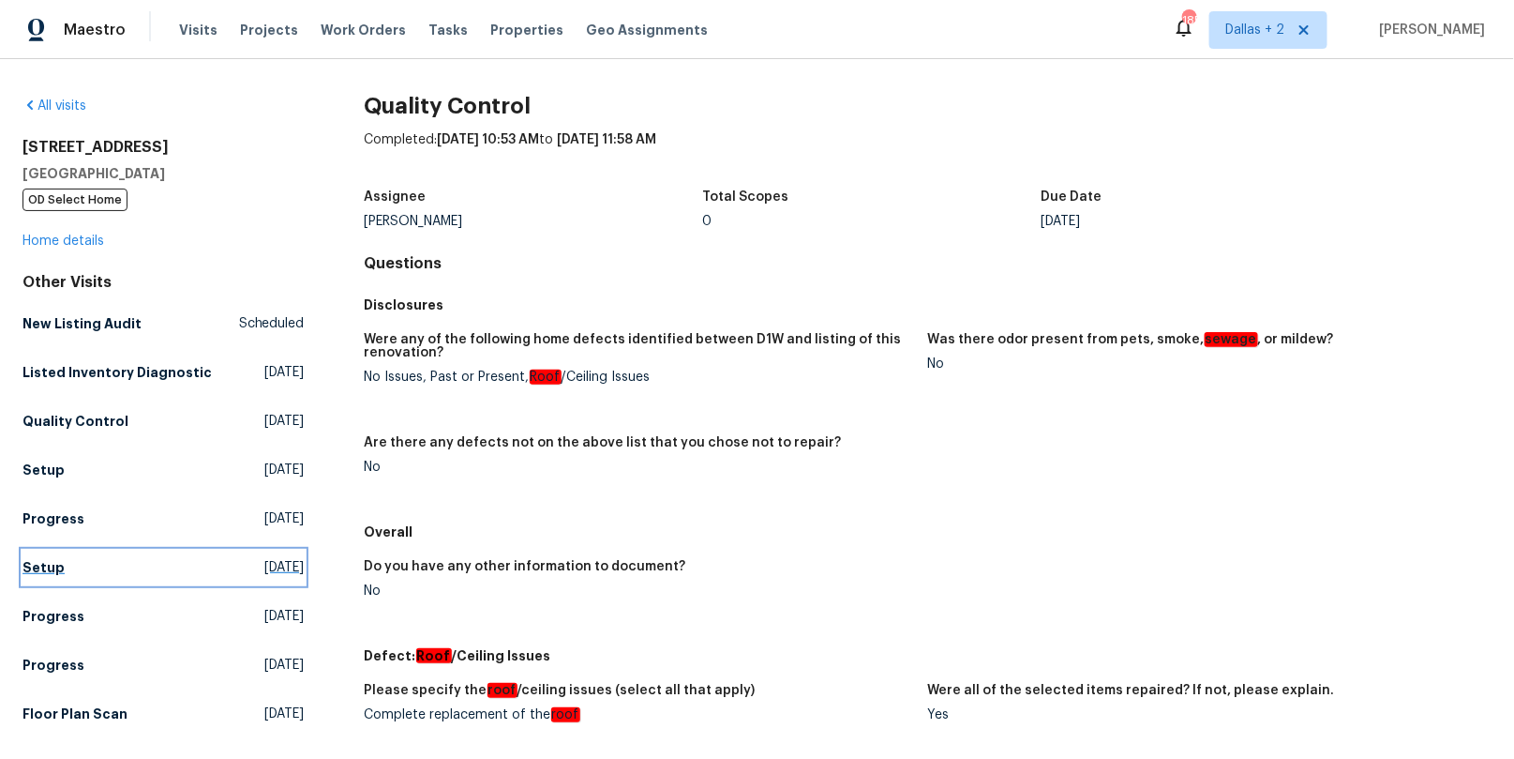
click at [265, 571] on span "[DATE]" at bounding box center [284, 567] width 39 height 19
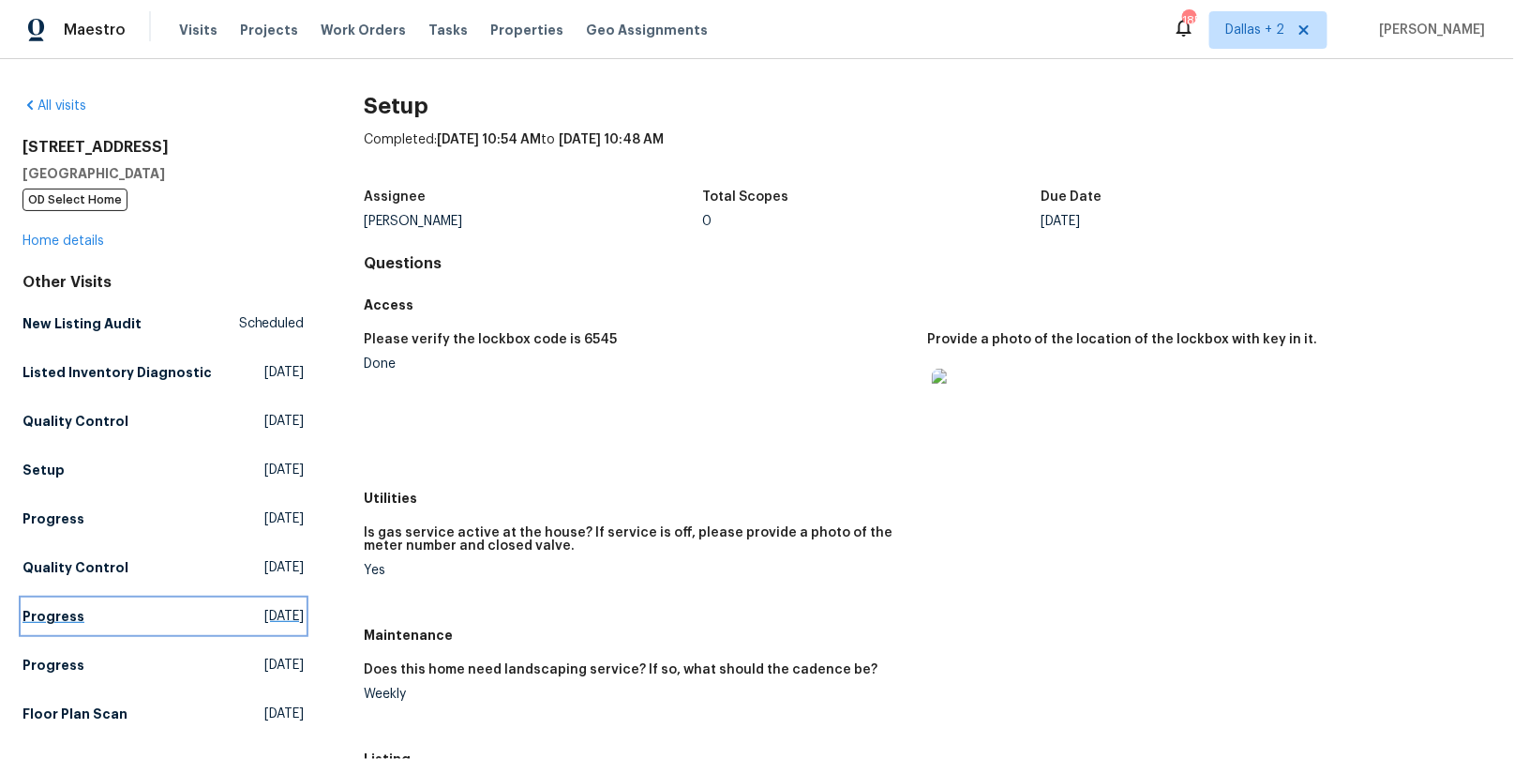
click at [265, 624] on span "[DATE]" at bounding box center [284, 616] width 39 height 19
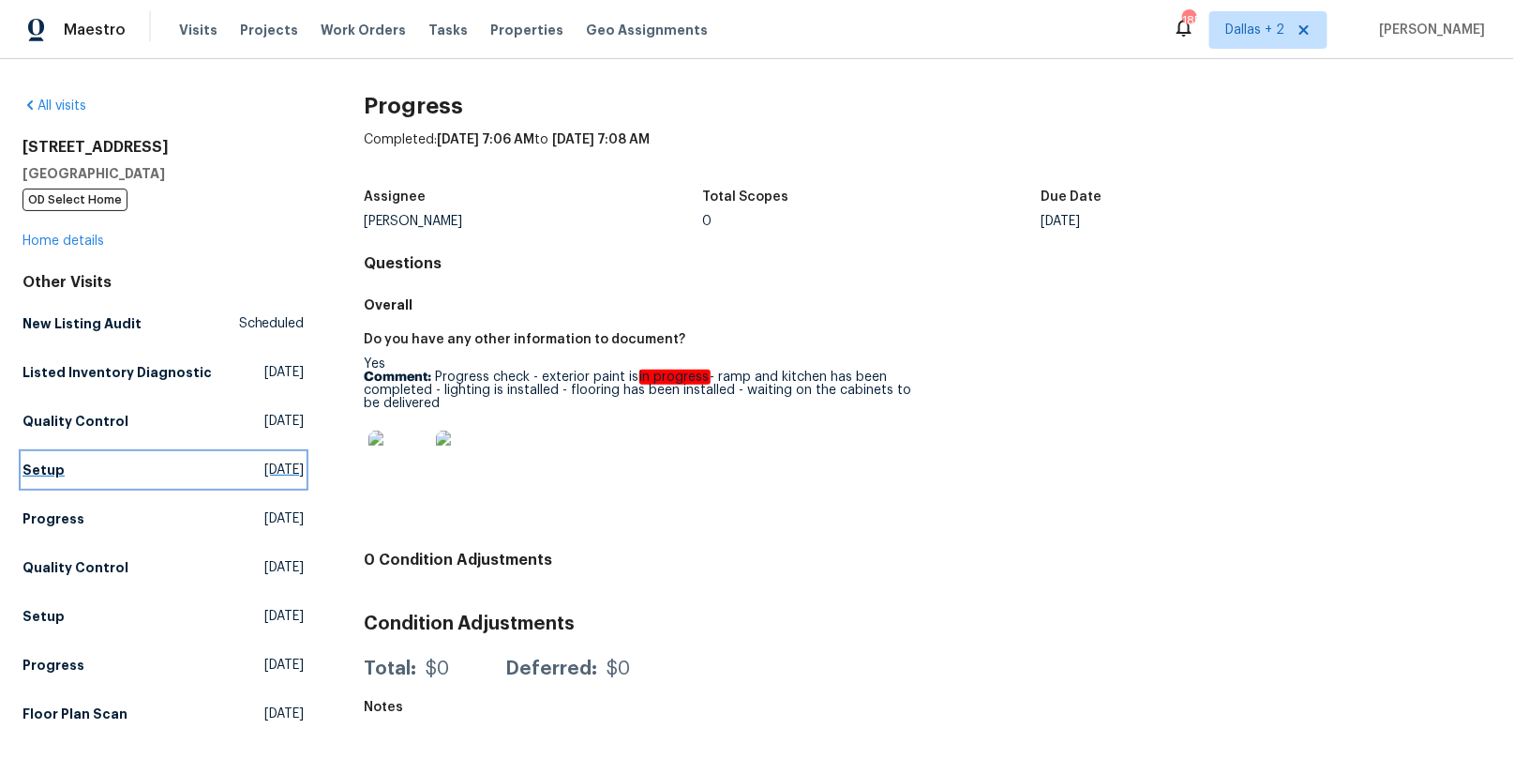
click at [244, 457] on link "Setup [DATE]" at bounding box center [164, 470] width 282 height 34
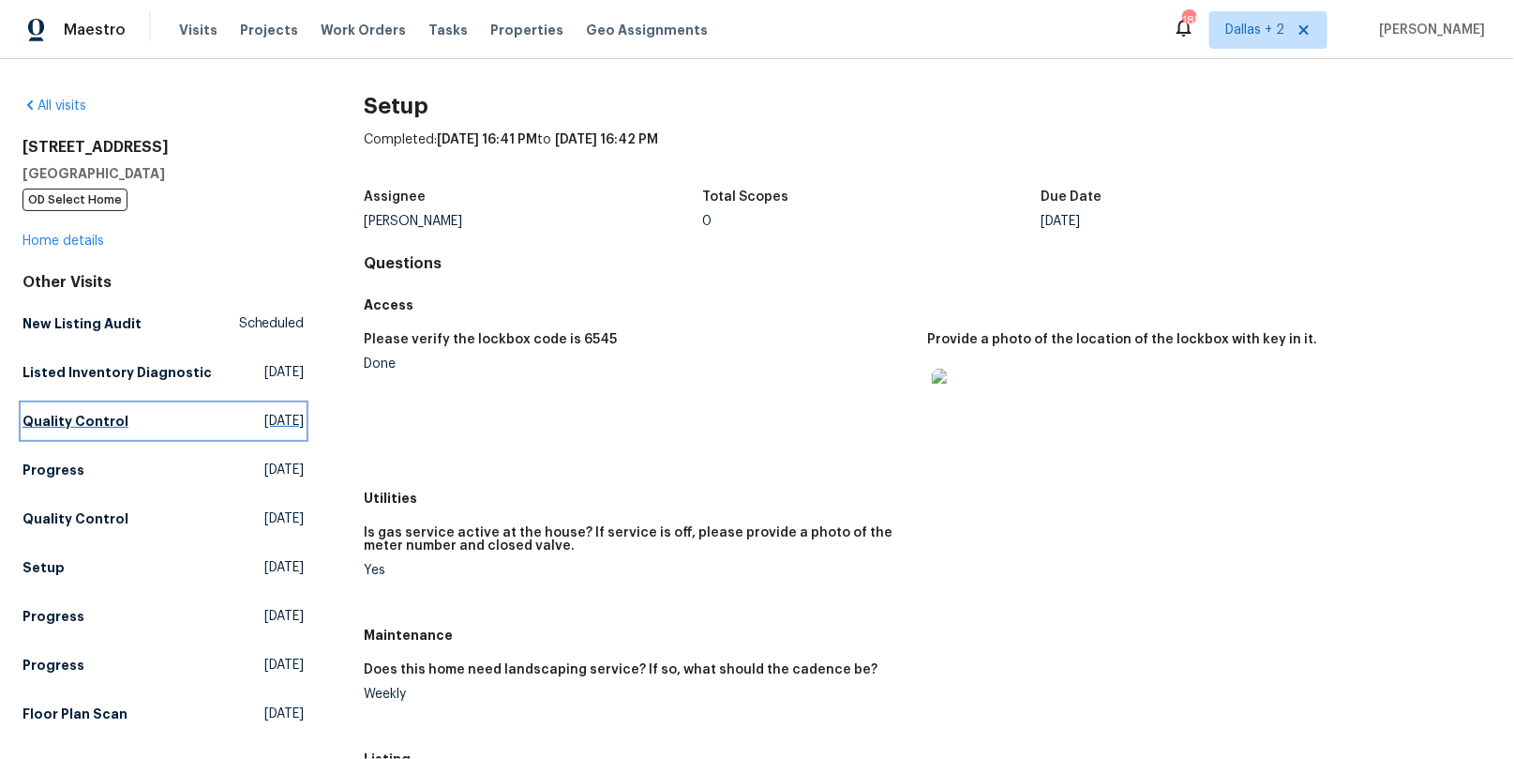
click at [265, 420] on span "[DATE]" at bounding box center [284, 421] width 39 height 19
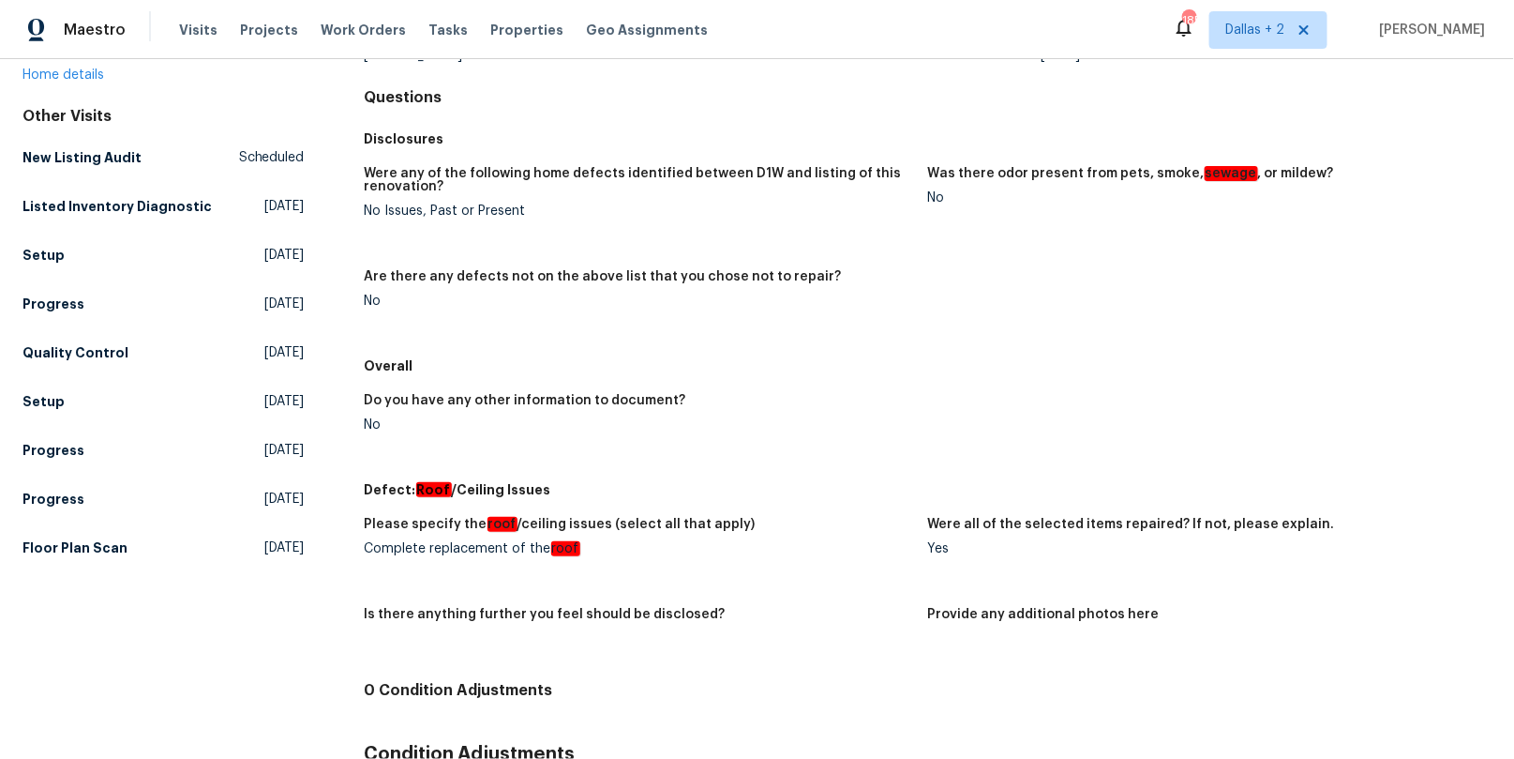
scroll to position [286, 0]
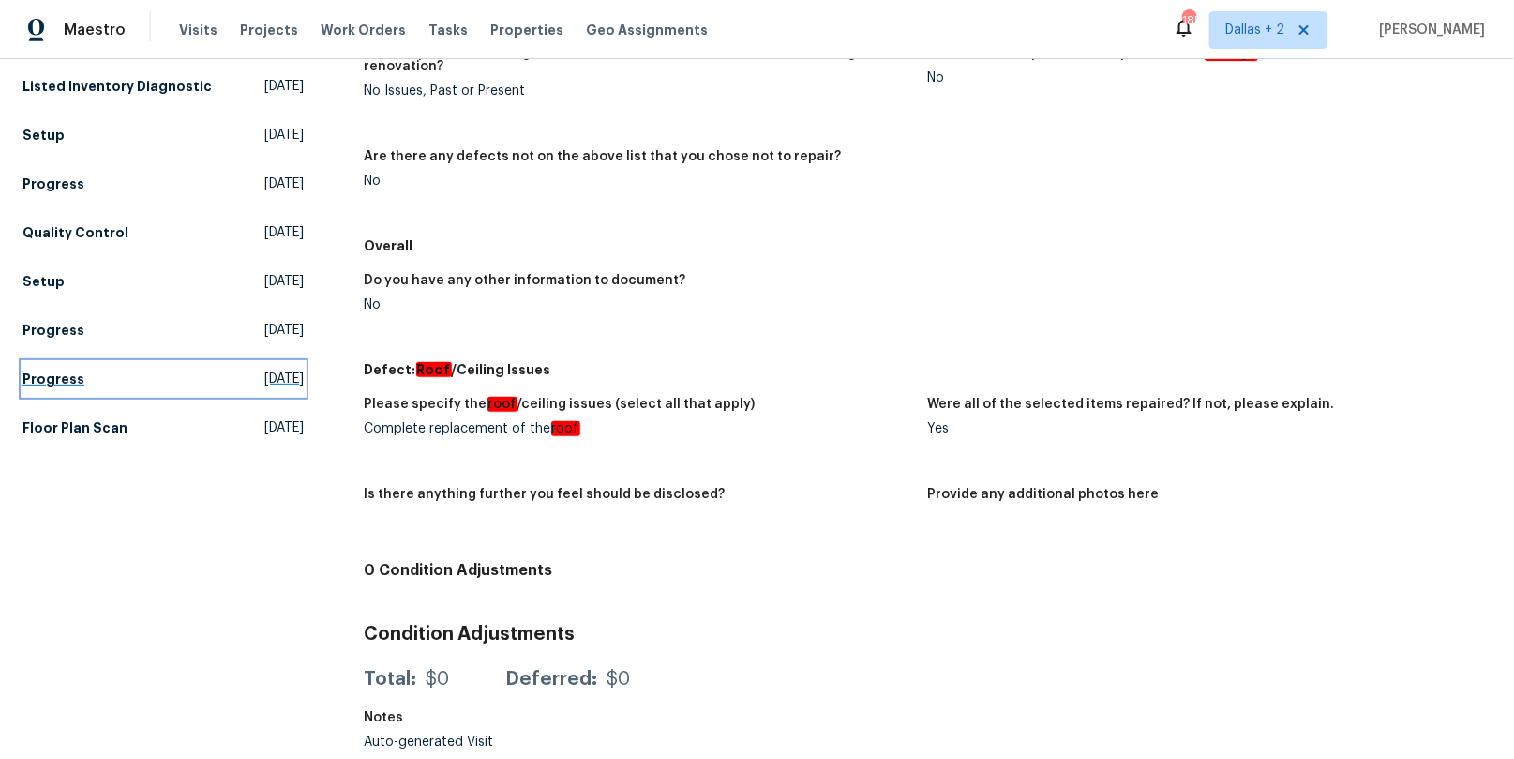
click at [265, 380] on span "[DATE]" at bounding box center [284, 378] width 39 height 19
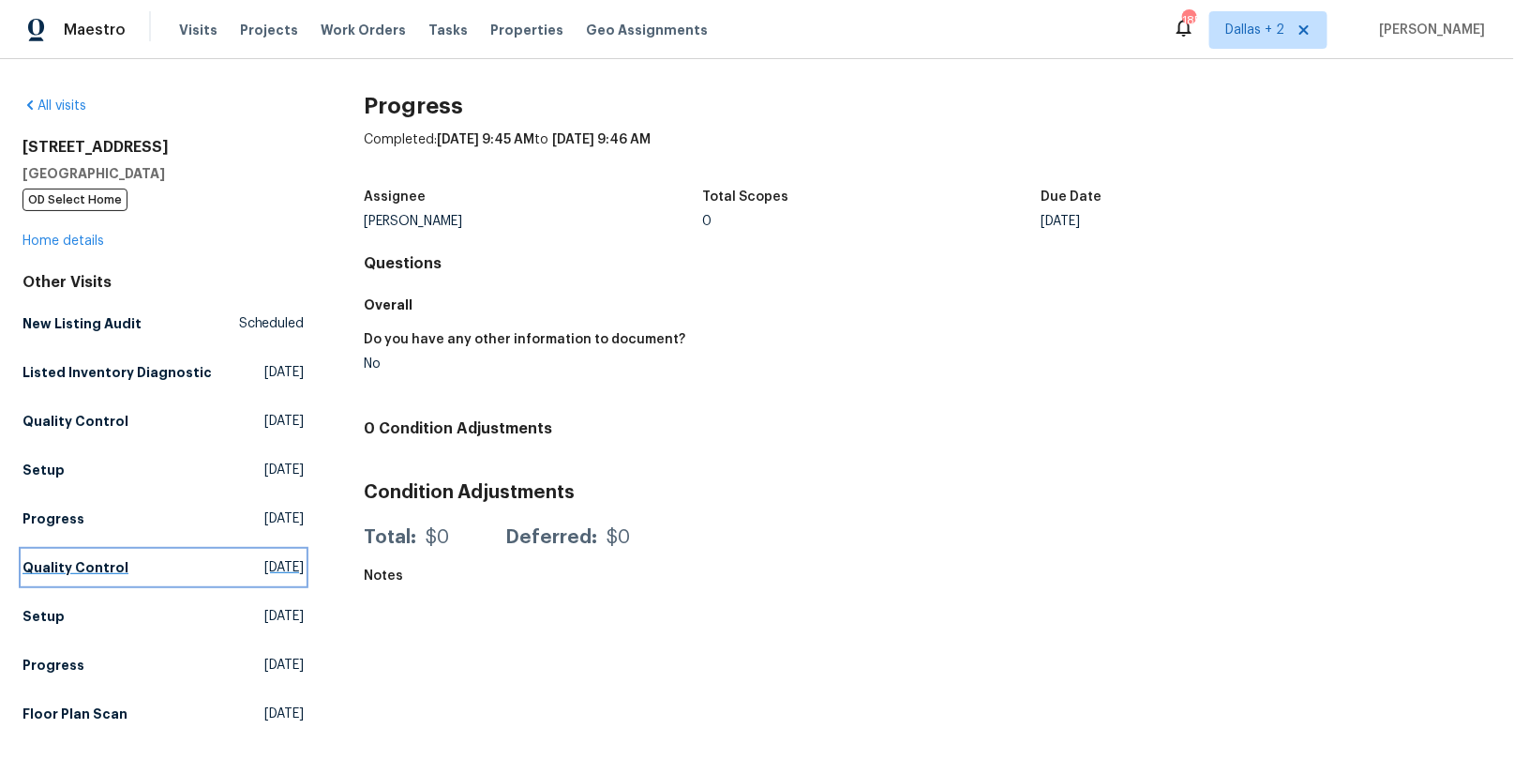
click at [219, 555] on link "Quality Control [DATE]" at bounding box center [164, 567] width 282 height 34
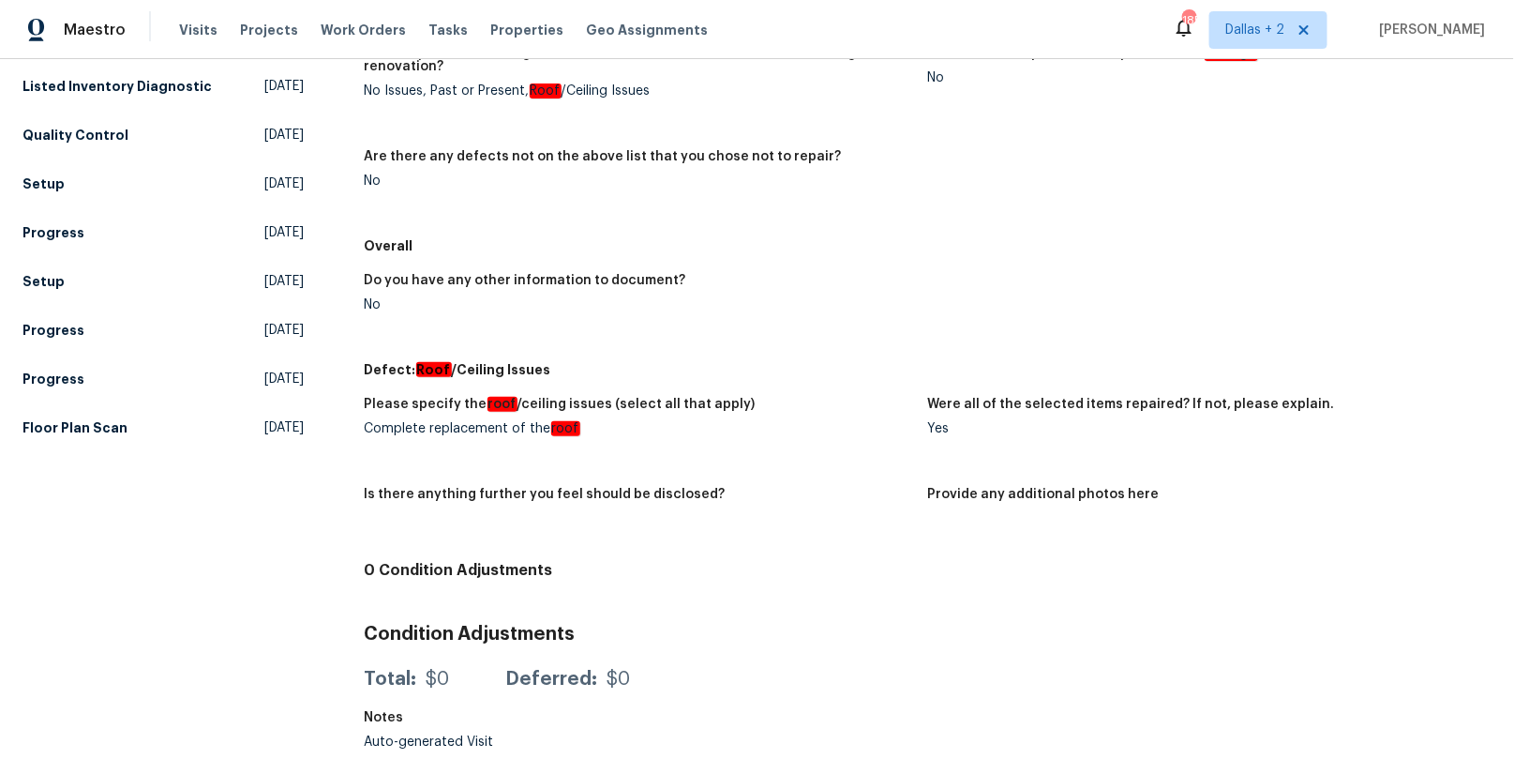
scroll to position [190, 0]
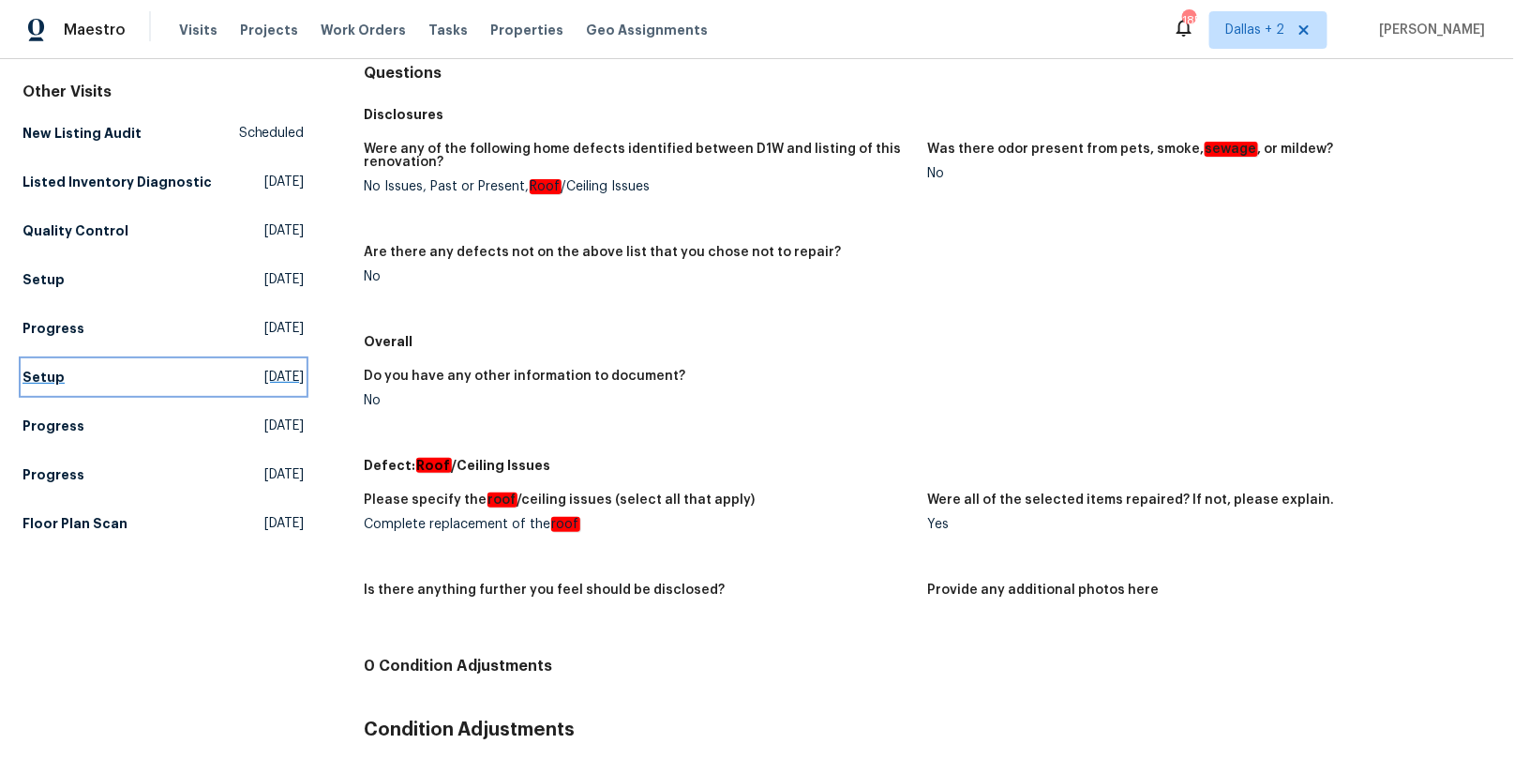
click at [265, 368] on span "[DATE]" at bounding box center [284, 377] width 39 height 19
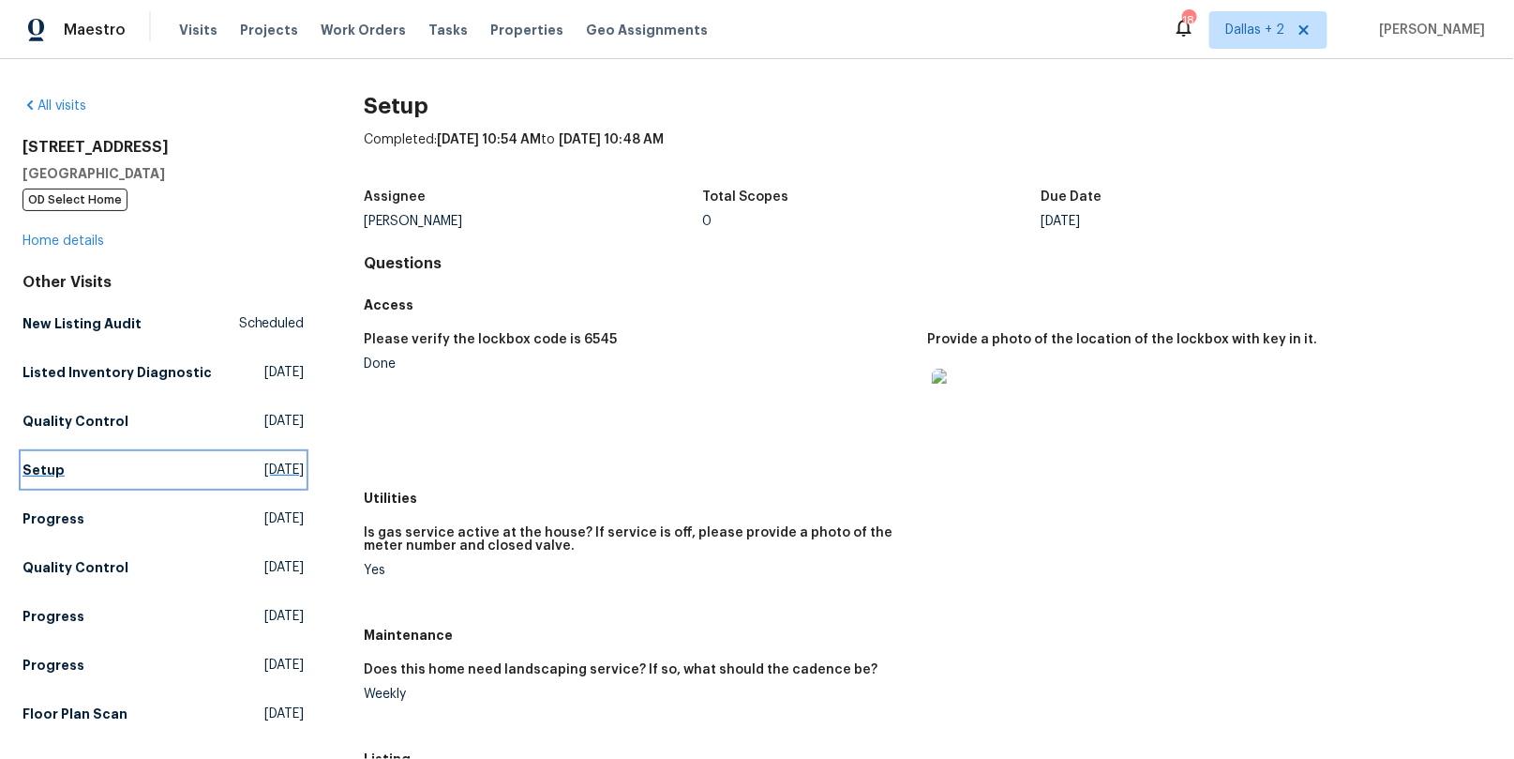
click at [165, 467] on link "Setup [DATE]" at bounding box center [164, 470] width 282 height 34
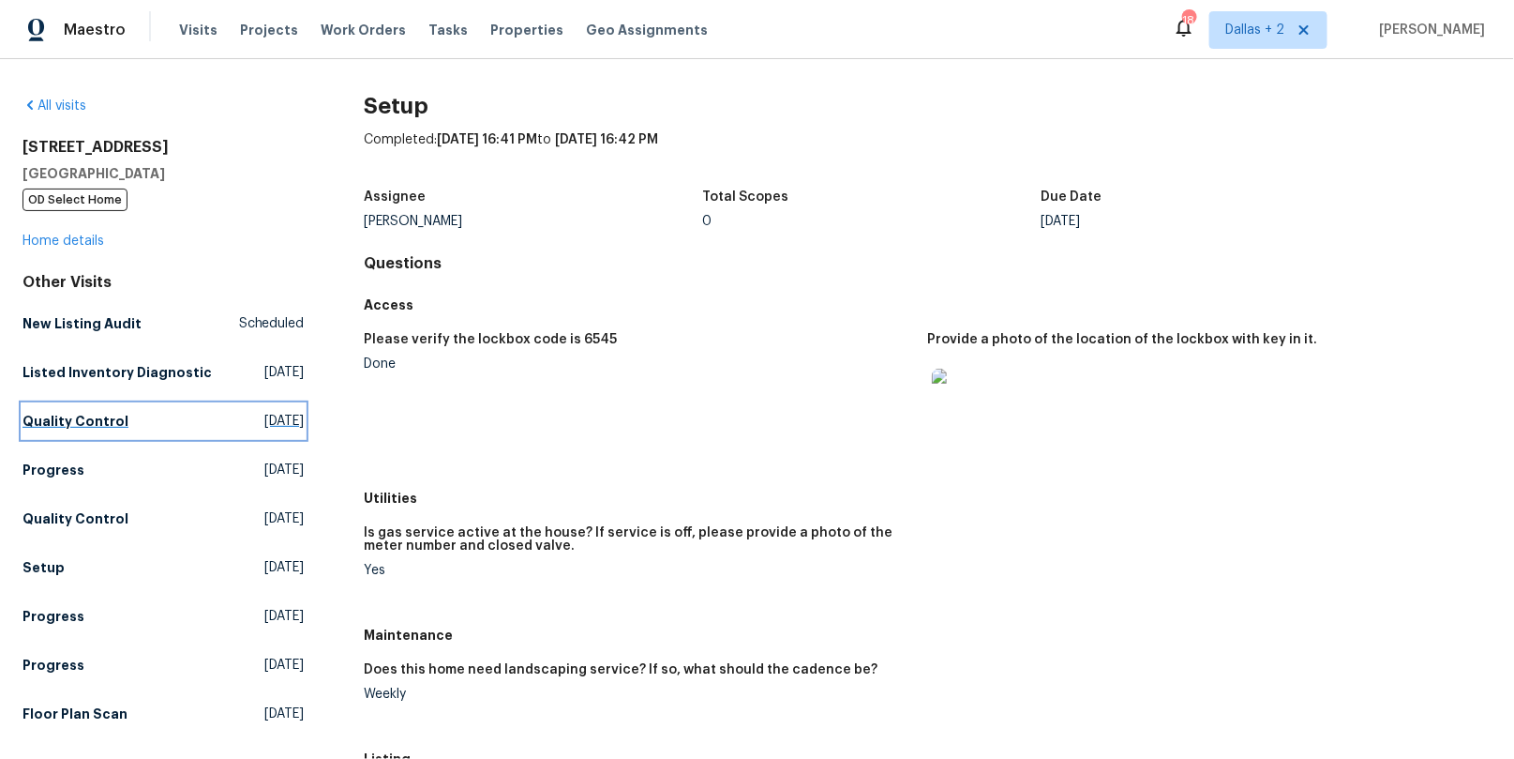
click at [94, 428] on h5 "Quality Control" at bounding box center [76, 421] width 106 height 19
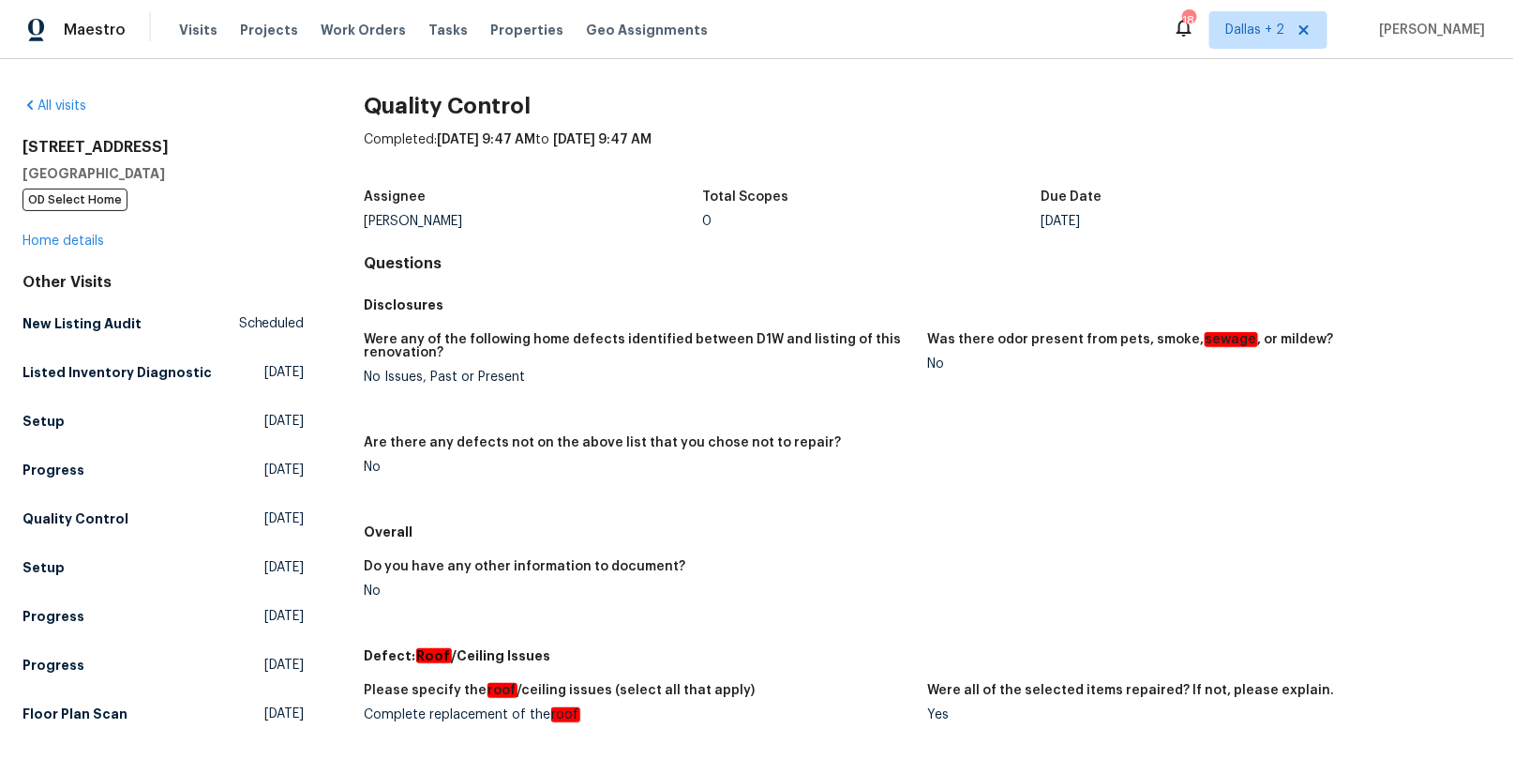
click at [111, 444] on div "Other Visits New Listing Audit Scheduled Listed Inventory Diagnostic [DATE] Set…" at bounding box center [164, 502] width 282 height 458
click at [113, 429] on link "Setup [DATE]" at bounding box center [164, 421] width 282 height 34
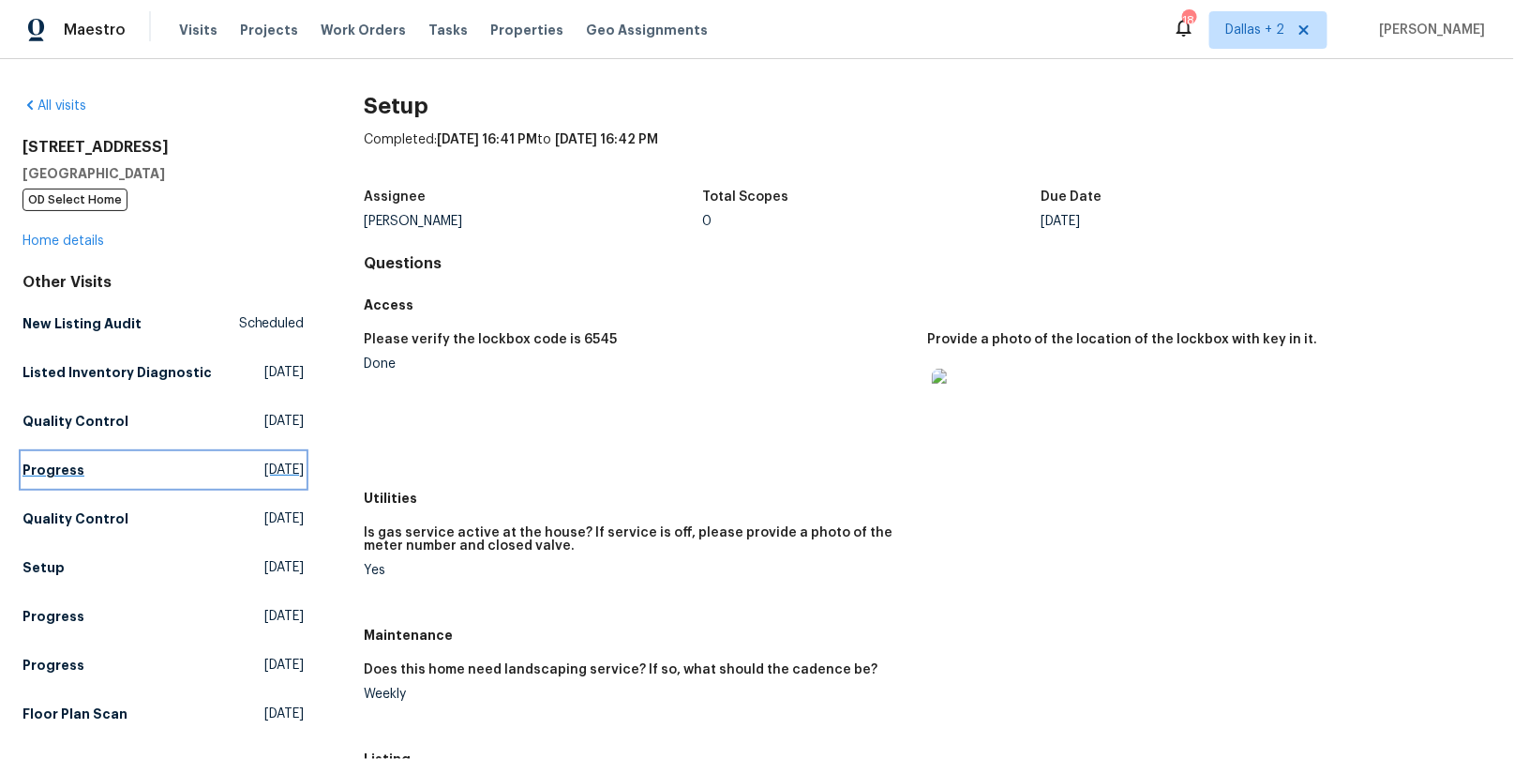
click at [68, 463] on h5 "Progress" at bounding box center [54, 469] width 62 height 19
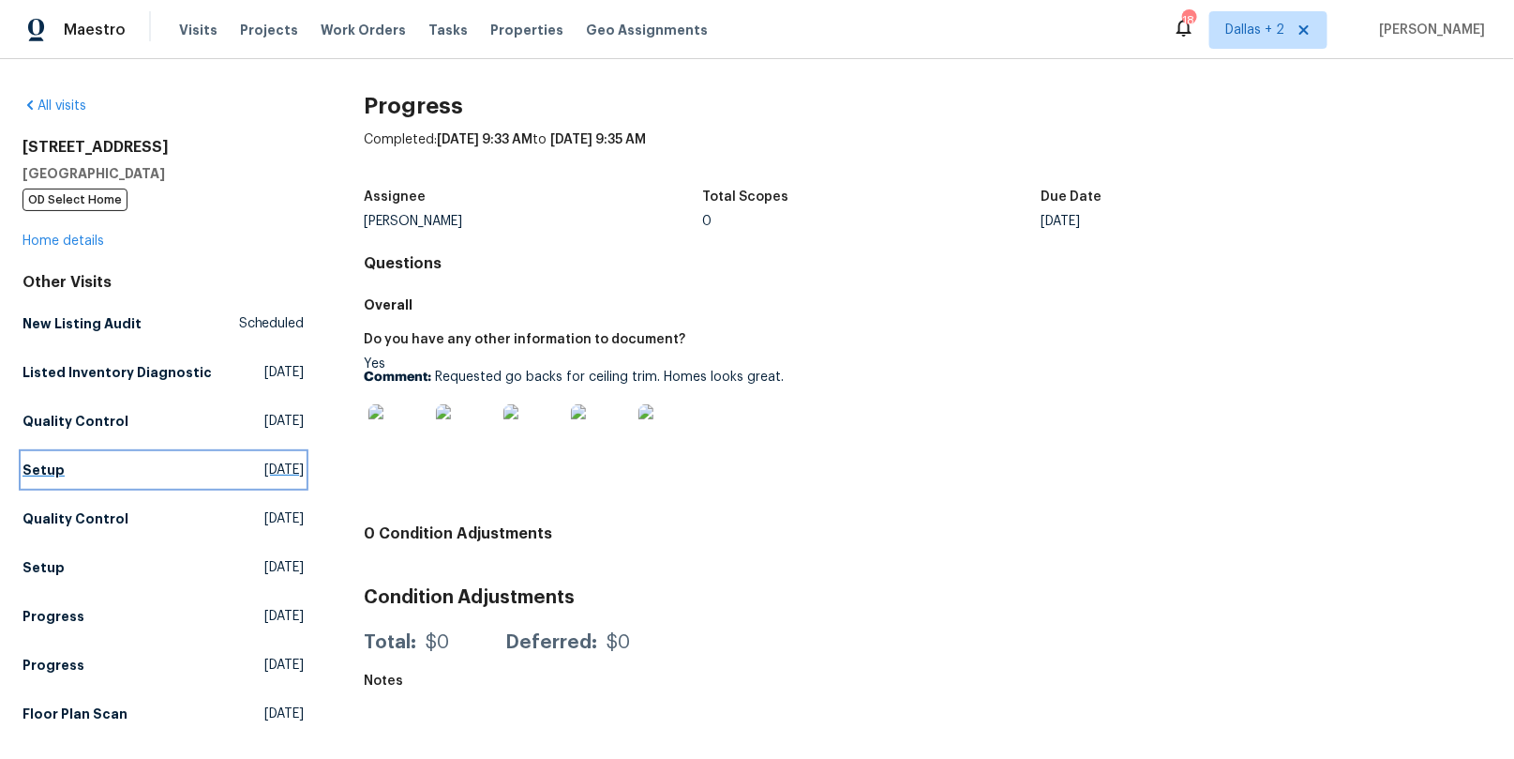
click at [104, 472] on link "Setup [DATE]" at bounding box center [164, 470] width 282 height 34
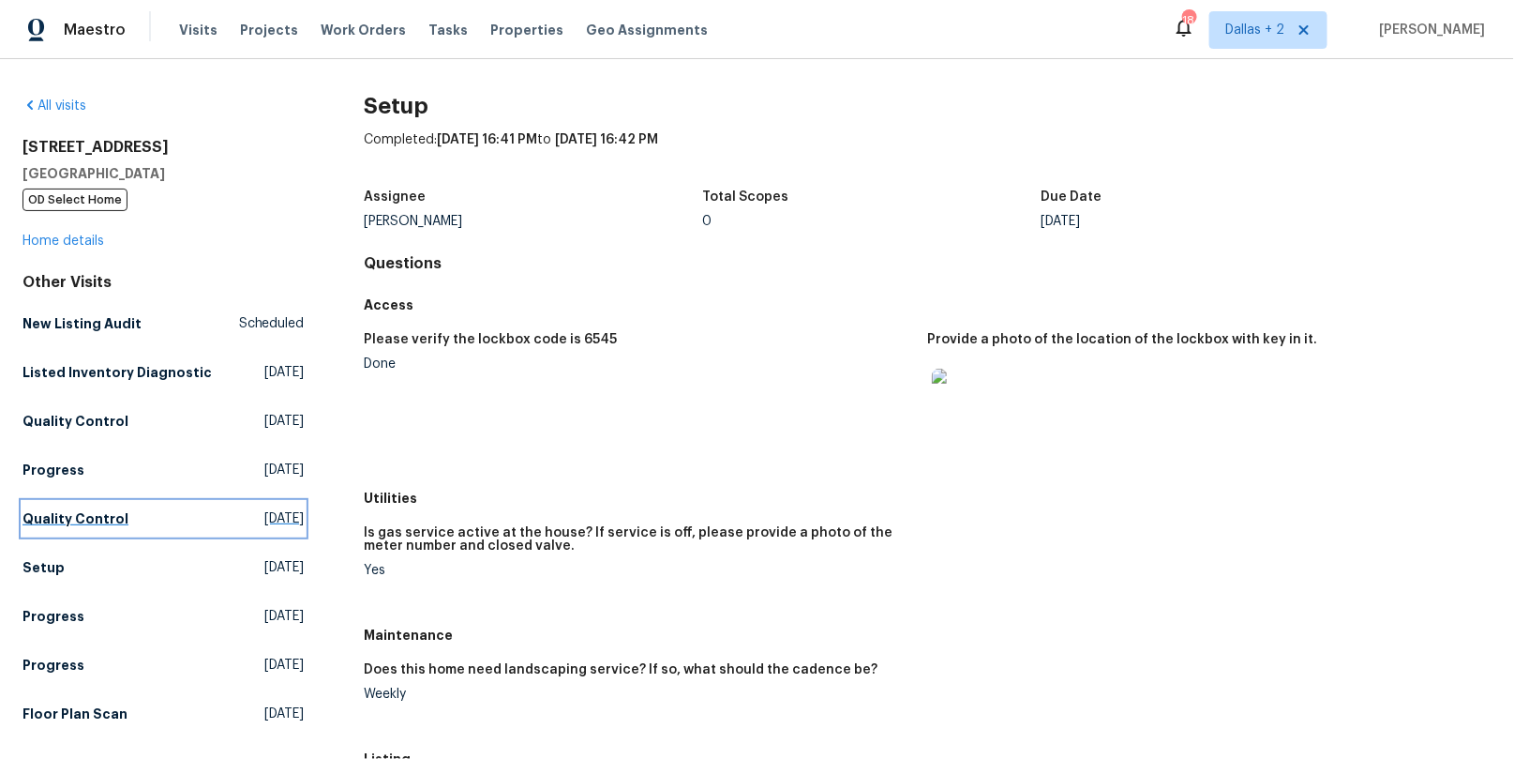
click at [102, 520] on h5 "Quality Control" at bounding box center [76, 518] width 106 height 19
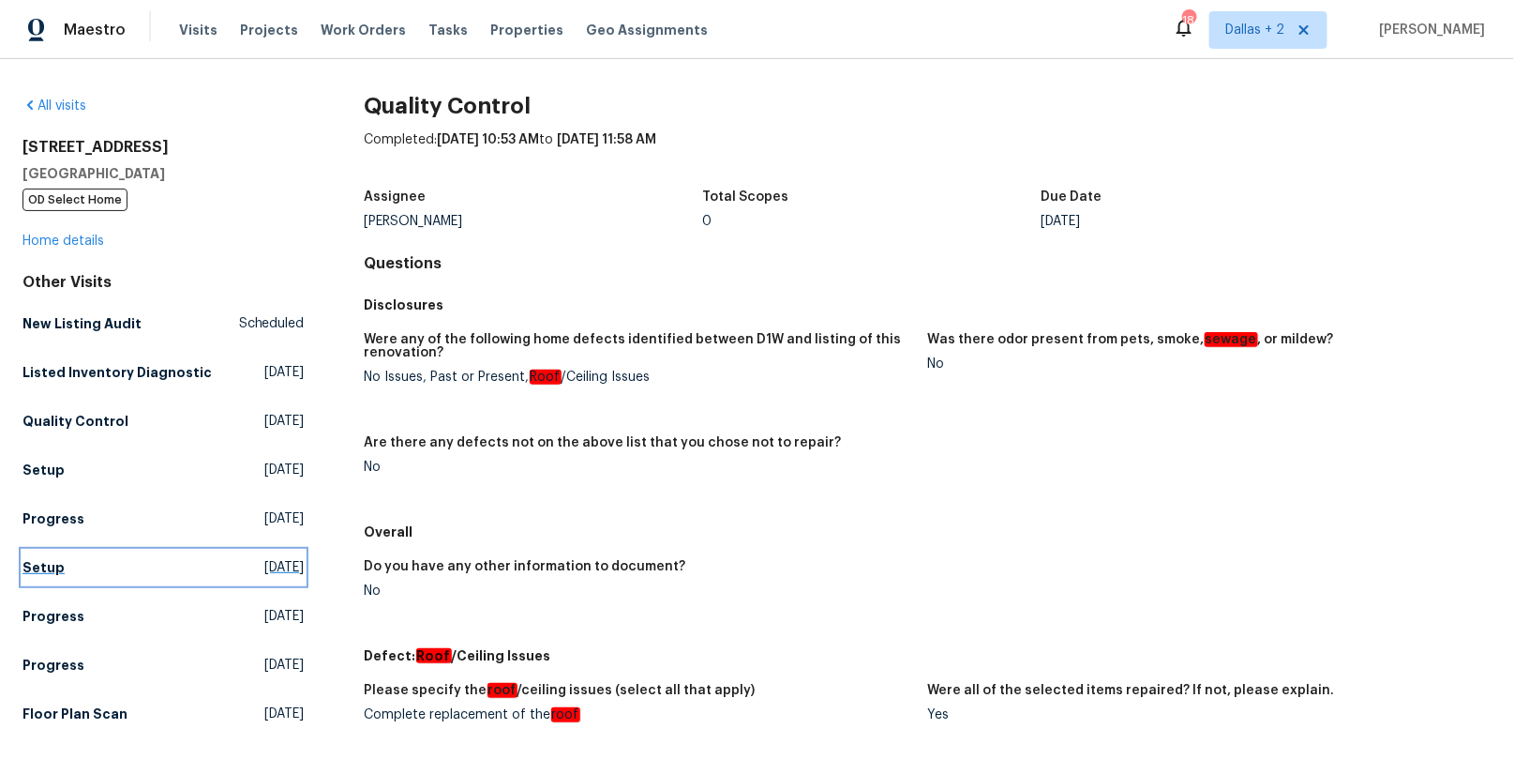
click at [147, 569] on link "Setup [DATE]" at bounding box center [164, 567] width 282 height 34
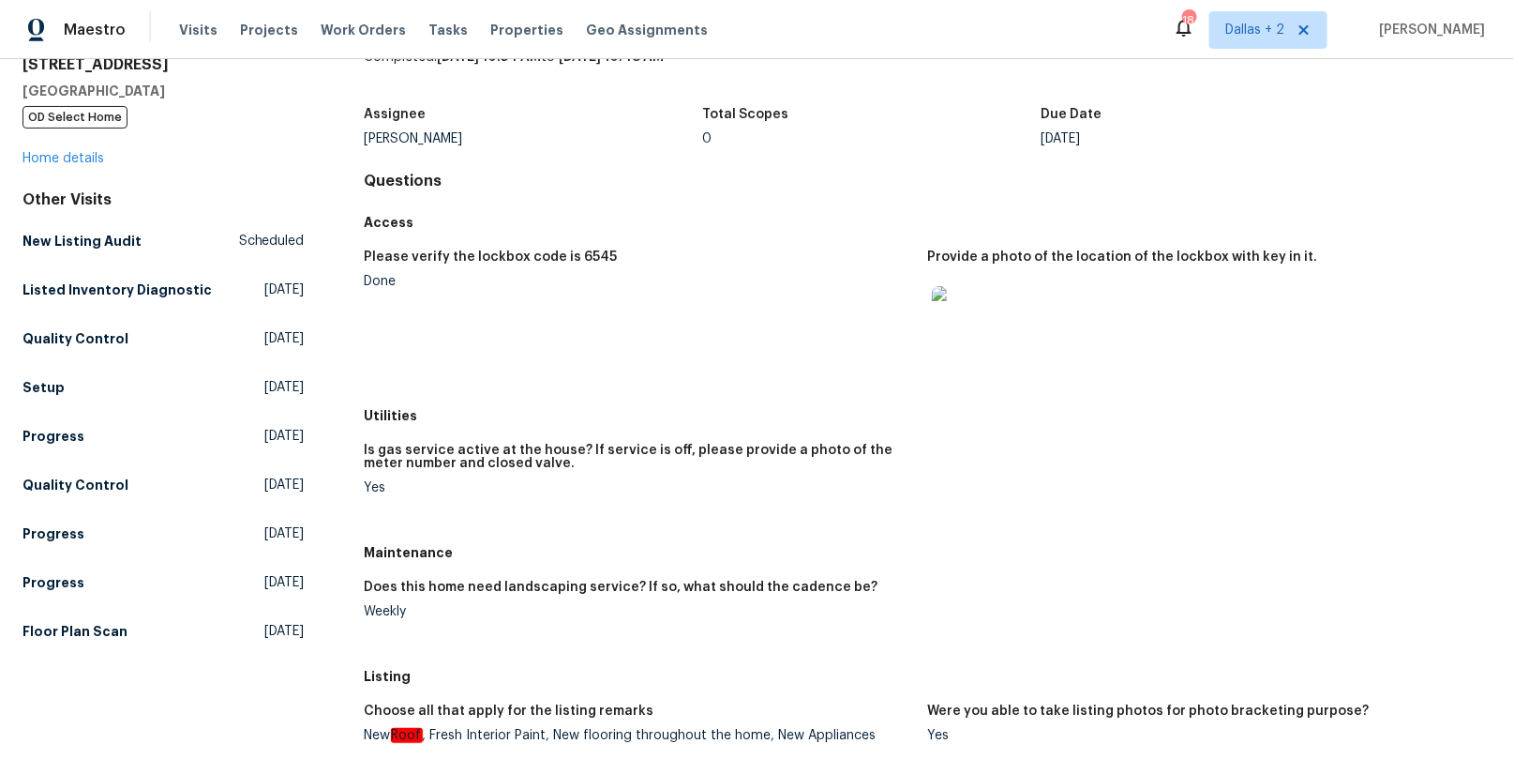
scroll to position [153, 0]
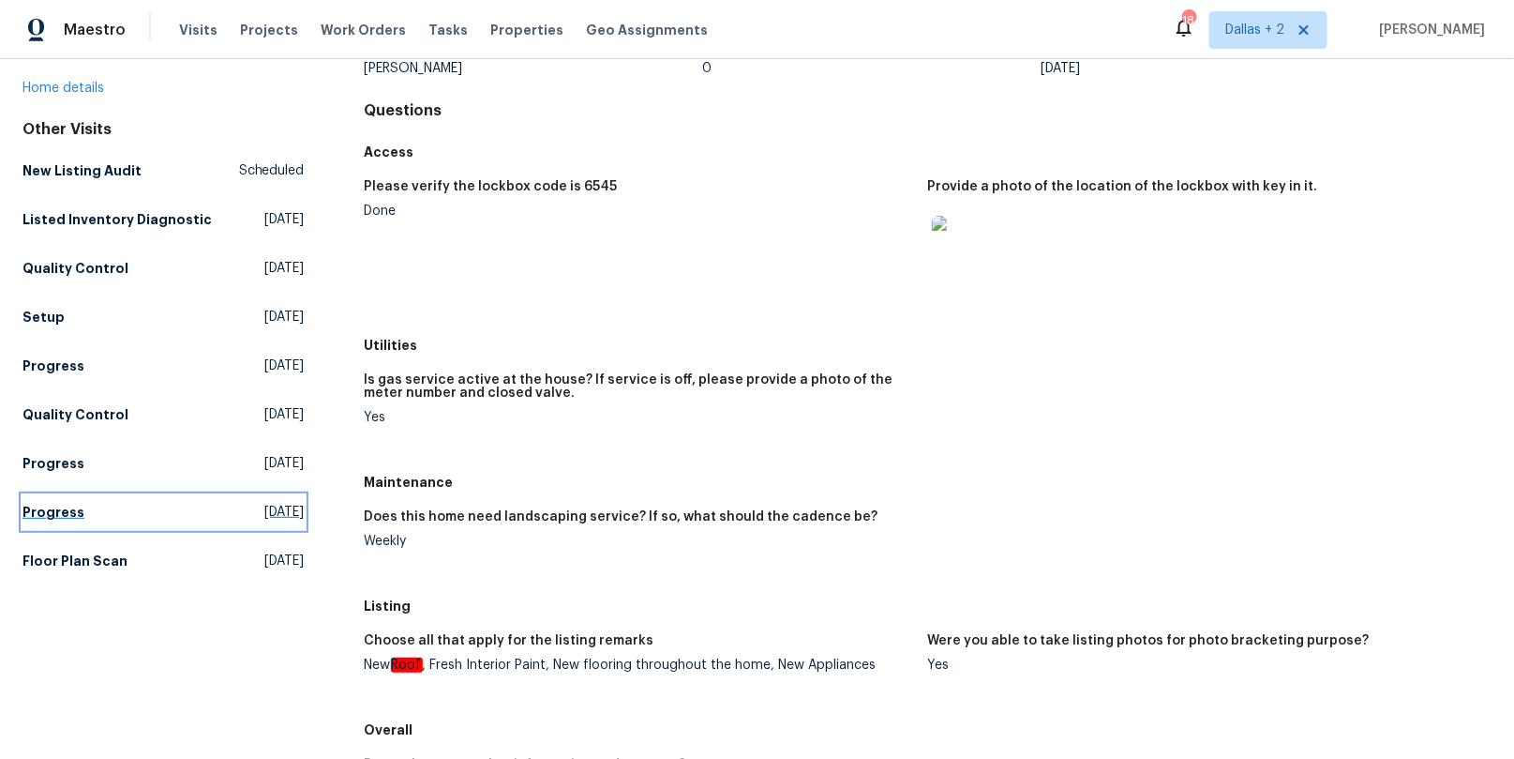
click at [70, 510] on h5 "Progress" at bounding box center [54, 512] width 62 height 19
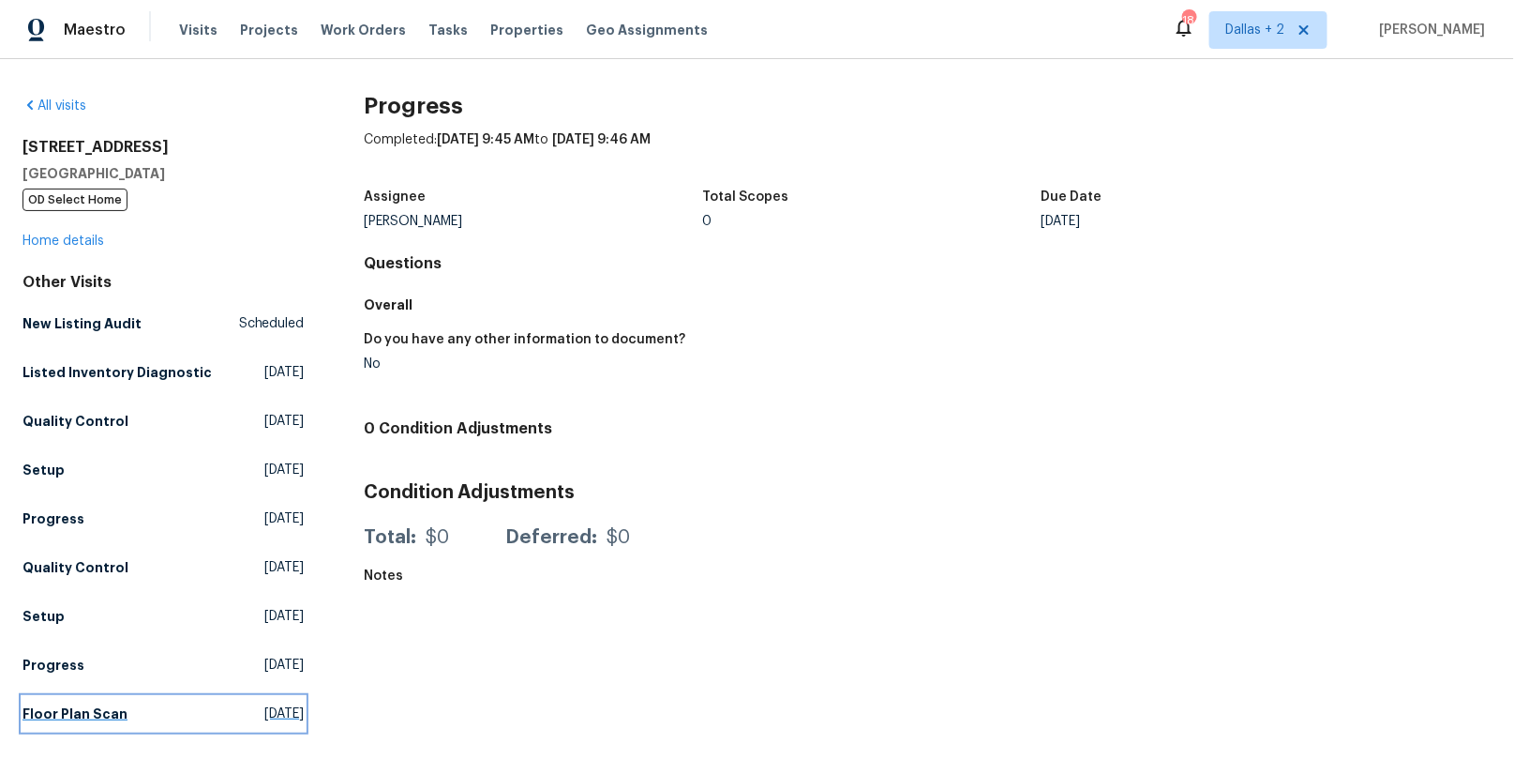
click at [135, 722] on link "Floor Plan Scan [DATE]" at bounding box center [164, 714] width 282 height 34
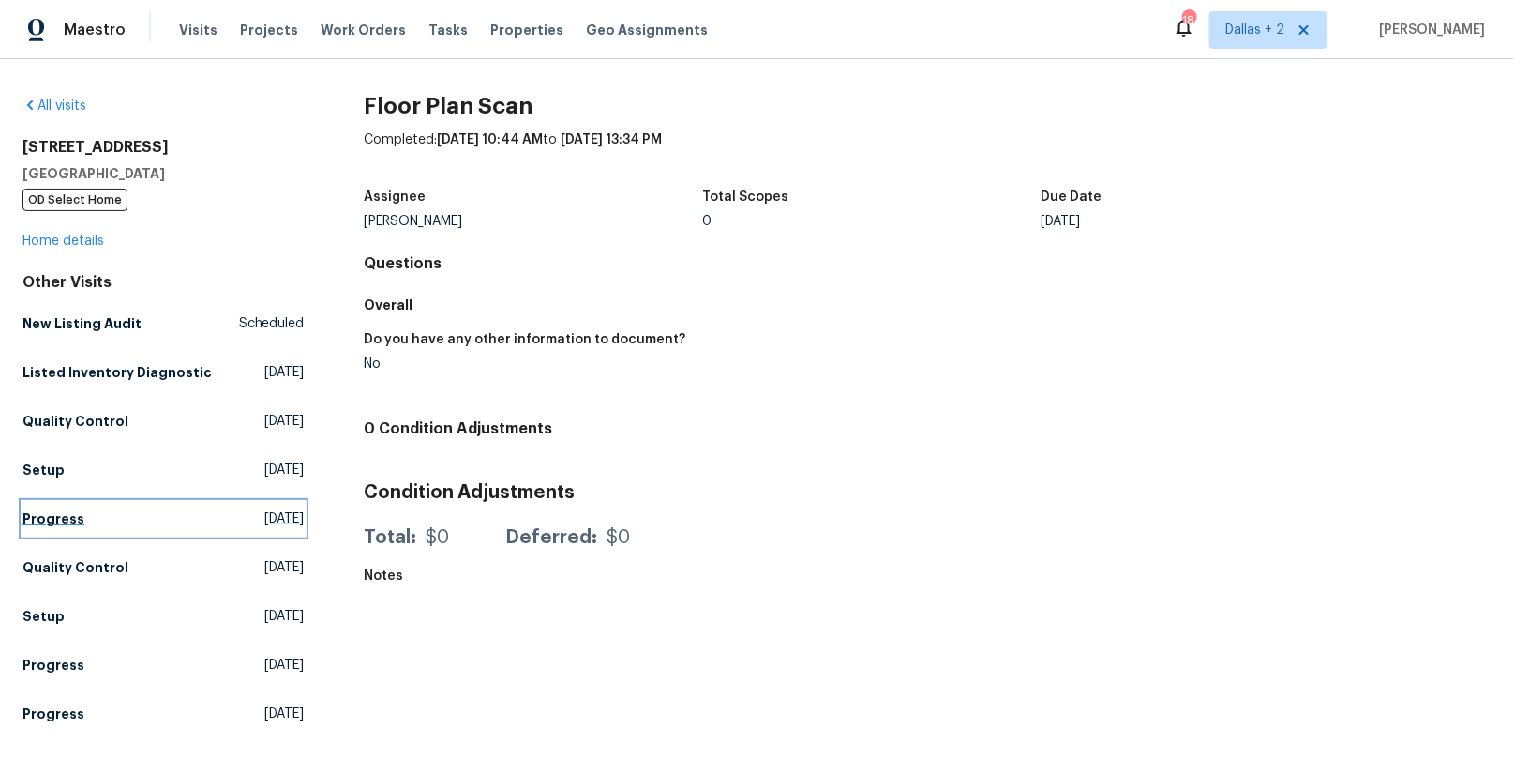
click at [160, 526] on link "Progress [DATE]" at bounding box center [164, 519] width 282 height 34
